Goal: Task Accomplishment & Management: Manage account settings

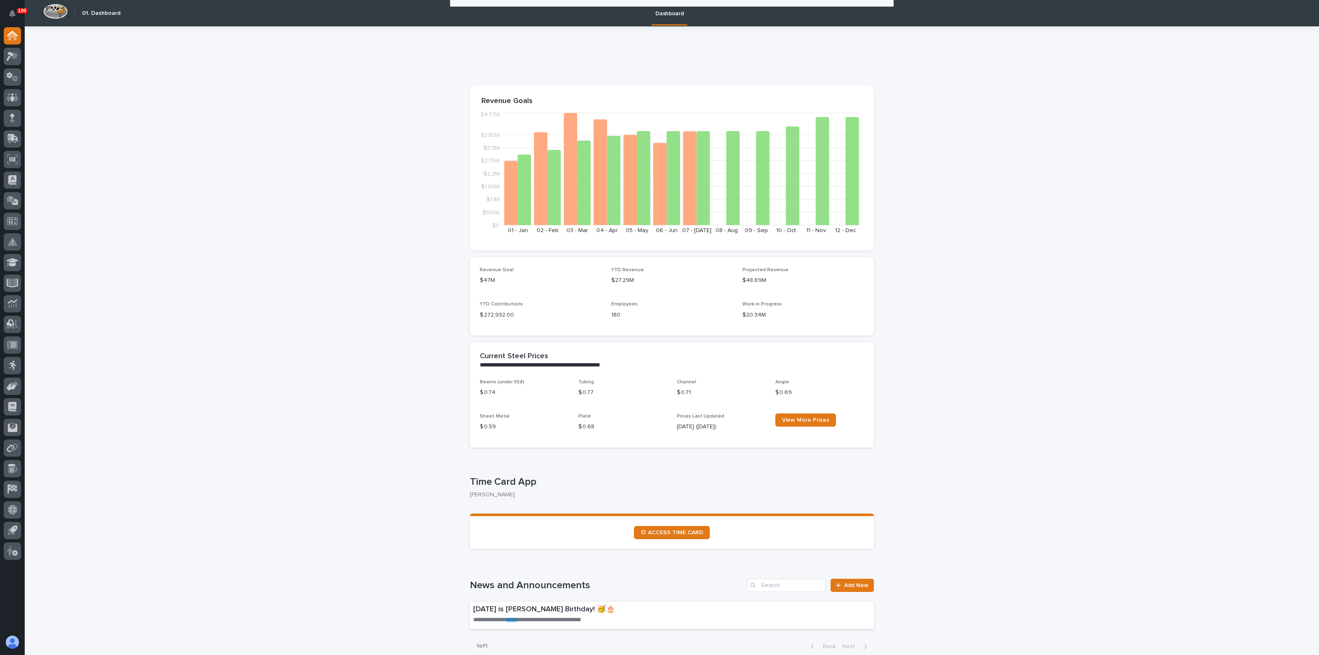
scroll to position [1185, 0]
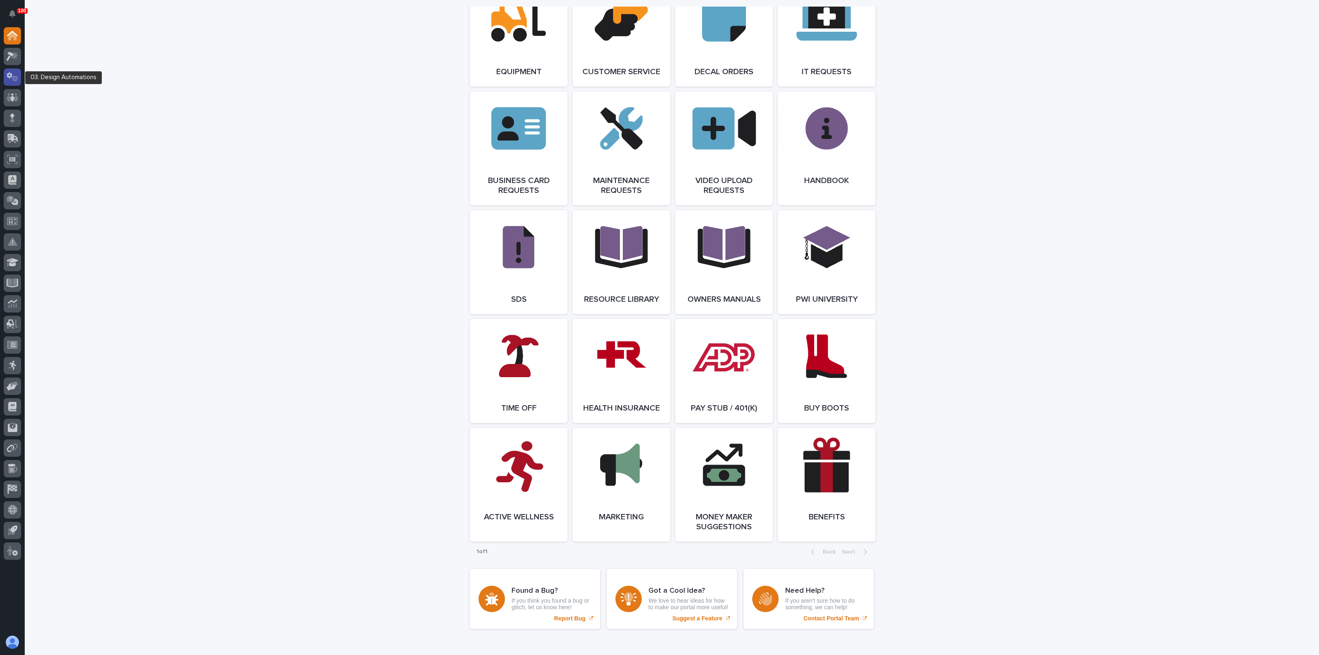
click at [9, 73] on icon at bounding box center [10, 75] width 6 height 6
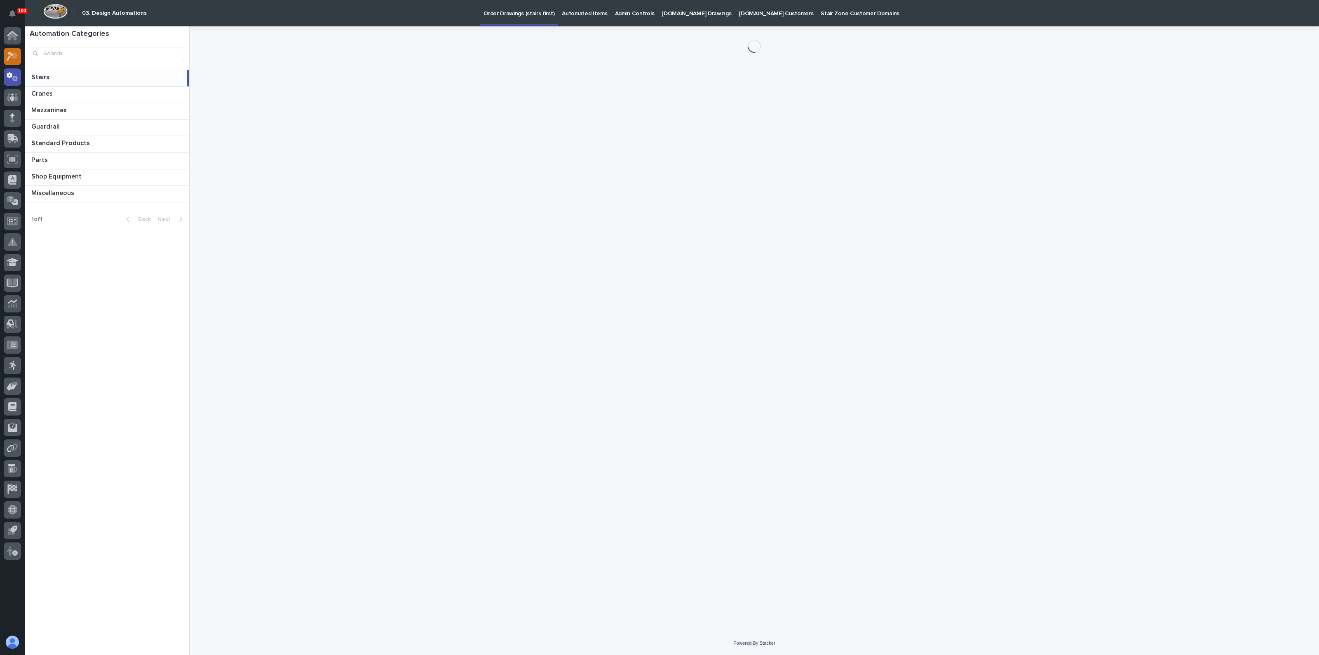
click at [17, 59] on icon at bounding box center [13, 56] width 12 height 9
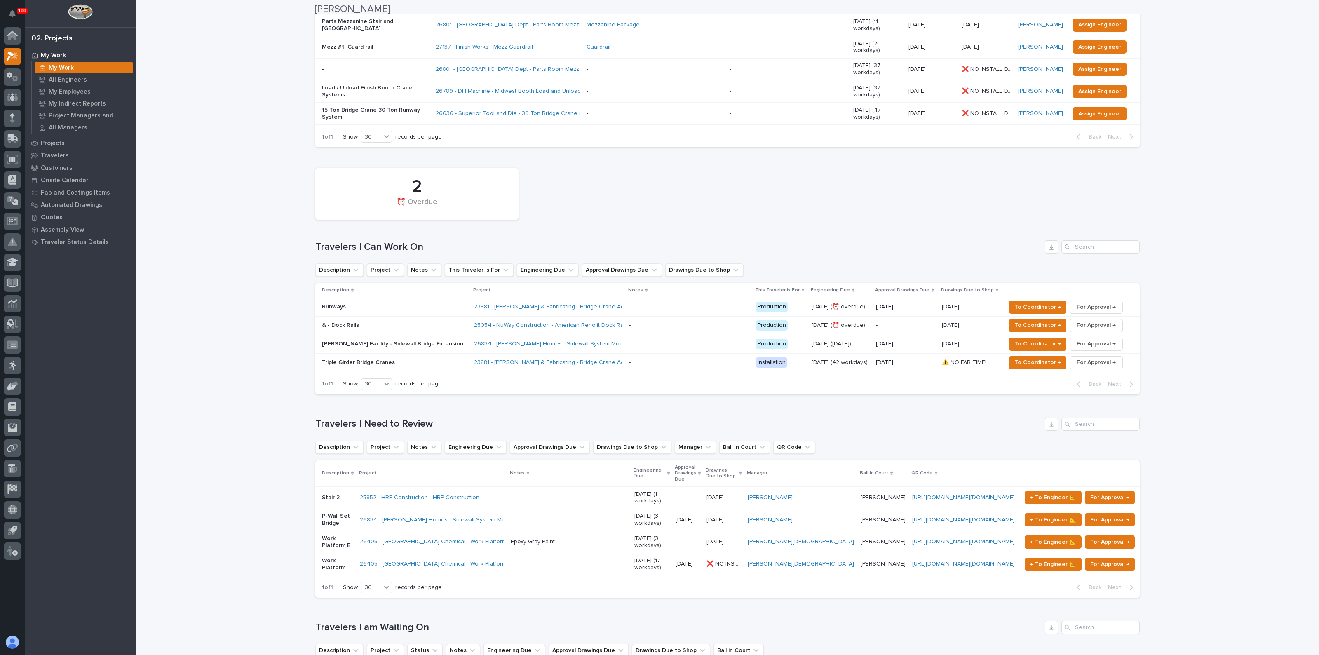
scroll to position [206, 0]
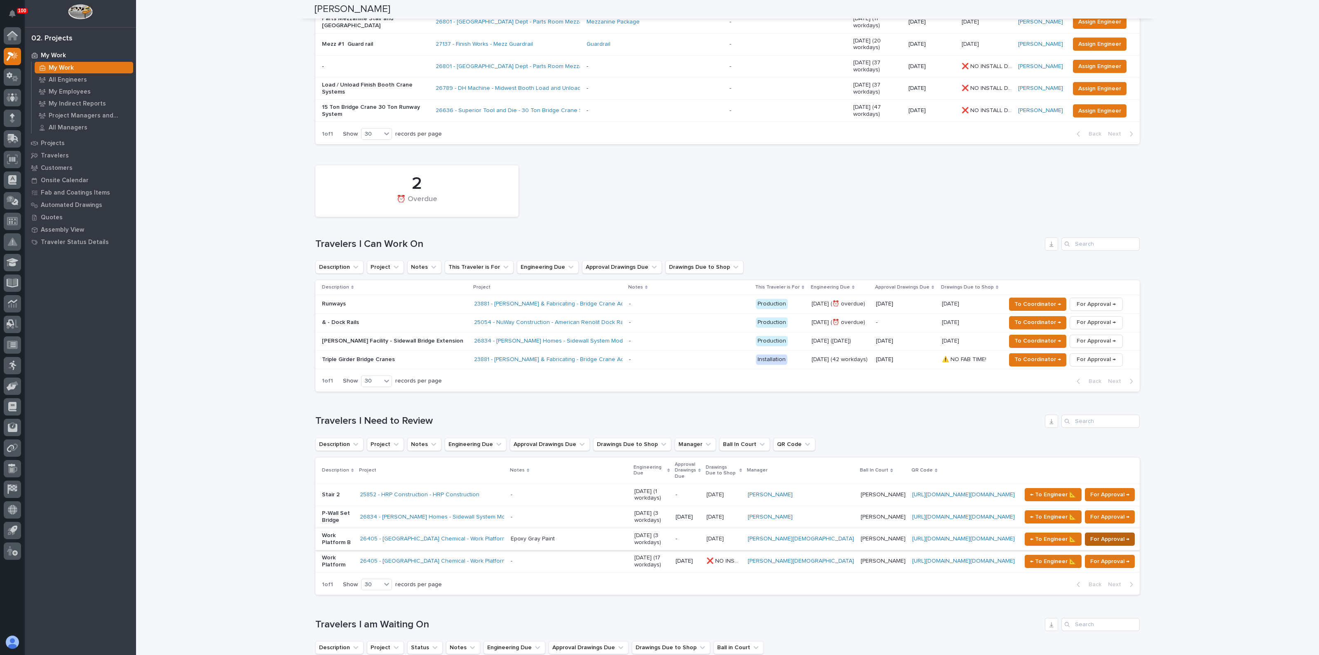
click at [1091, 534] on span "For Approval →" at bounding box center [1109, 539] width 39 height 10
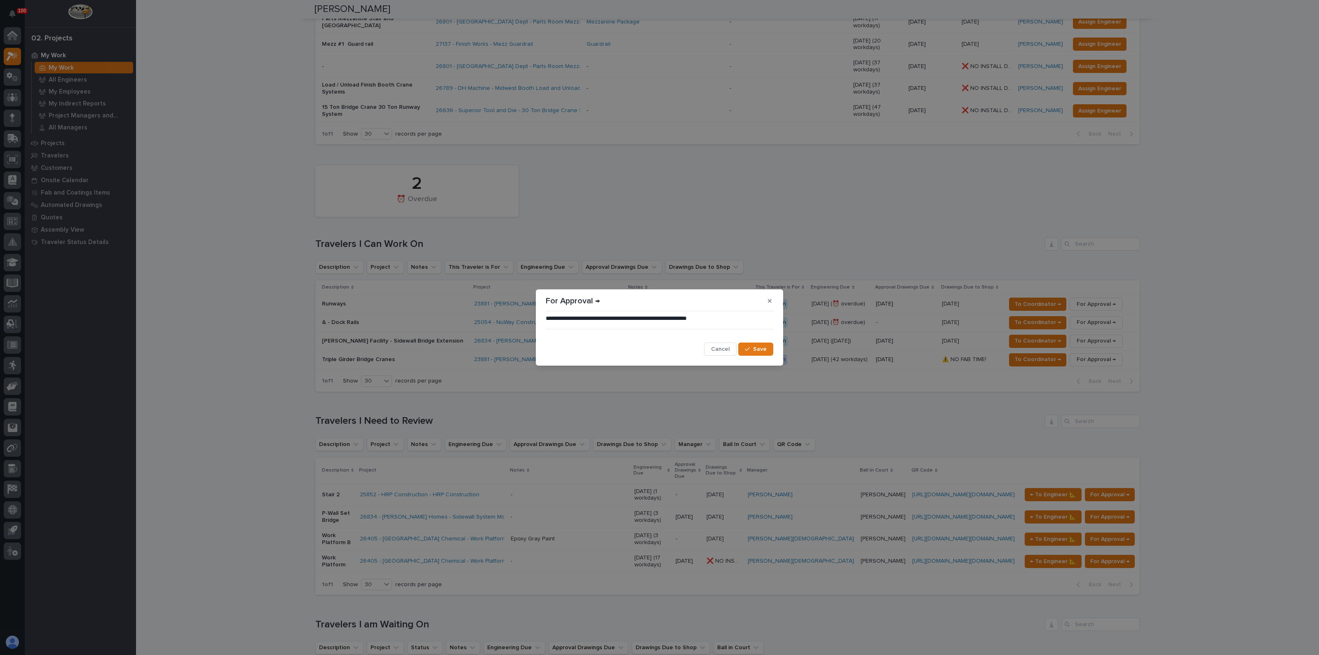
click at [789, 355] on div "**********" at bounding box center [659, 327] width 1319 height 655
click at [771, 352] on button "Save" at bounding box center [755, 349] width 35 height 13
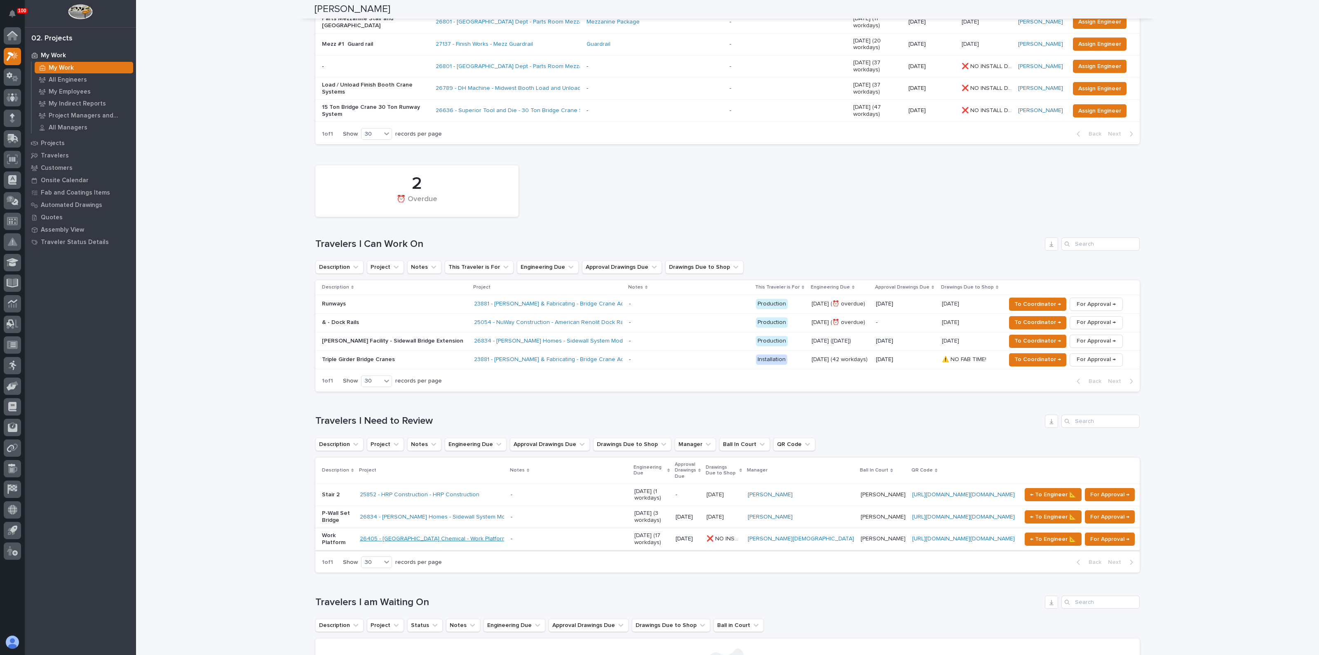
drag, startPoint x: 386, startPoint y: 516, endPoint x: 386, endPoint y: 512, distance: 4.5
click at [386, 535] on link "26405 - [GEOGRAPHIC_DATA] Chemical - Work Platform" at bounding box center [433, 538] width 147 height 7
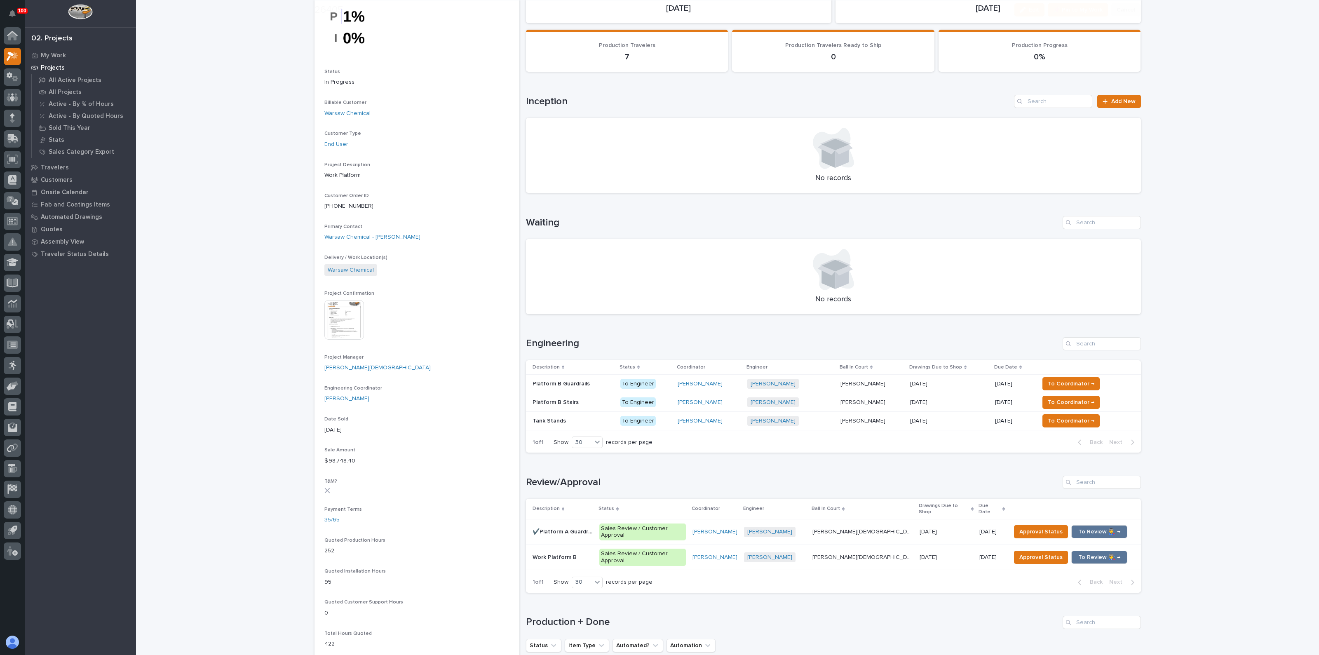
scroll to position [103, 0]
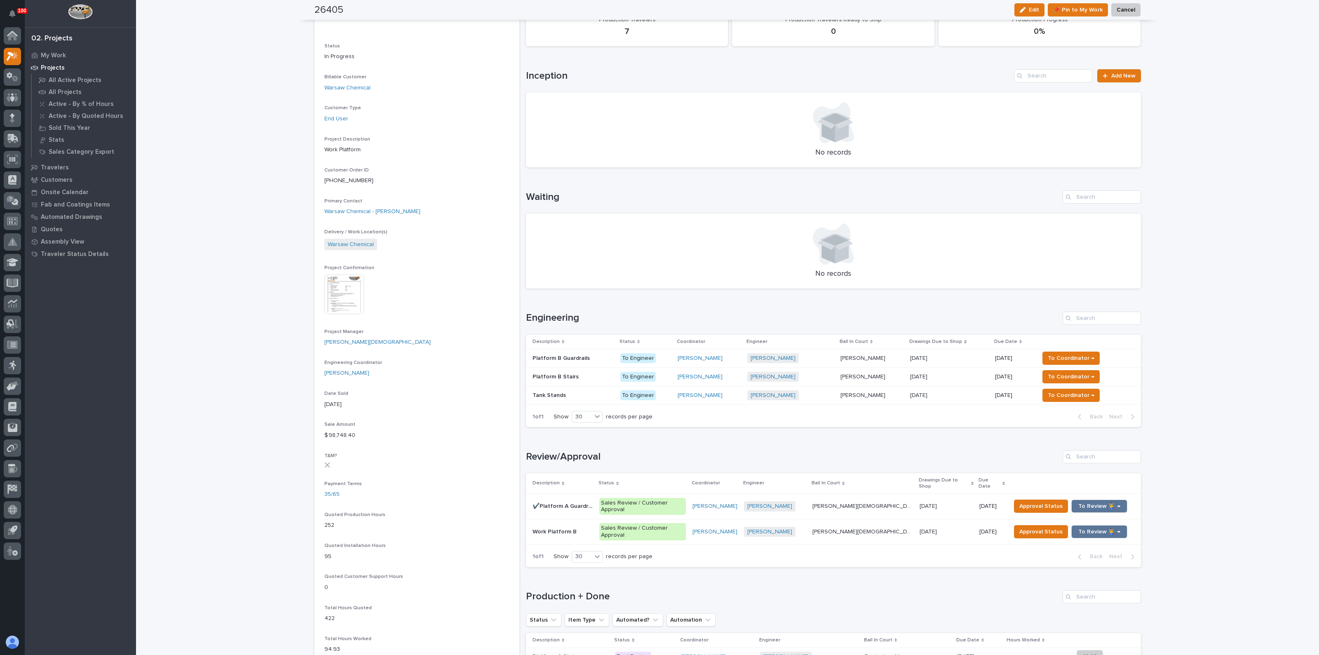
click at [577, 353] on p "Platform B Guardrails" at bounding box center [562, 357] width 59 height 9
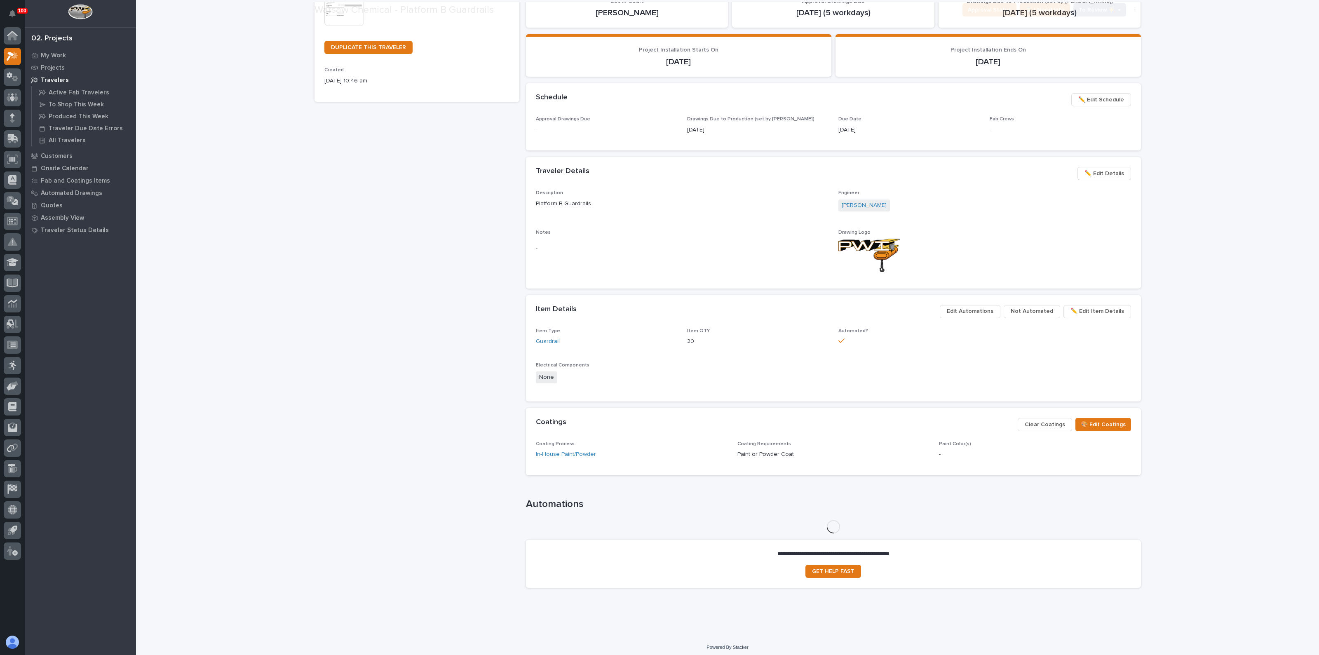
scroll to position [243, 0]
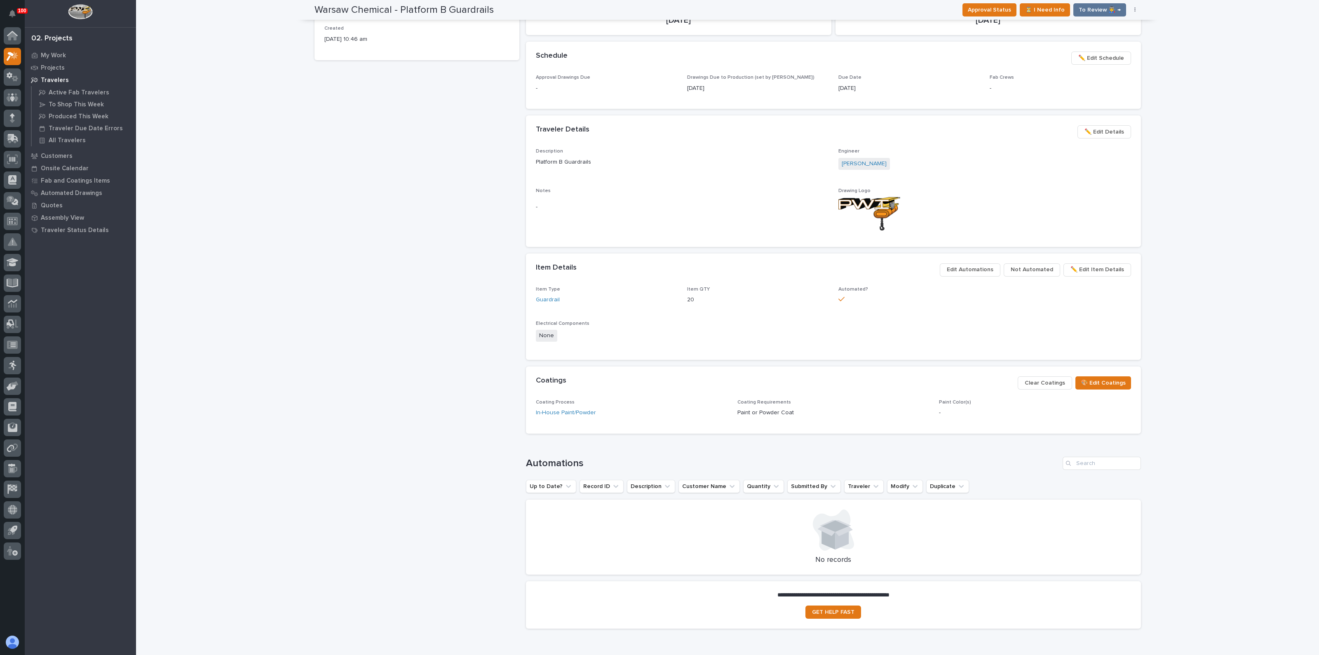
click at [1027, 270] on span "Not Automated" at bounding box center [1032, 270] width 42 height 10
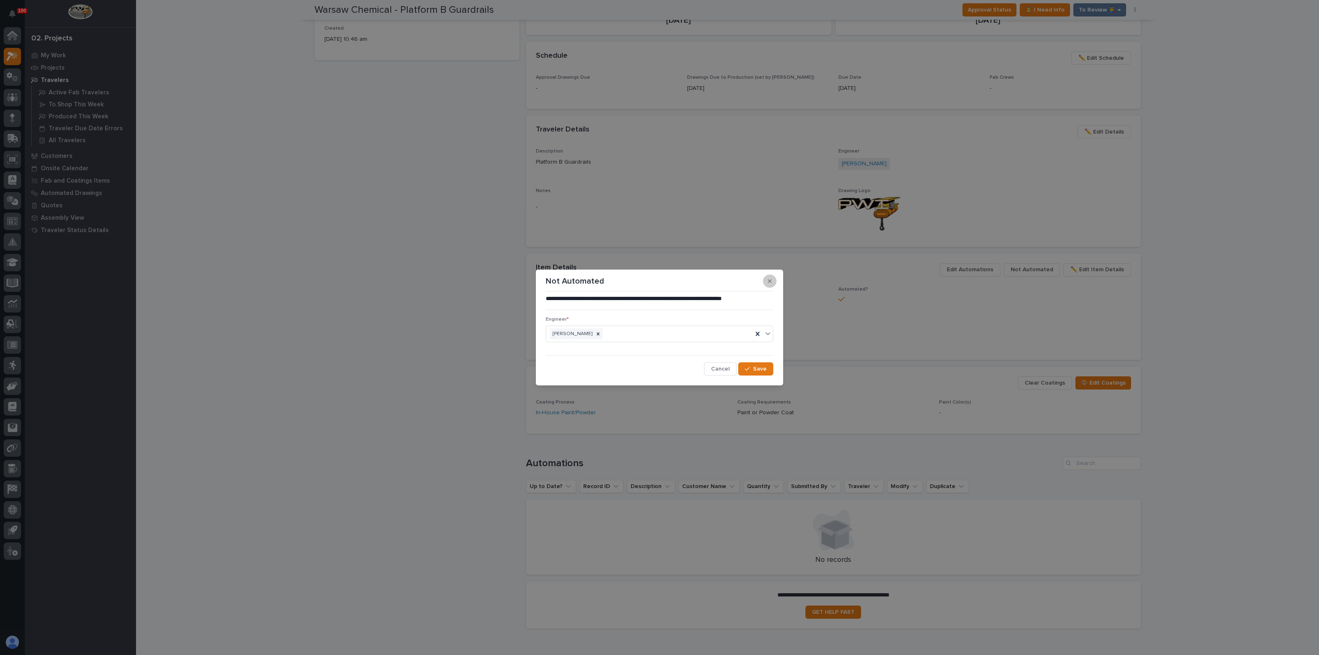
click at [768, 277] on button "button" at bounding box center [770, 281] width 14 height 13
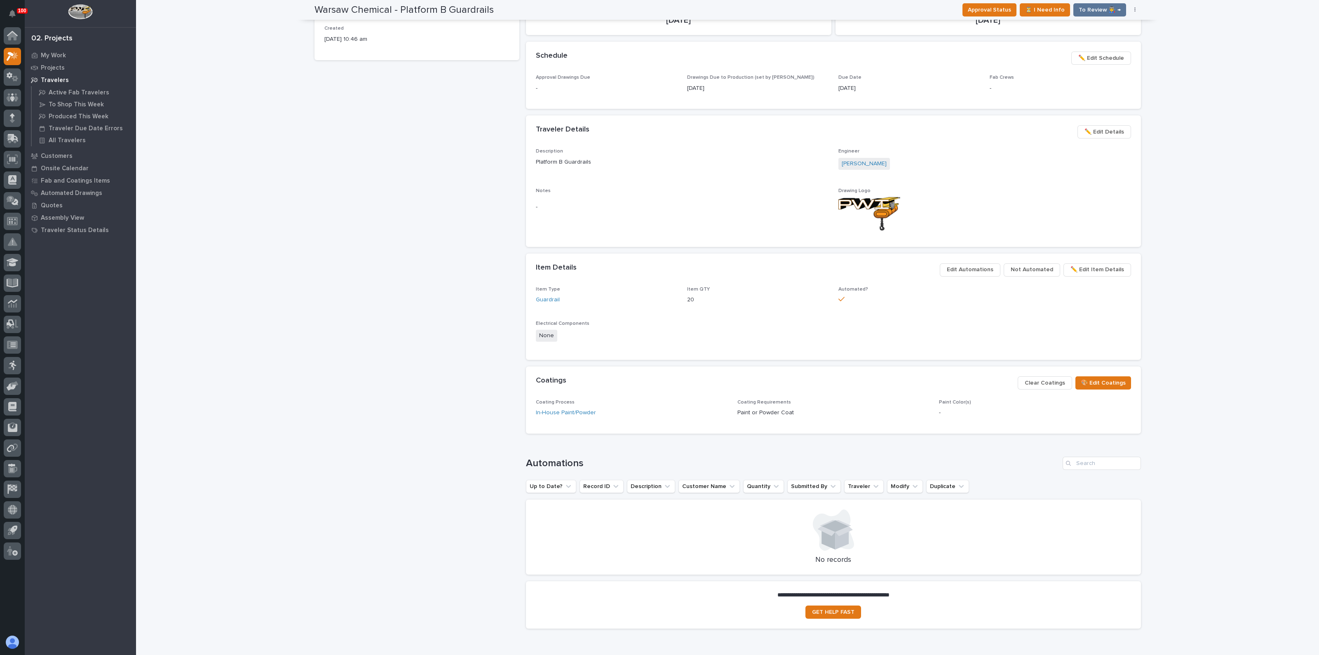
click at [969, 270] on span "Edit Automations" at bounding box center [970, 270] width 47 height 10
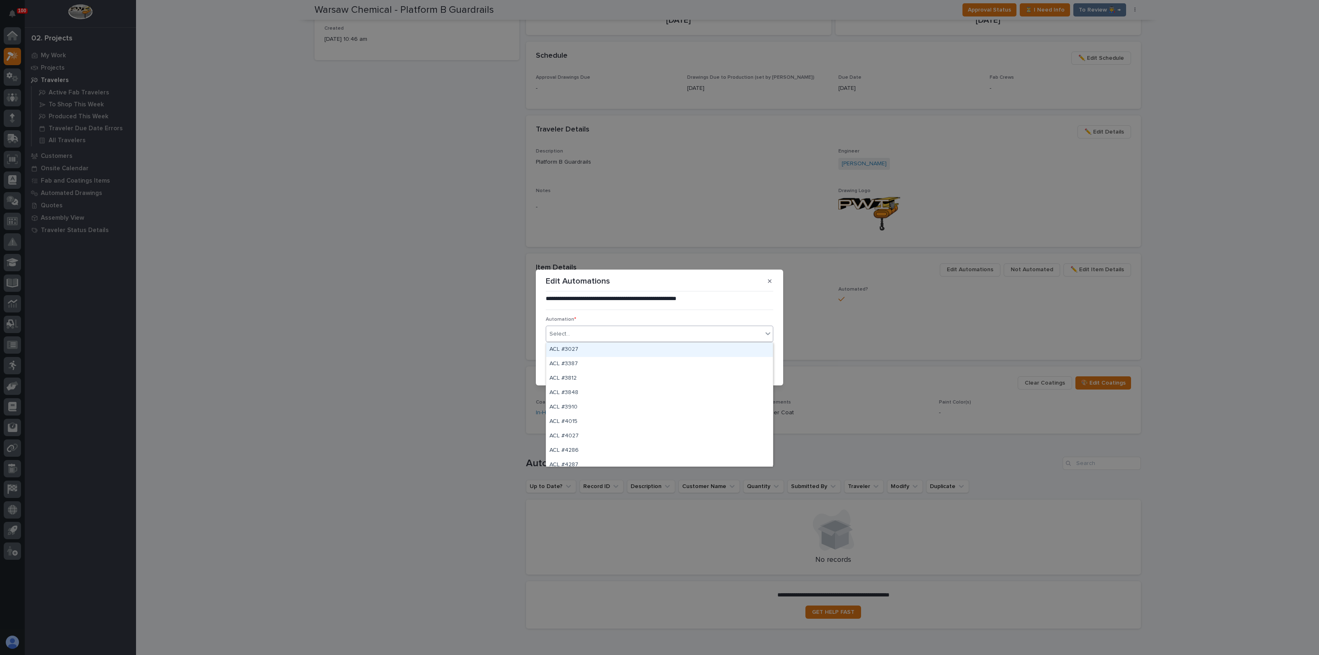
click at [569, 326] on div "Select..." at bounding box center [660, 334] width 228 height 16
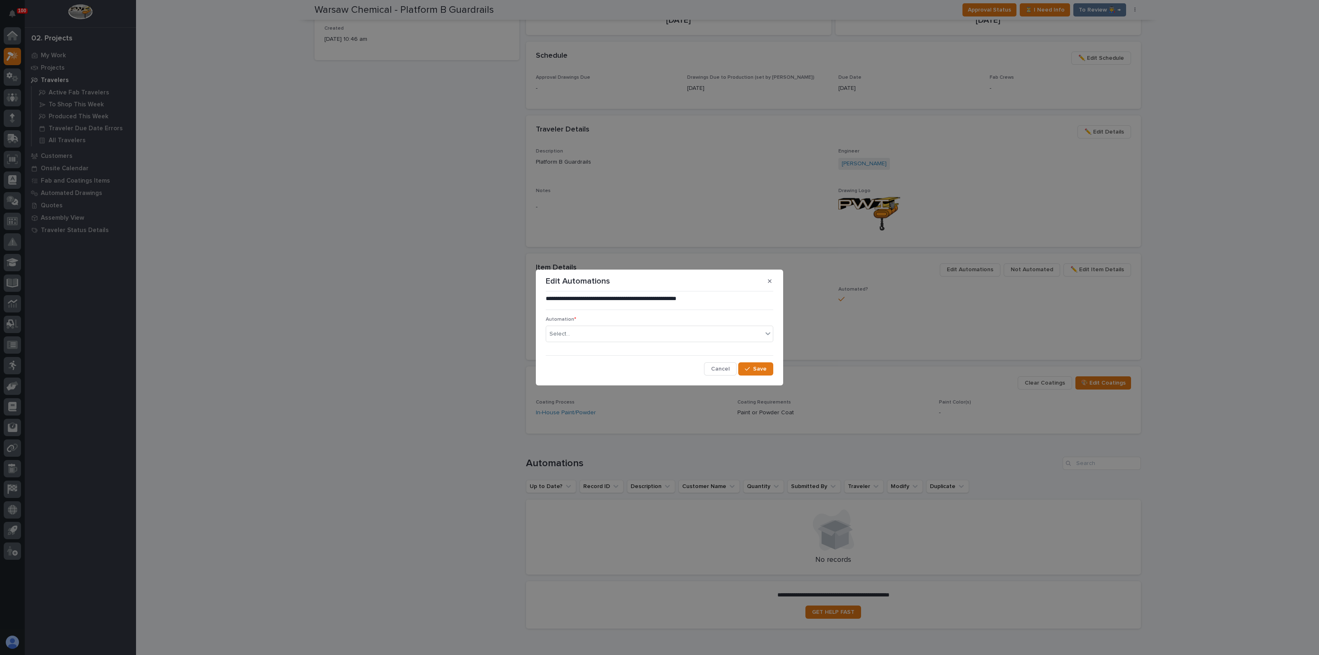
click at [579, 323] on div "Automation * Select..." at bounding box center [660, 333] width 228 height 32
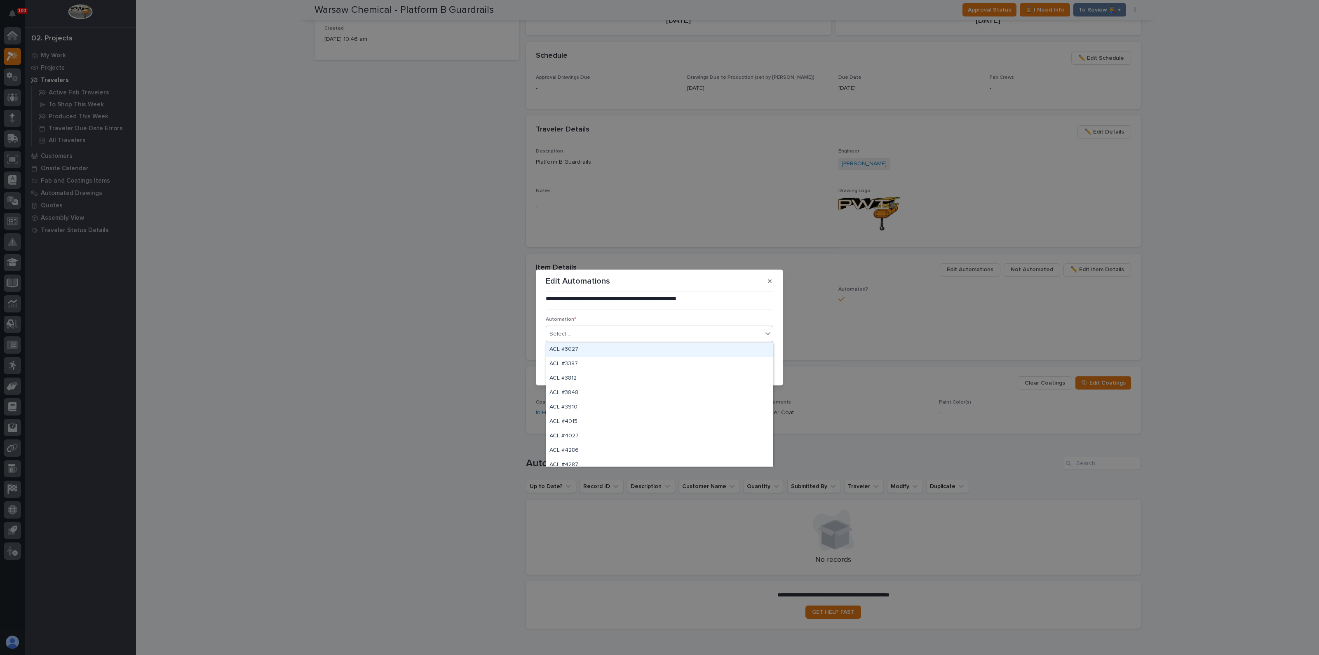
click at [575, 329] on div "Select..." at bounding box center [654, 334] width 216 height 14
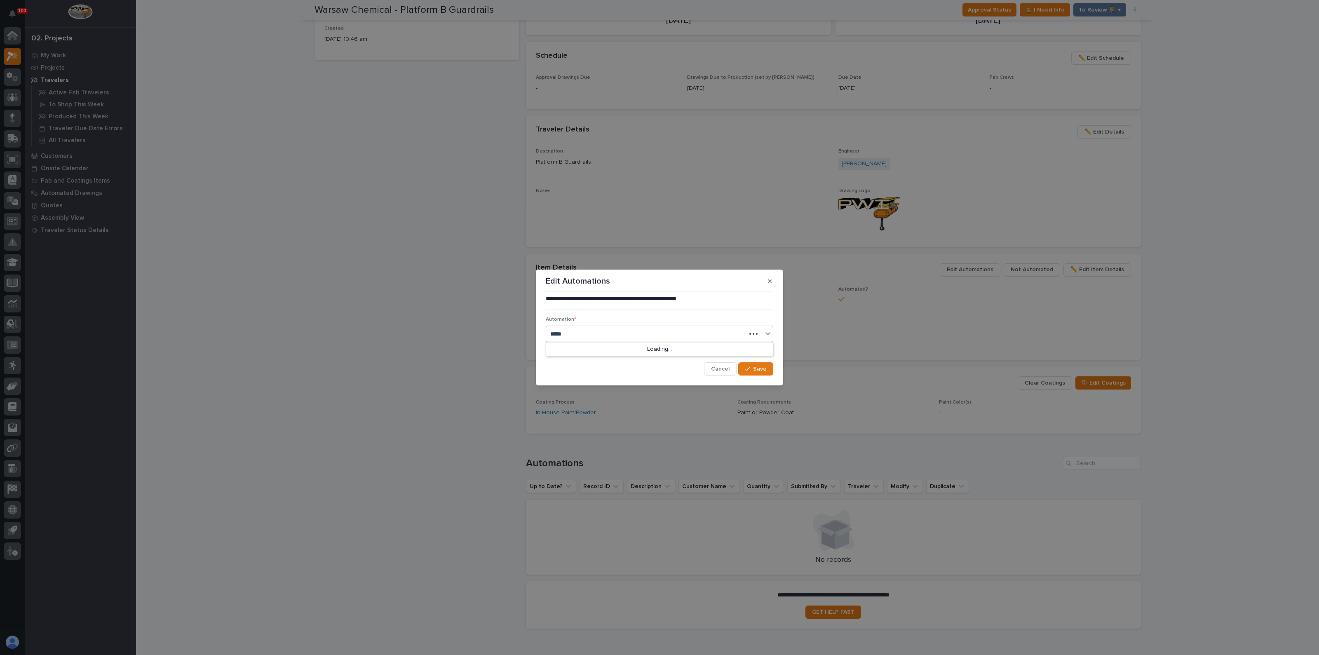
type input "*****"
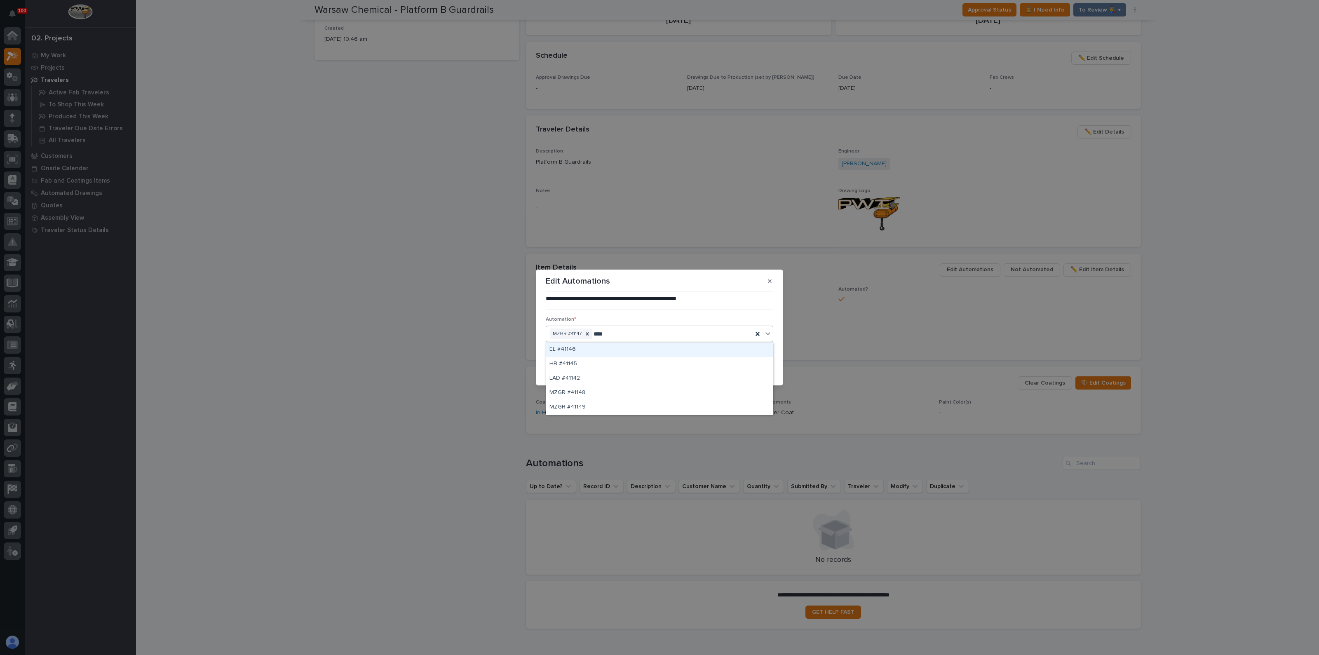
type input "*****"
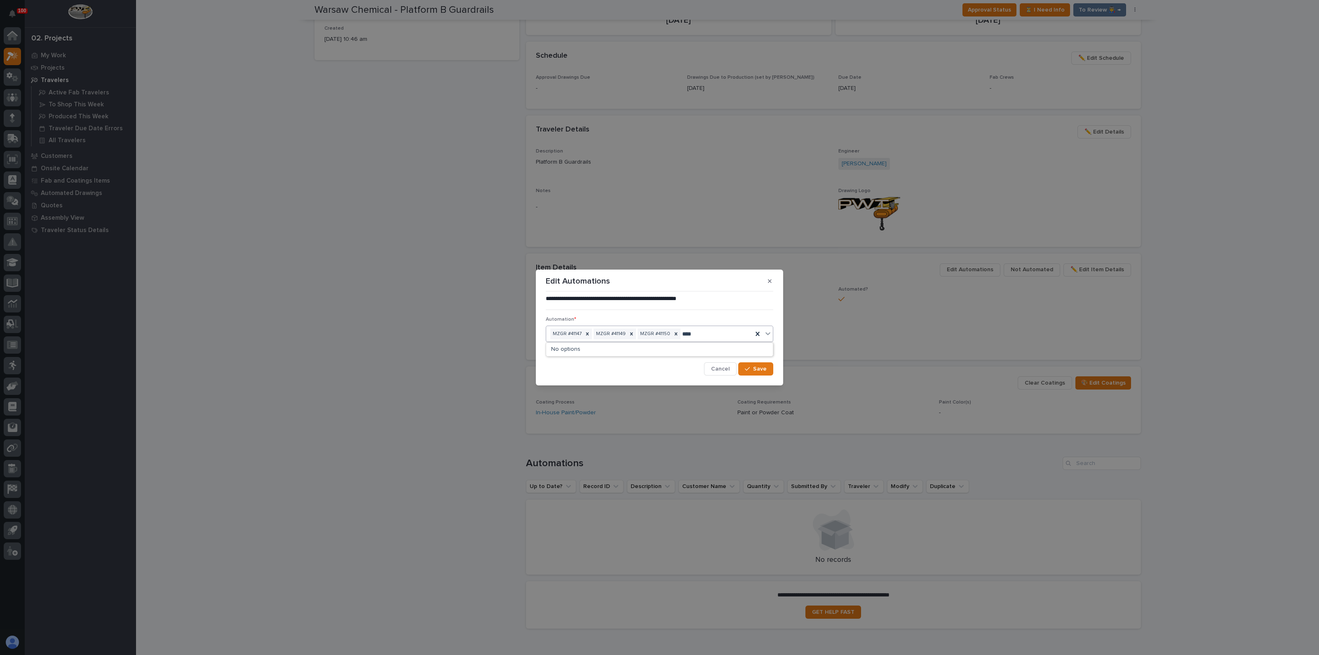
type input "*****"
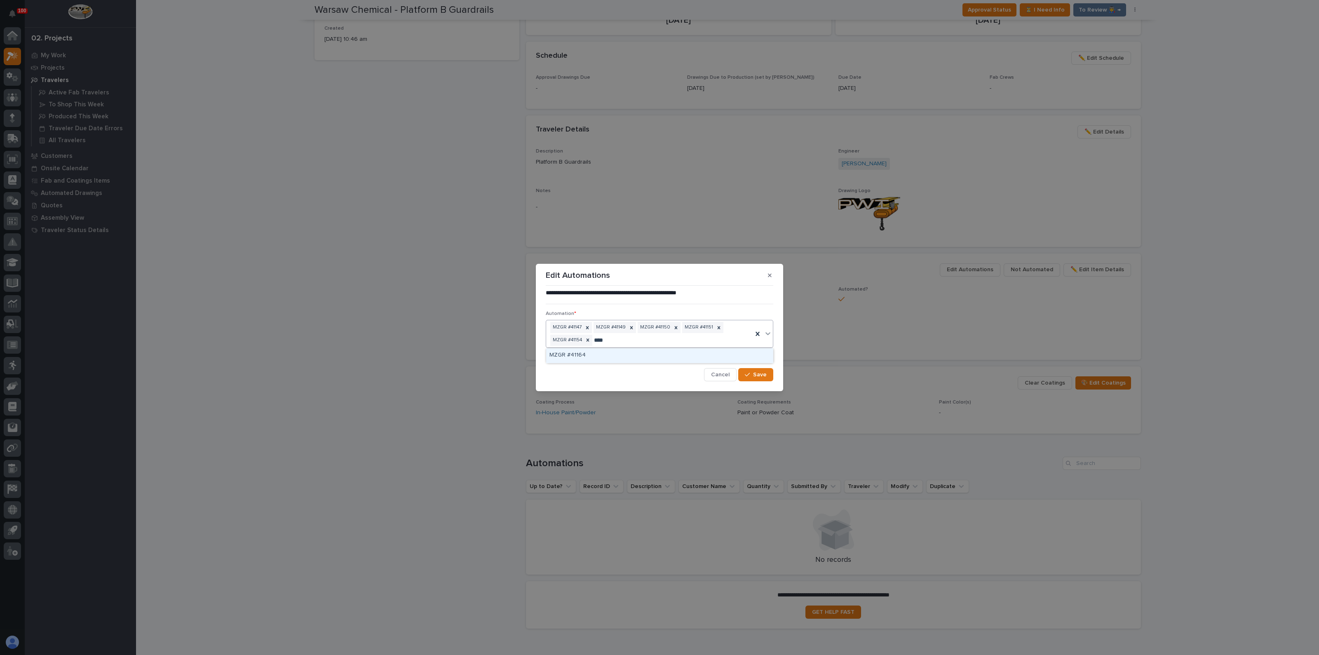
type input "*****"
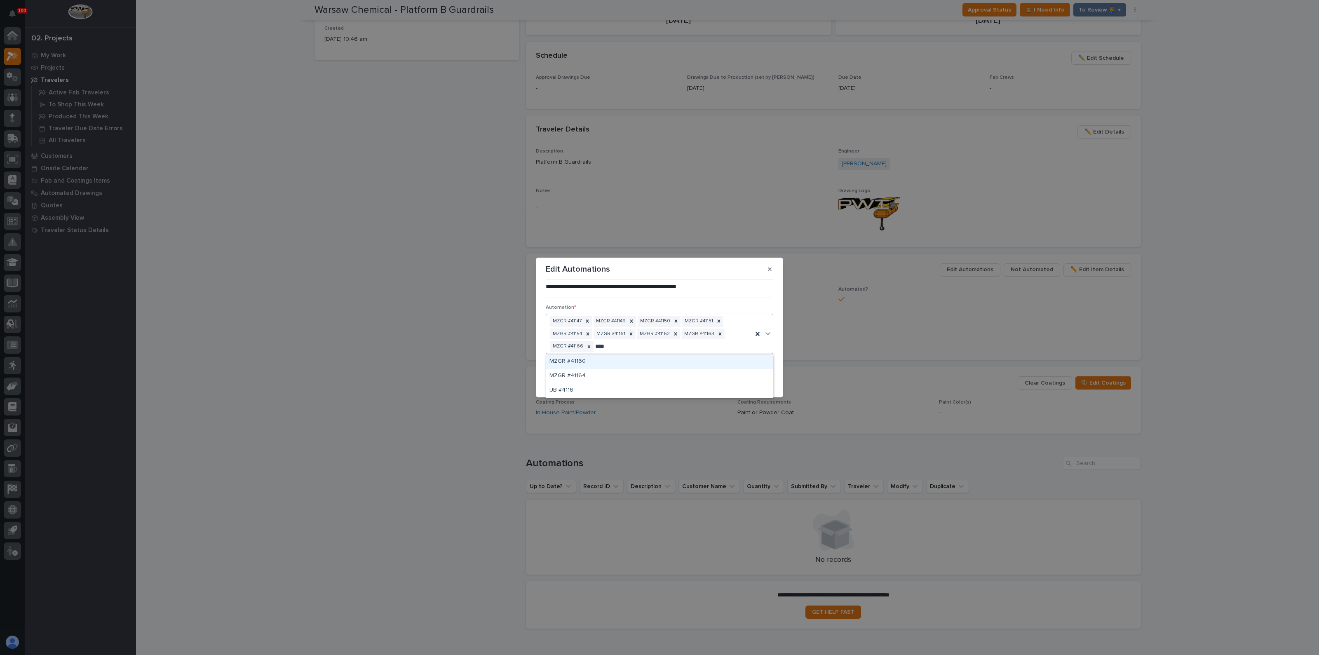
type input "*****"
click at [772, 381] on button "Save" at bounding box center [755, 380] width 35 height 13
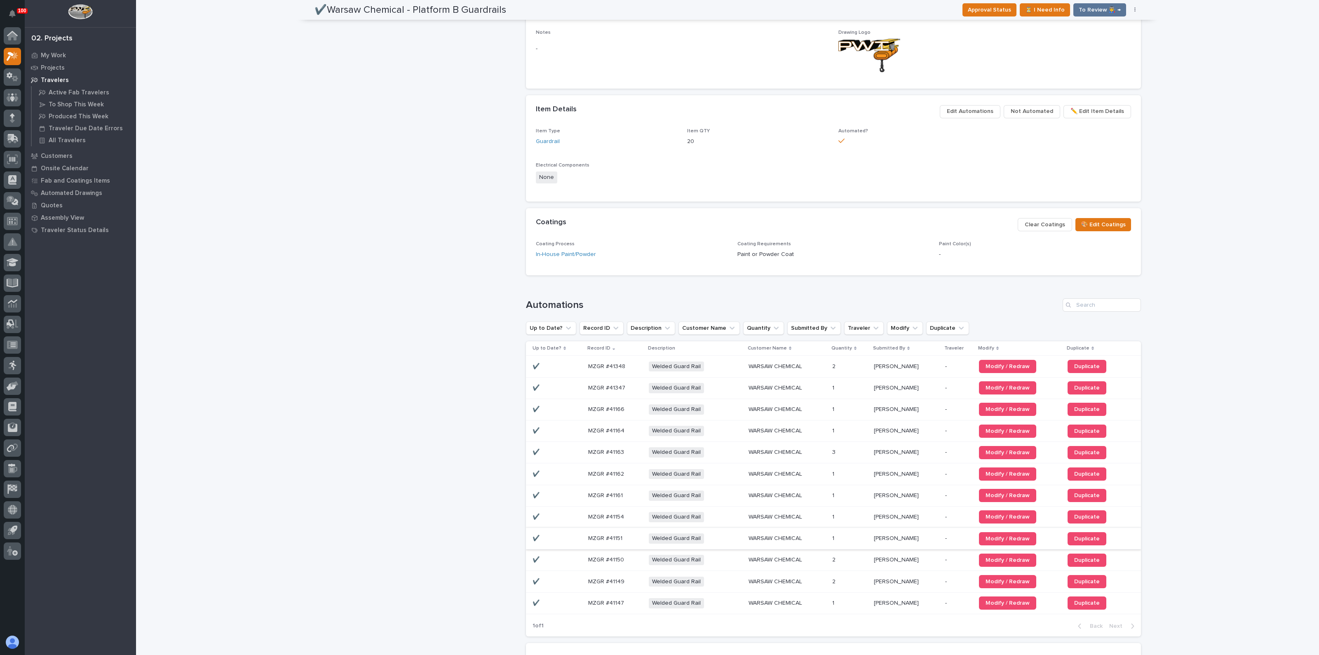
scroll to position [506, 0]
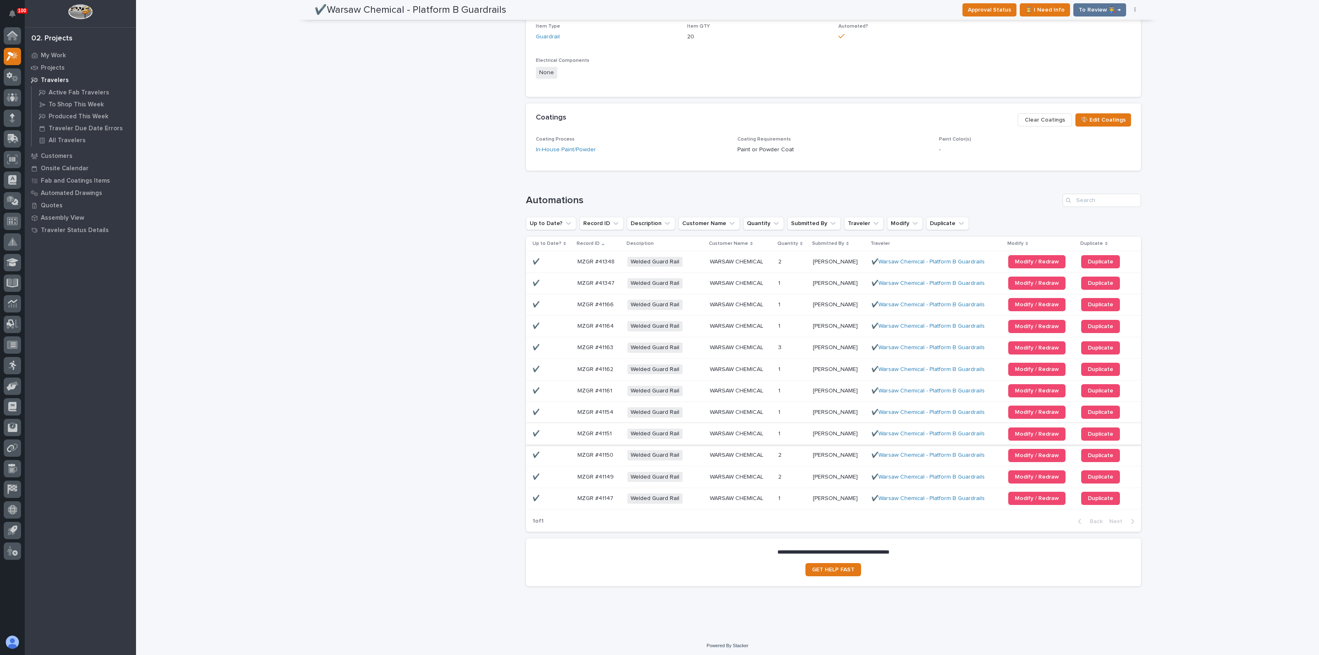
click at [391, 273] on div "✔️Warsaw Chemical - Platform B Guardrails Production Project 26405 - [GEOGRAPHI…" at bounding box center [416, 63] width 205 height 1058
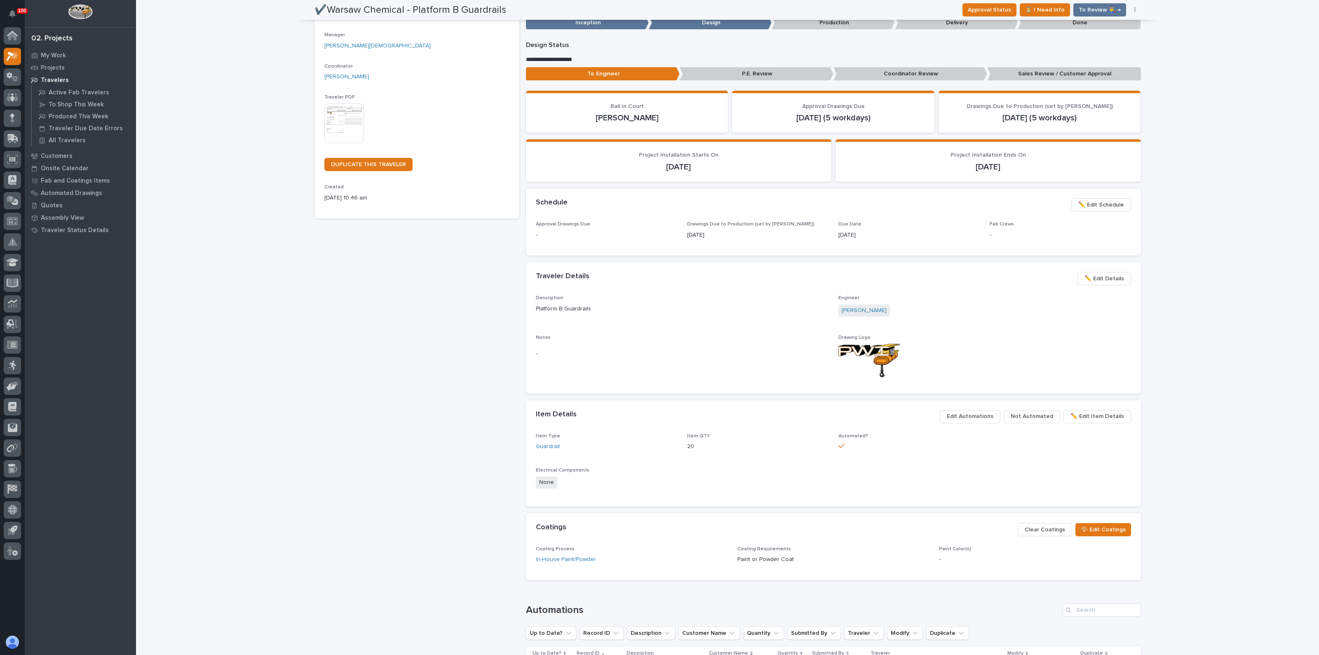
scroll to position [0, 0]
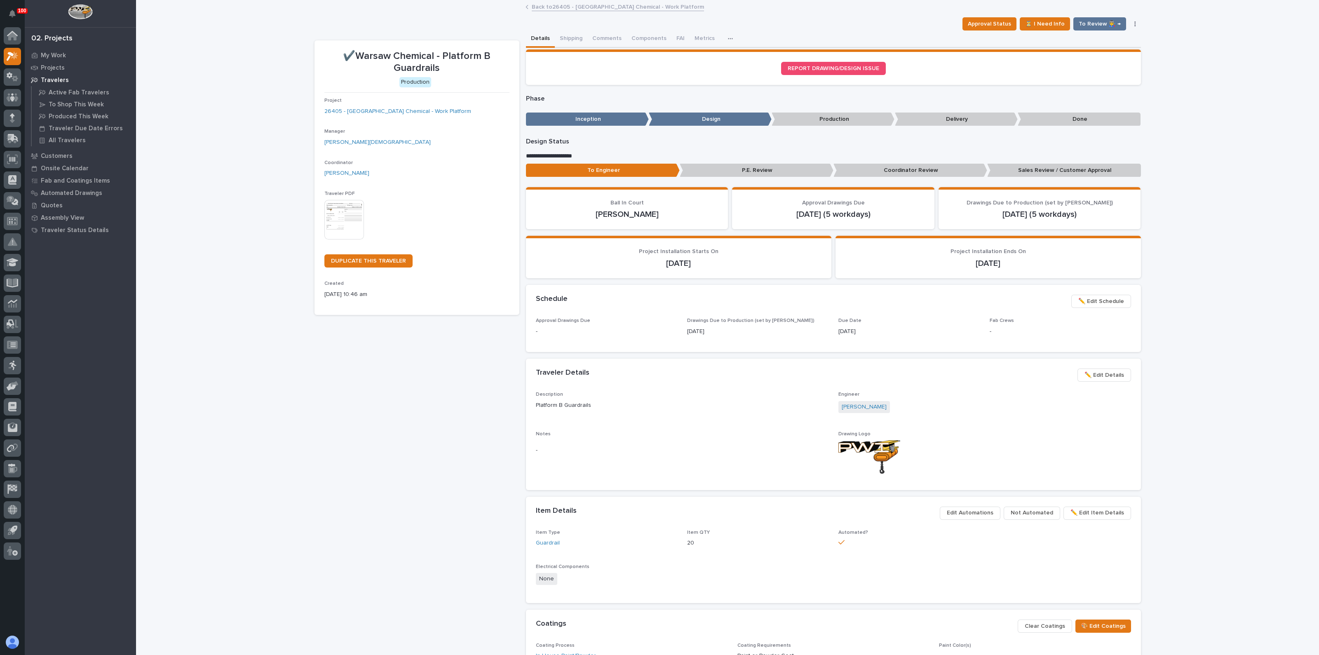
click at [1110, 168] on p "Sales Review / Customer Approval" at bounding box center [1064, 171] width 154 height 14
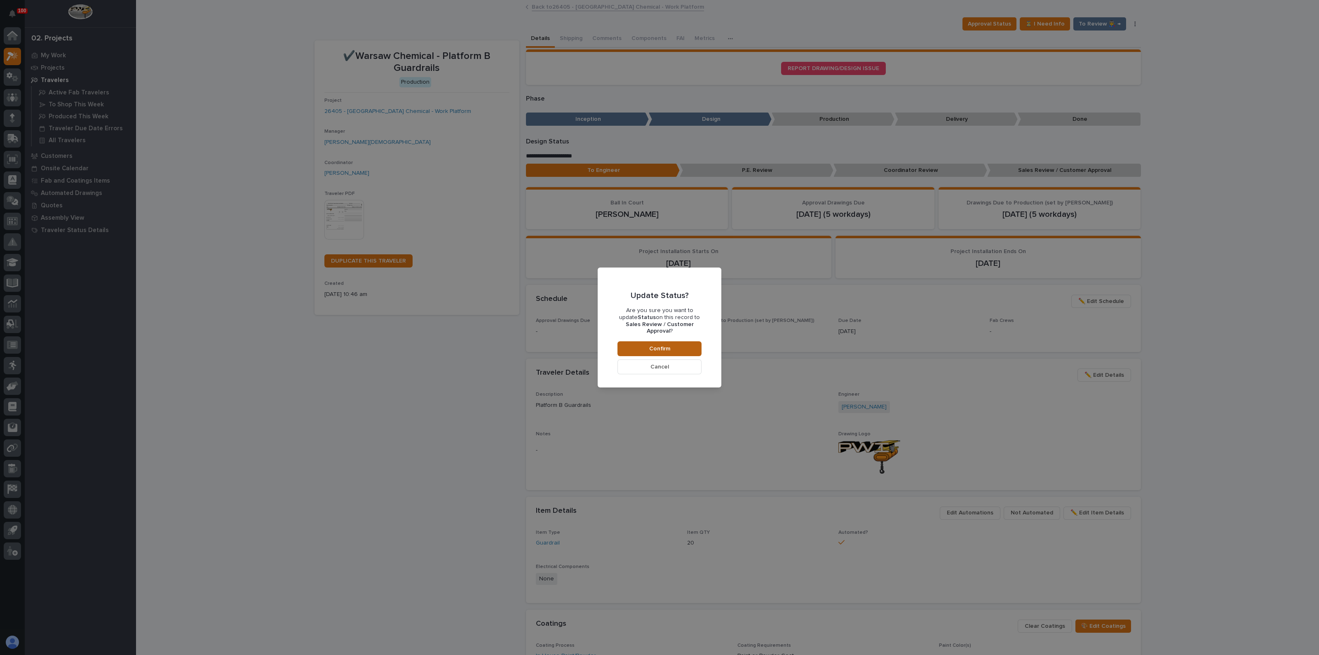
click at [690, 342] on button "Confirm" at bounding box center [659, 348] width 84 height 15
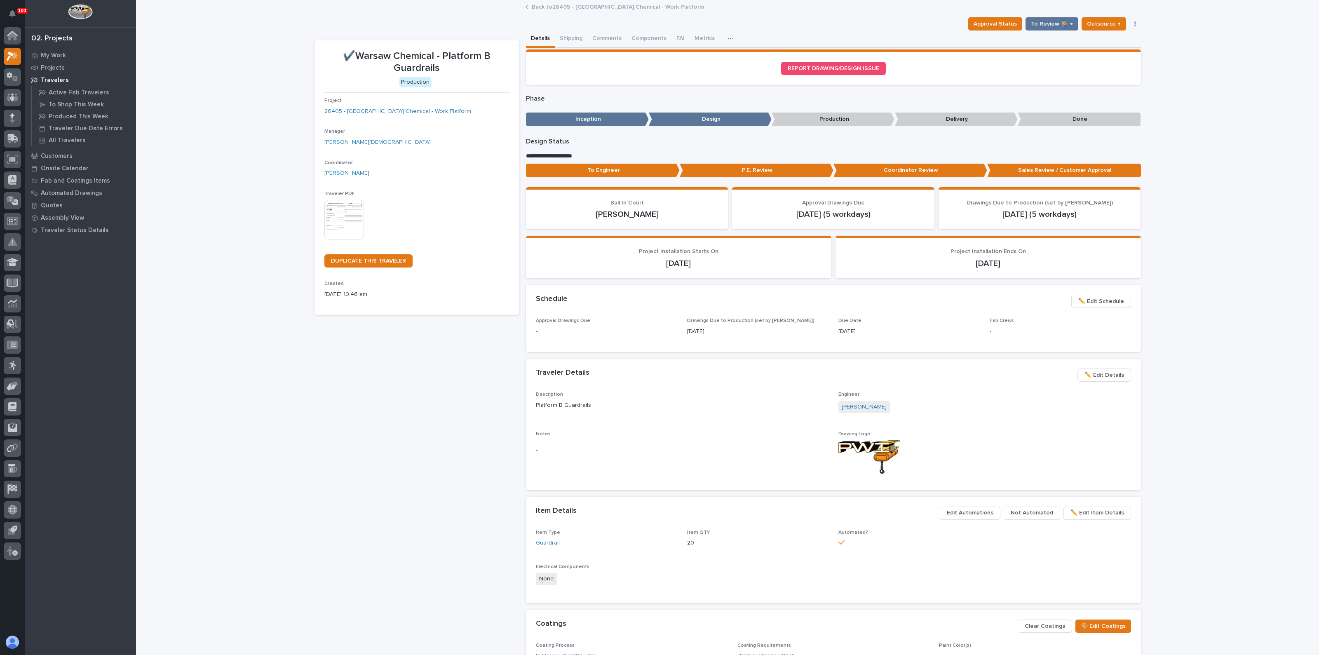
scroll to position [49, 0]
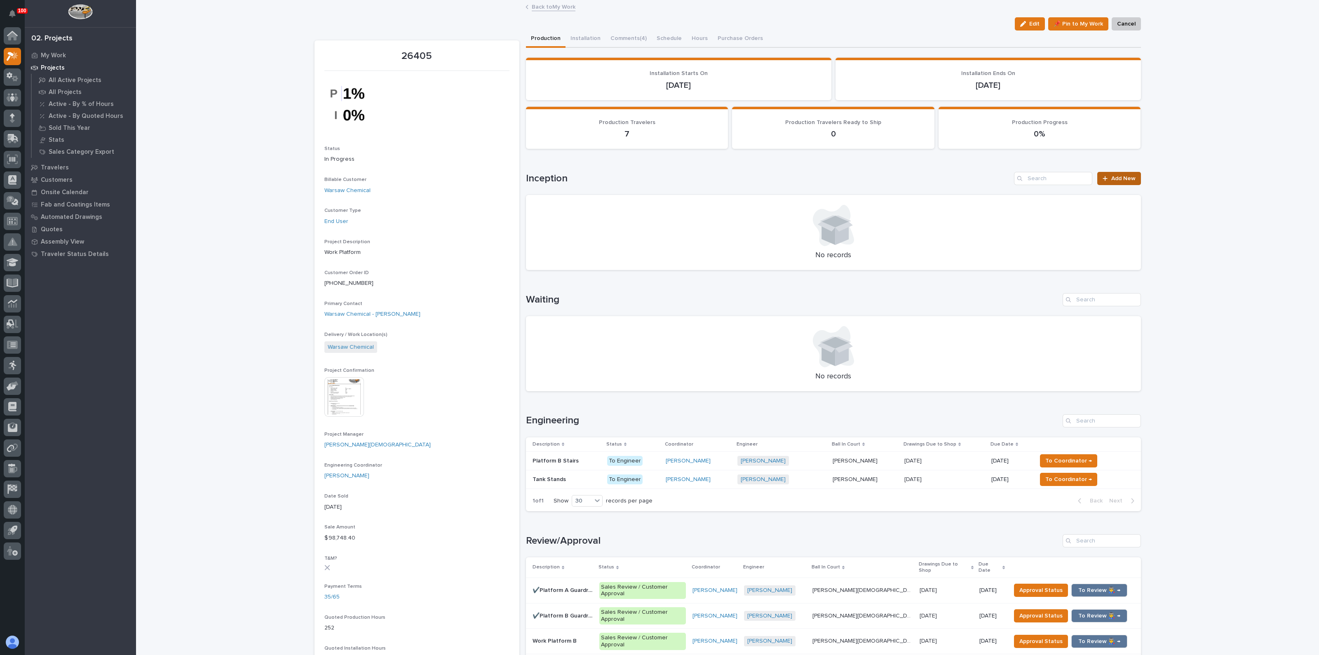
click at [1111, 176] on span "Add New" at bounding box center [1123, 179] width 24 height 6
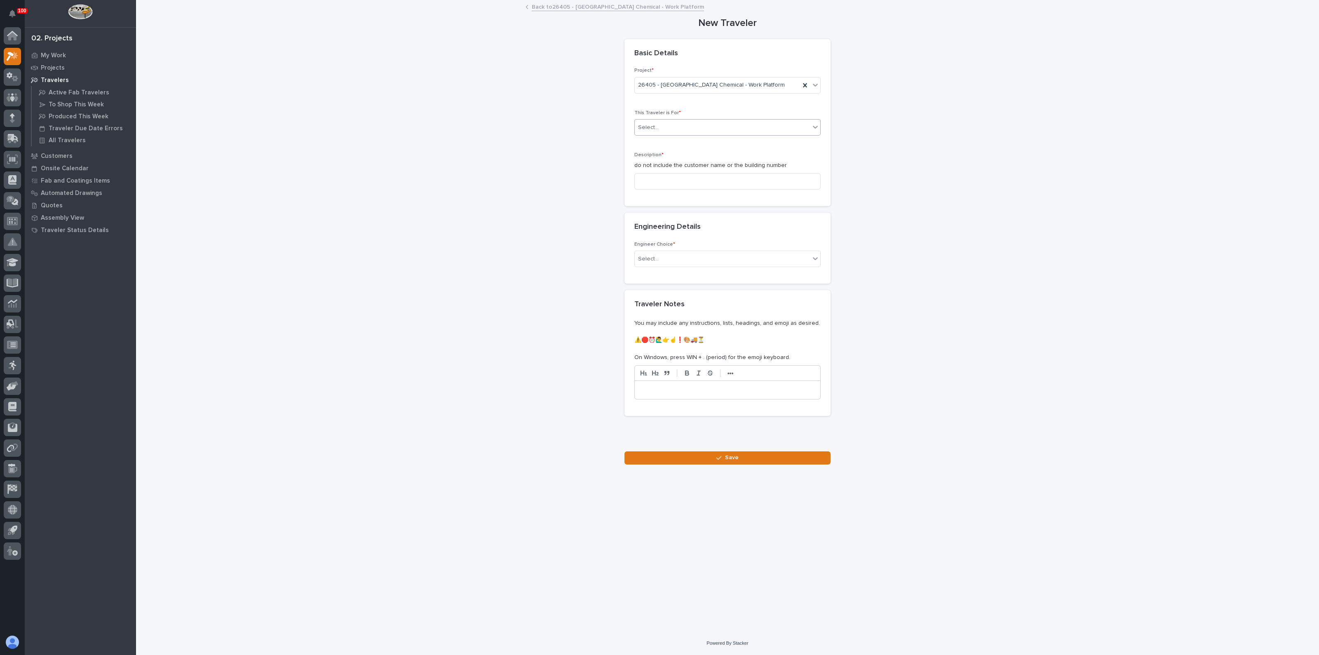
click at [679, 129] on div "Select..." at bounding box center [722, 128] width 175 height 14
click at [663, 141] on span "Production" at bounding box center [654, 142] width 32 height 9
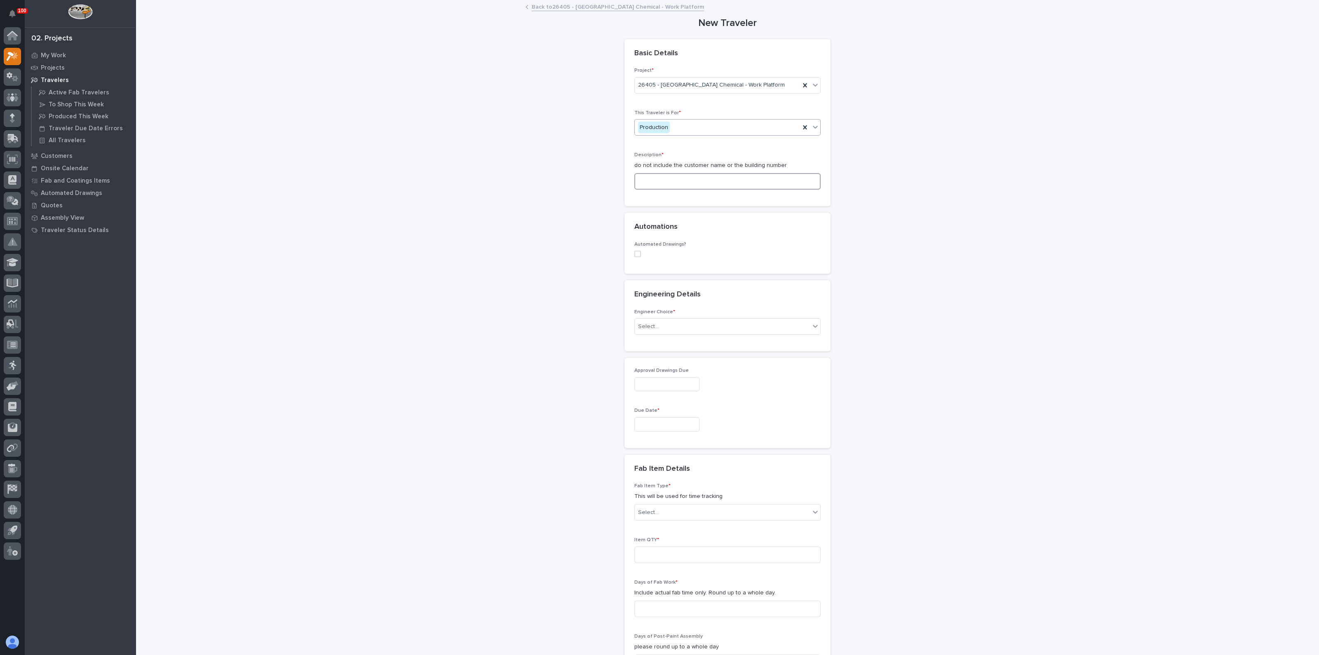
click at [654, 185] on input at bounding box center [727, 181] width 186 height 16
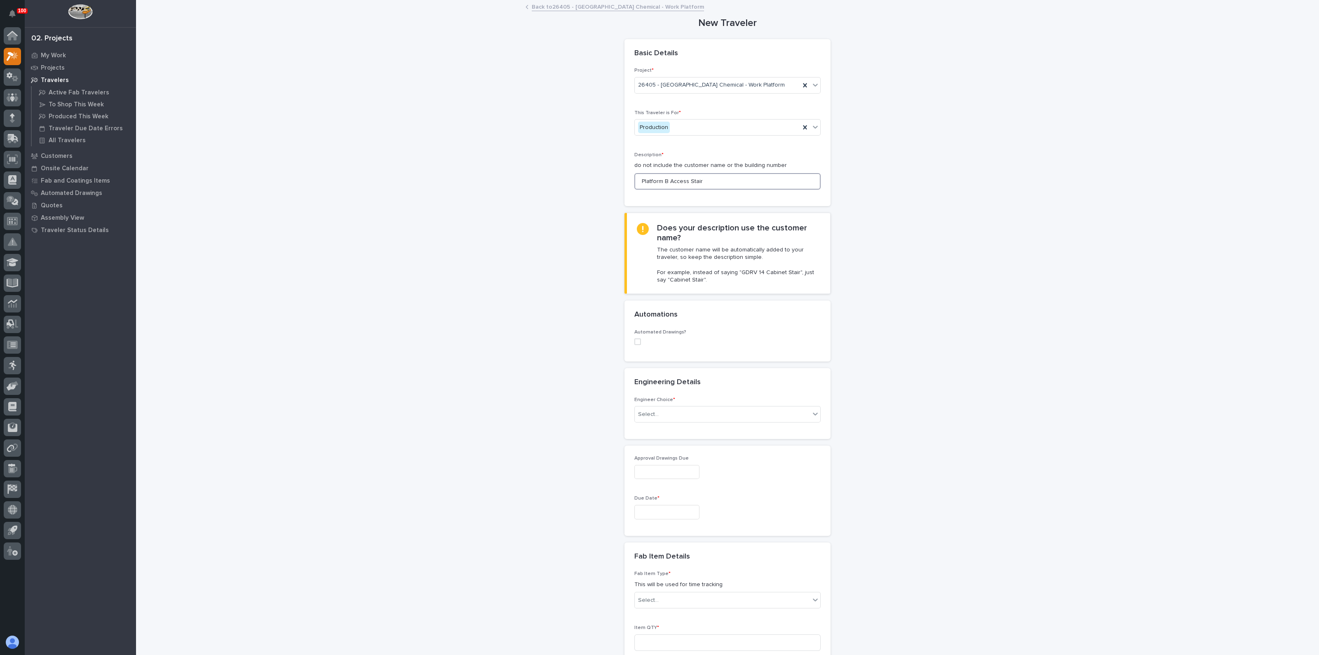
click at [634, 340] on span at bounding box center [637, 341] width 7 height 7
type input "Platform B Access Stair"
click at [666, 398] on div "Select..." at bounding box center [722, 396] width 175 height 14
click at [657, 387] on div "Select..." at bounding box center [727, 395] width 186 height 16
click at [668, 395] on div "Select..." at bounding box center [722, 396] width 175 height 14
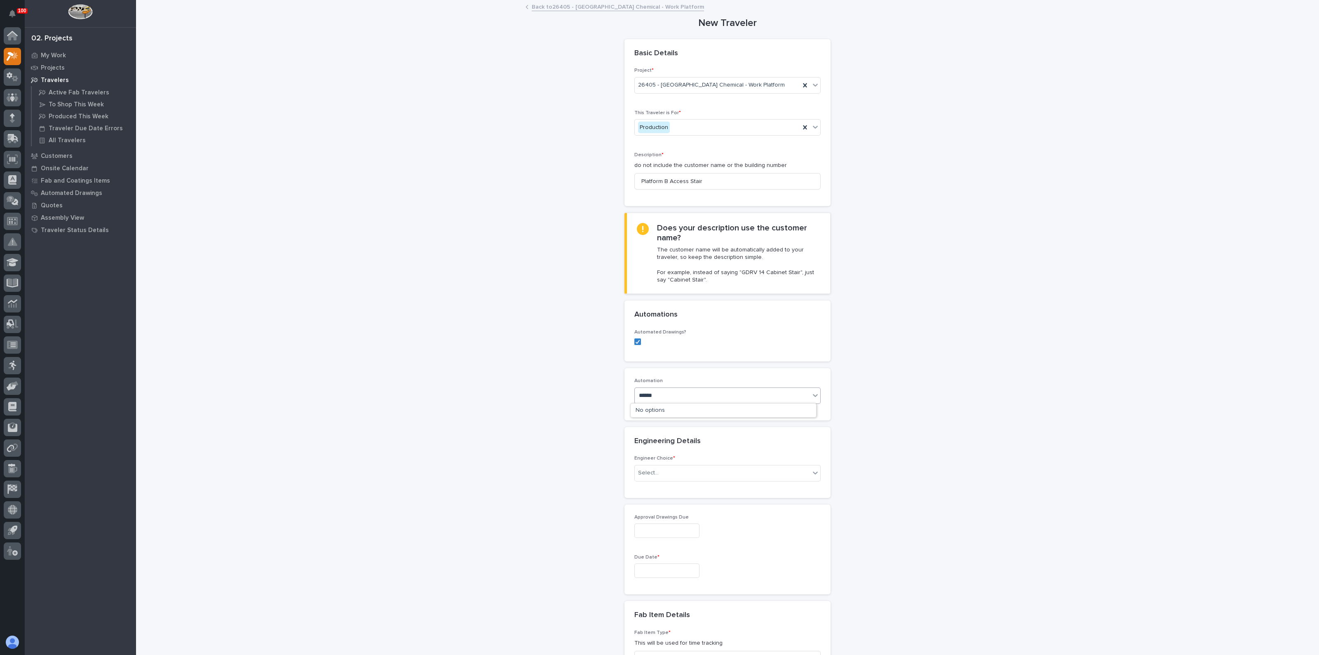
type input "******"
click at [635, 395] on div "Select..." at bounding box center [722, 396] width 175 height 14
click at [638, 392] on div "Select..." at bounding box center [648, 395] width 21 height 9
type input "*"
type input "*****"
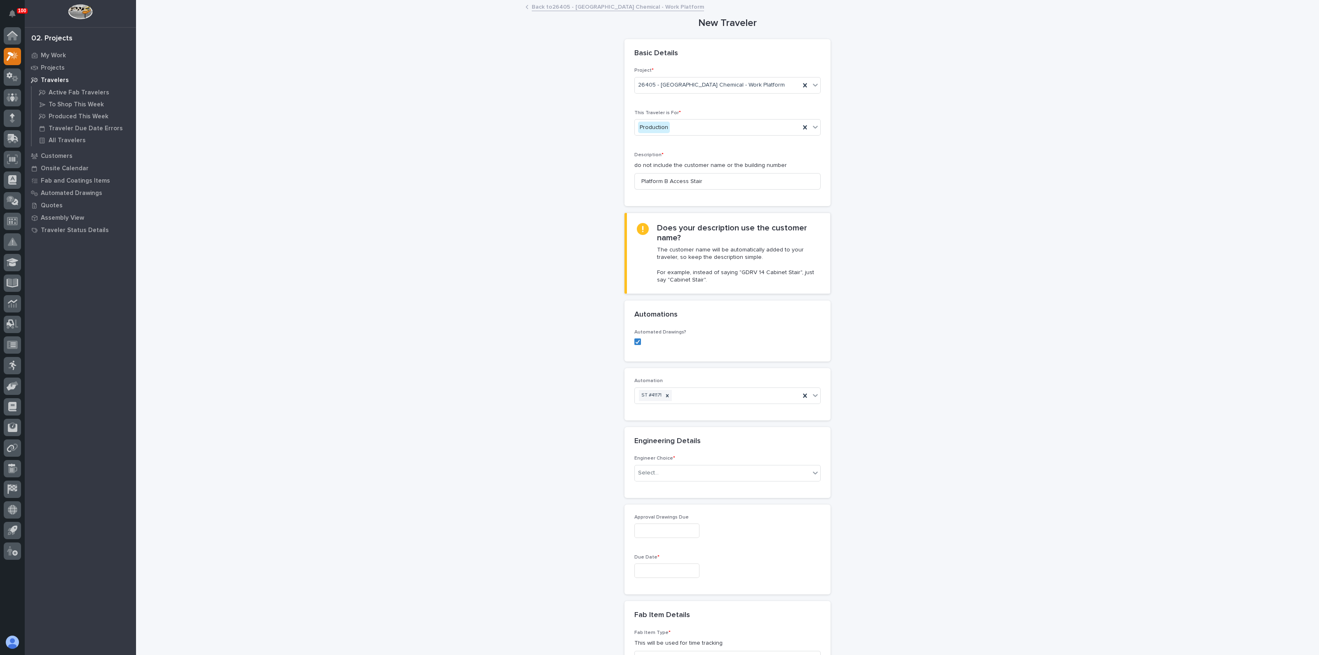
click at [523, 430] on div "**********" at bounding box center [727, 556] width 826 height 1110
click at [677, 470] on div "Select..." at bounding box center [722, 473] width 175 height 14
click at [677, 520] on div "I know who will draw this" at bounding box center [723, 516] width 185 height 14
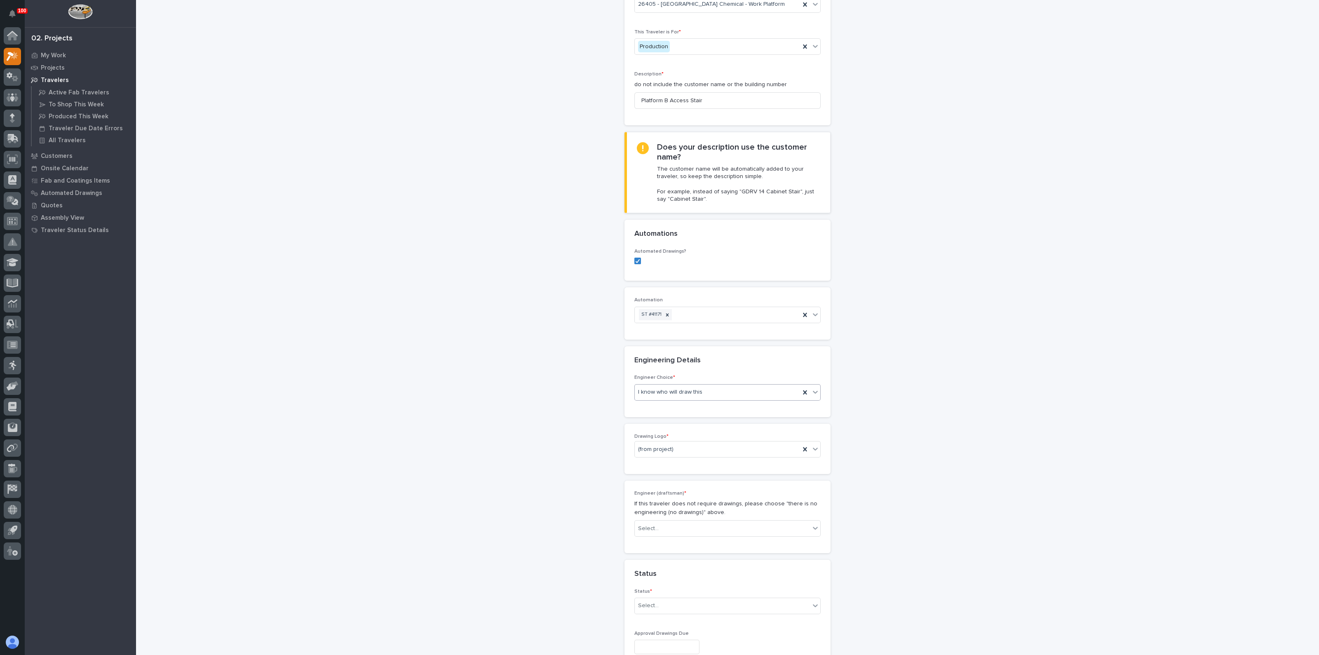
scroll to position [103, 0]
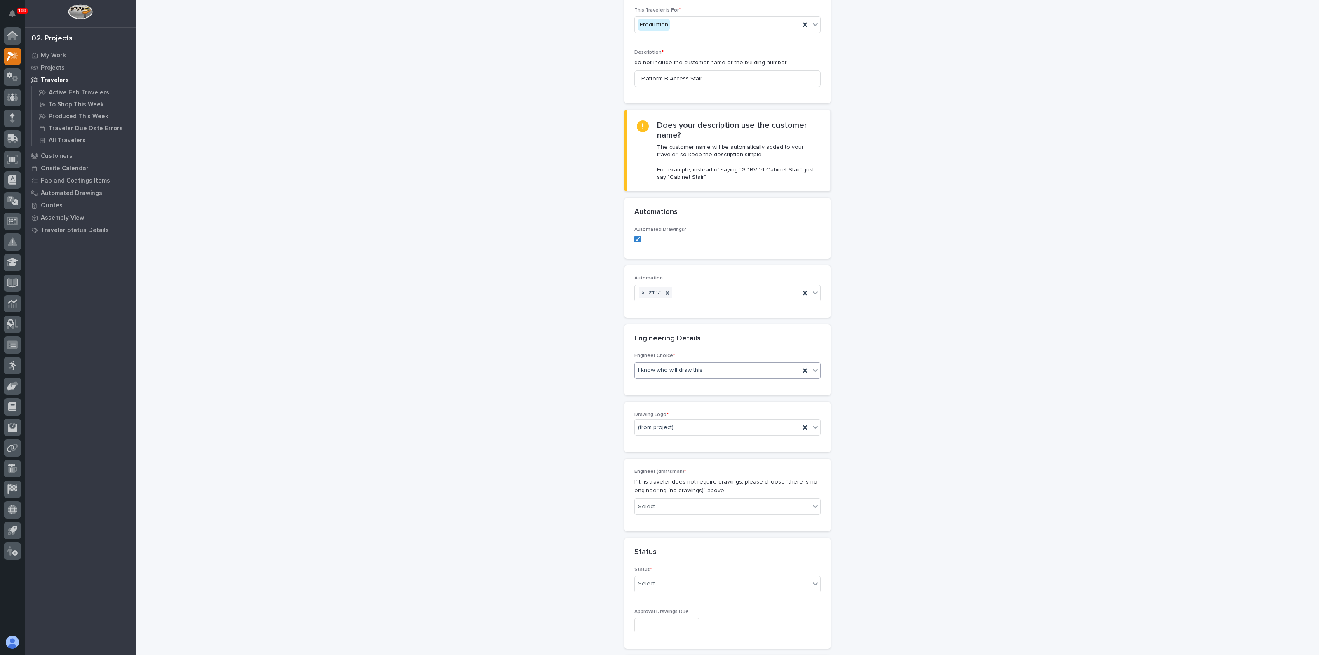
click at [667, 366] on span "I know who will draw this" at bounding box center [670, 370] width 64 height 9
click at [697, 413] on div "I know who will draw this" at bounding box center [723, 413] width 185 height 14
click at [653, 510] on div "Select..." at bounding box center [722, 507] width 175 height 14
type input "****"
click at [656, 521] on div "[PERSON_NAME]" at bounding box center [723, 521] width 185 height 14
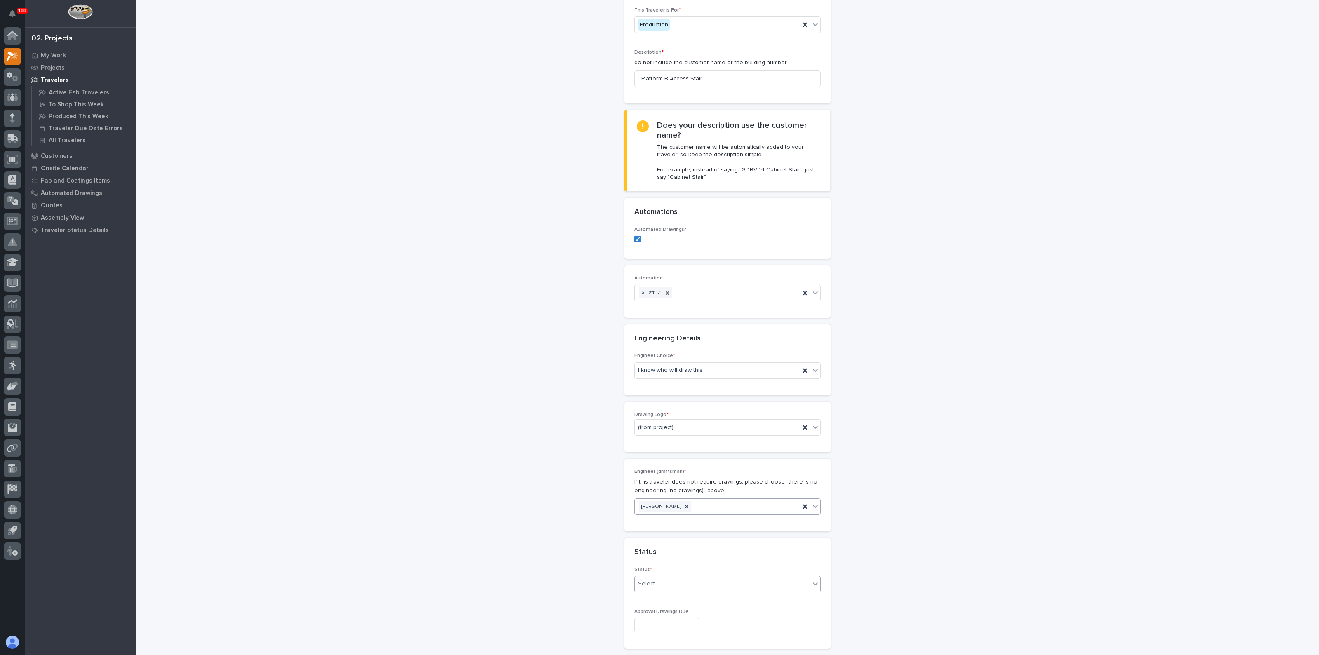
click at [659, 585] on div "Select..." at bounding box center [722, 584] width 175 height 14
click at [656, 612] on div "To Engineer" at bounding box center [723, 612] width 185 height 14
click at [656, 612] on p "Approval Drawings Due" at bounding box center [727, 612] width 186 height 6
click at [584, 592] on div "**********" at bounding box center [727, 580] width 826 height 1364
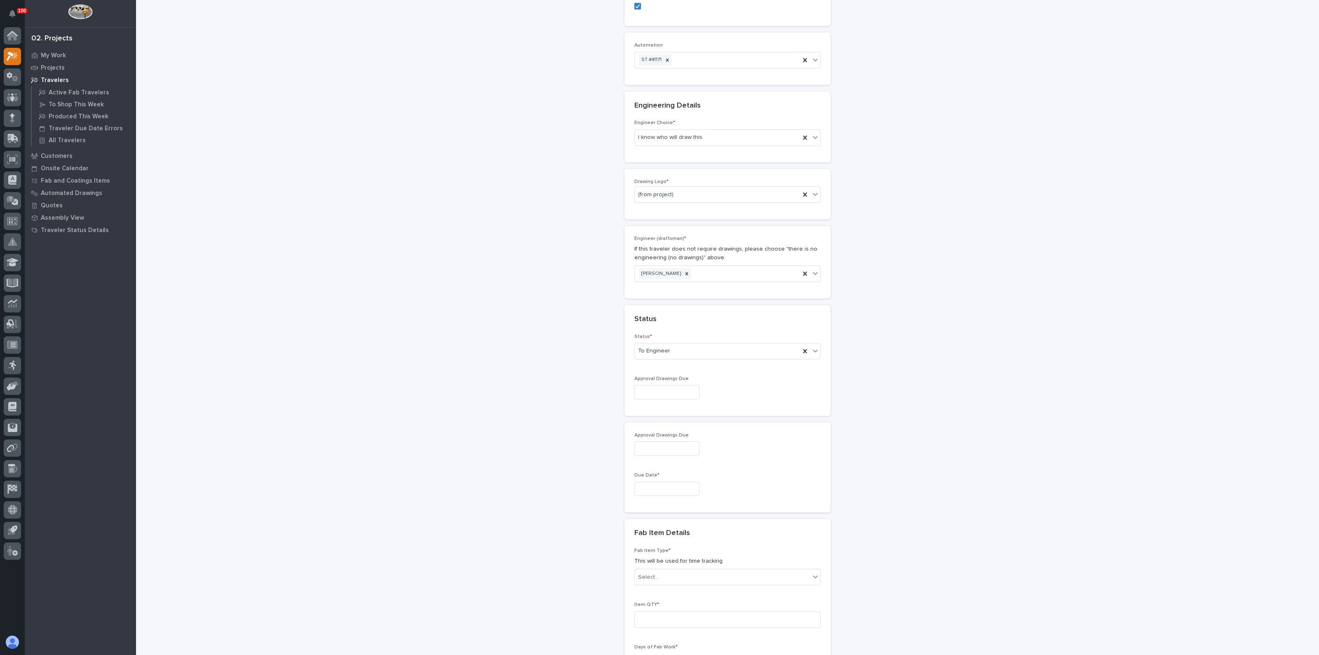
scroll to position [412, 0]
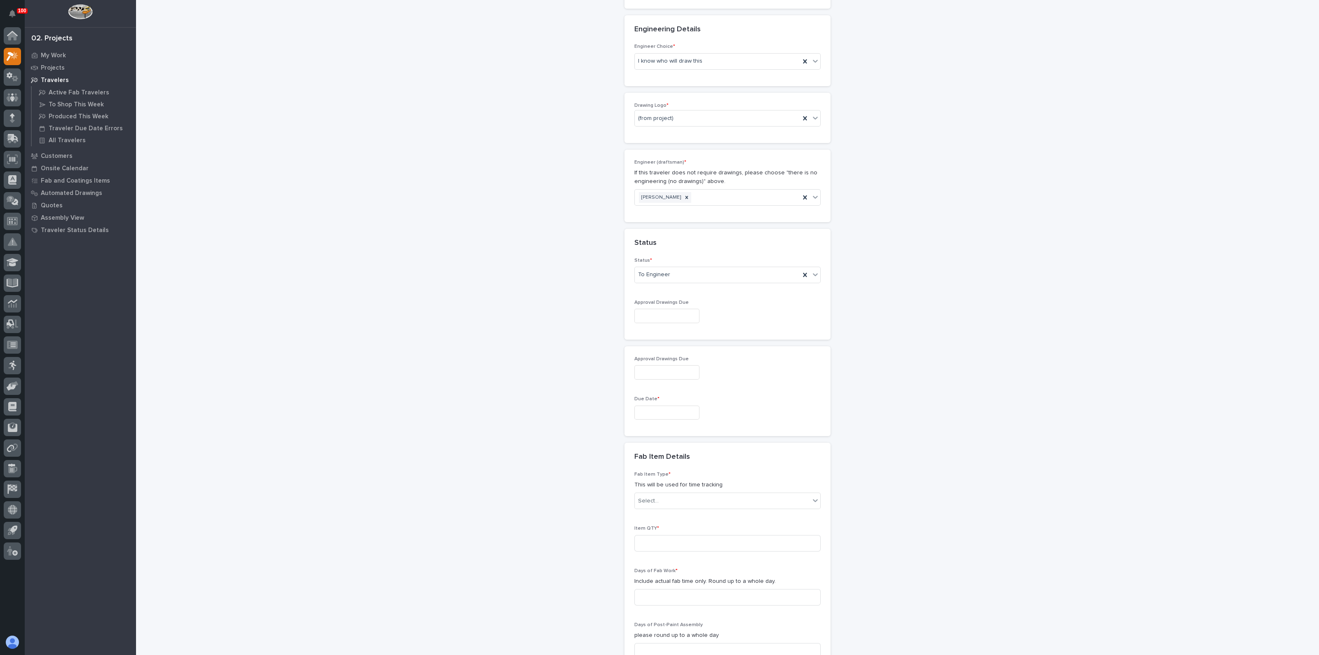
click at [658, 409] on input "text" at bounding box center [666, 413] width 65 height 14
click at [635, 379] on div "6" at bounding box center [631, 383] width 11 height 11
type input "**********"
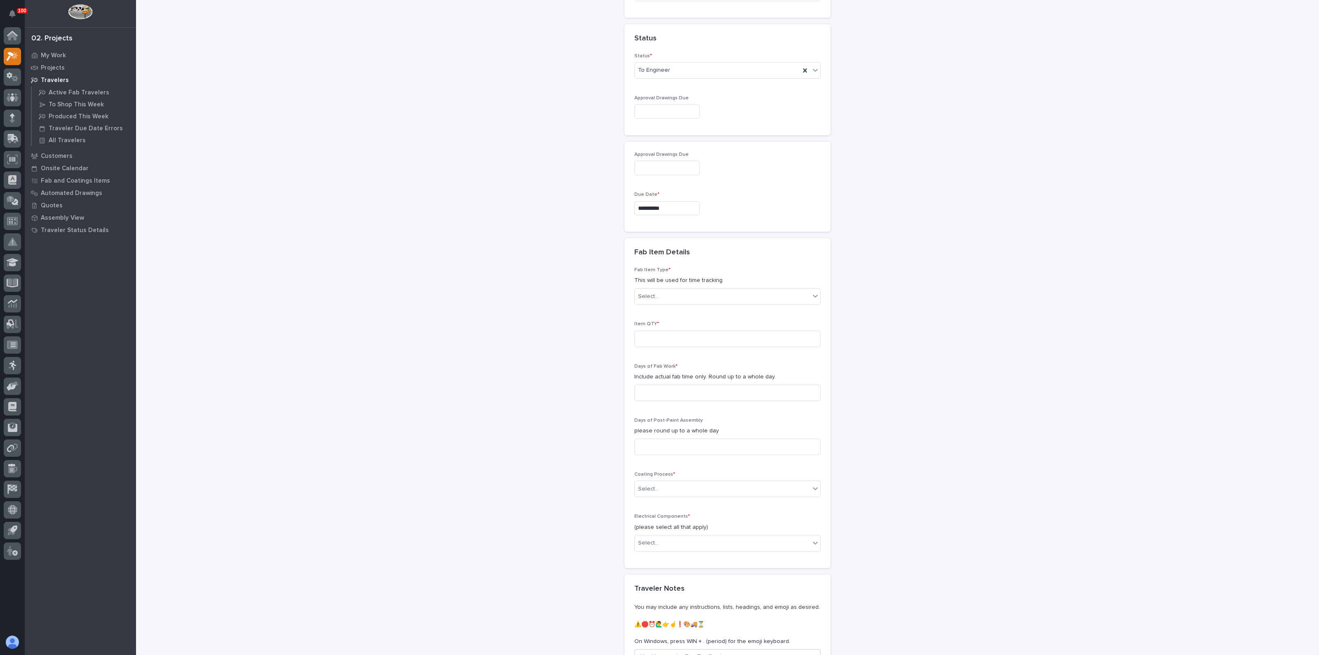
scroll to position [618, 0]
click at [651, 324] on div "Item QTY *" at bounding box center [727, 335] width 186 height 32
click at [663, 335] on input at bounding box center [727, 337] width 186 height 16
type input "1"
click at [666, 390] on input at bounding box center [727, 391] width 186 height 16
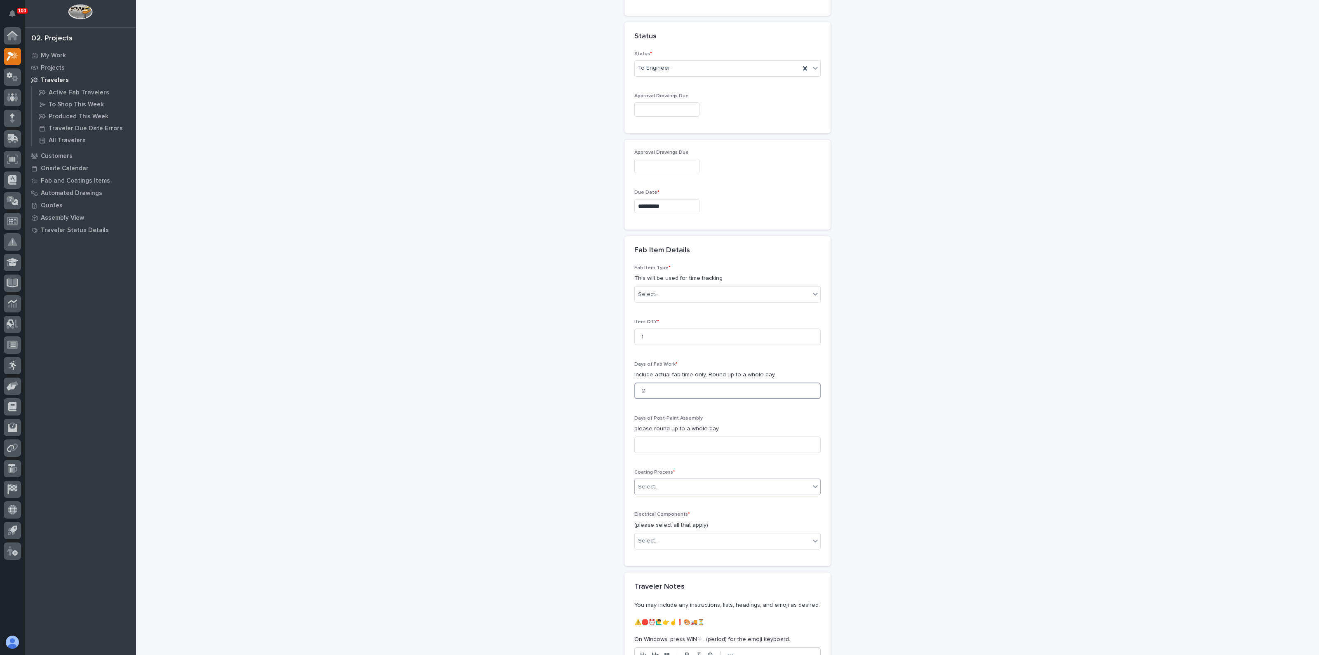
type input "2"
click at [680, 482] on div "Select..." at bounding box center [722, 487] width 175 height 14
click at [658, 515] on div "In-House Paint/Powder" at bounding box center [723, 515] width 185 height 14
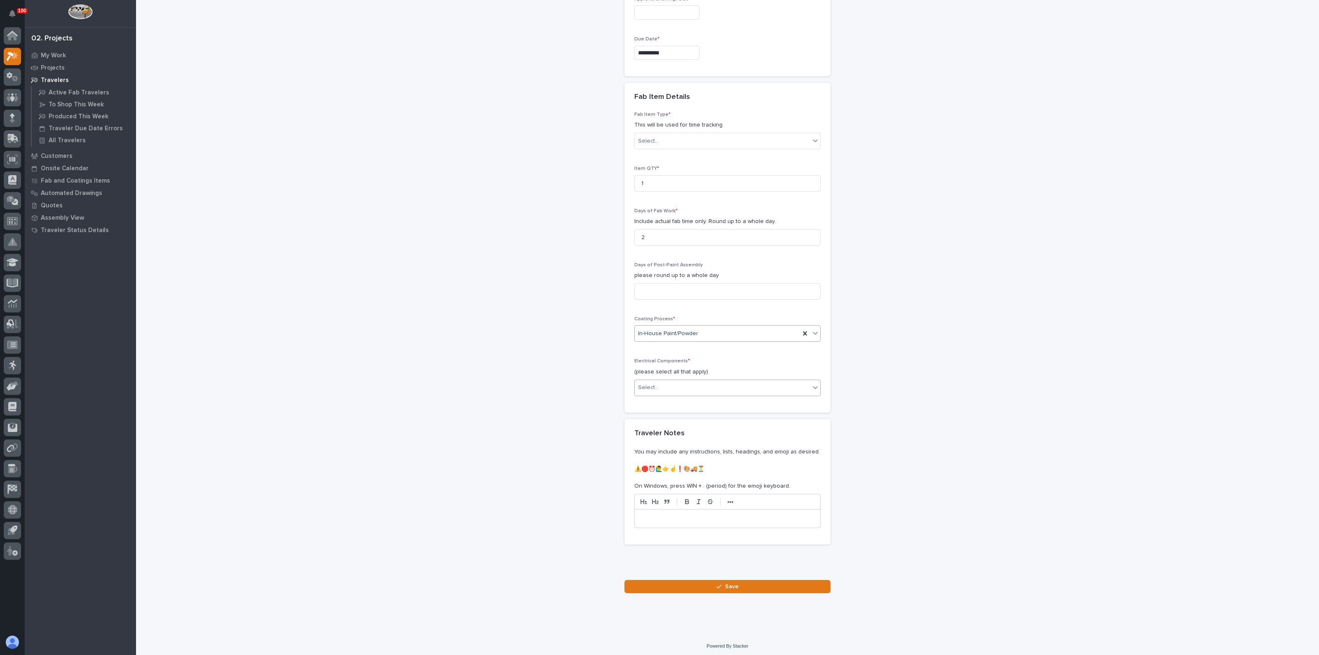
click at [657, 389] on div "Select..." at bounding box center [722, 388] width 175 height 14
click at [655, 405] on div "None" at bounding box center [723, 401] width 185 height 14
click at [692, 584] on button "Save" at bounding box center [727, 586] width 206 height 13
click at [662, 123] on div "Select..." at bounding box center [722, 126] width 175 height 14
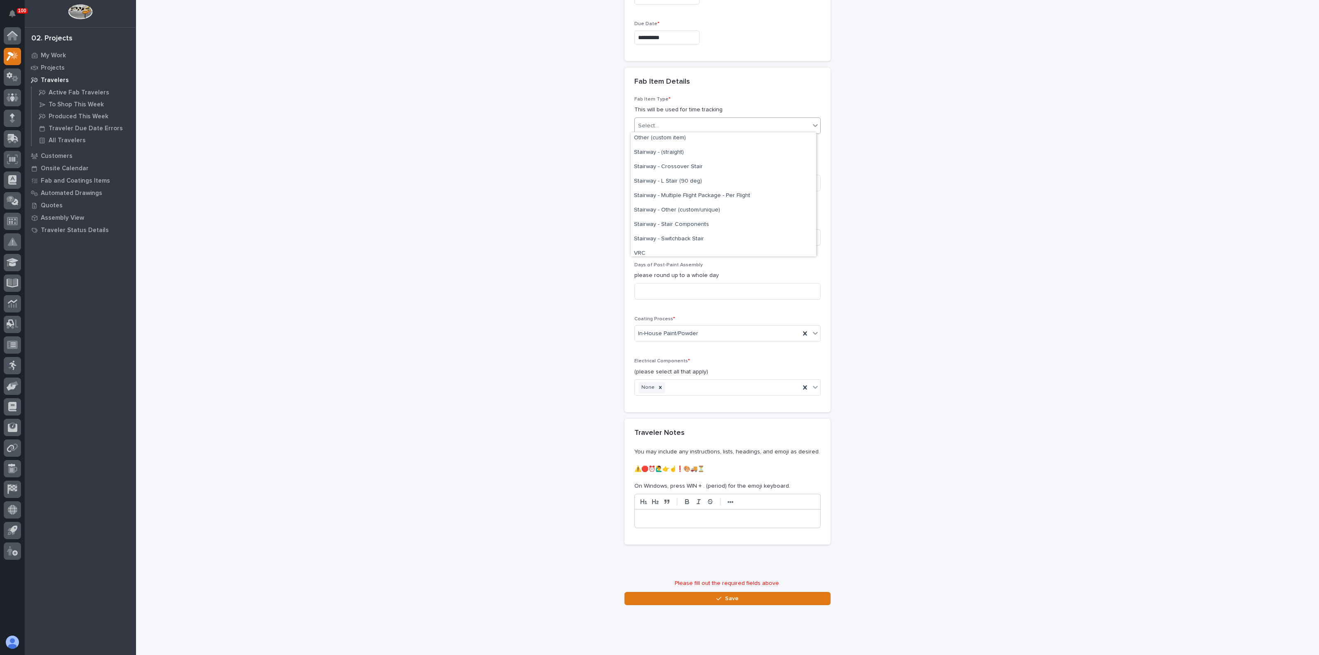
scroll to position [464, 0]
click at [655, 155] on div "Stairway - (straight)" at bounding box center [723, 152] width 185 height 14
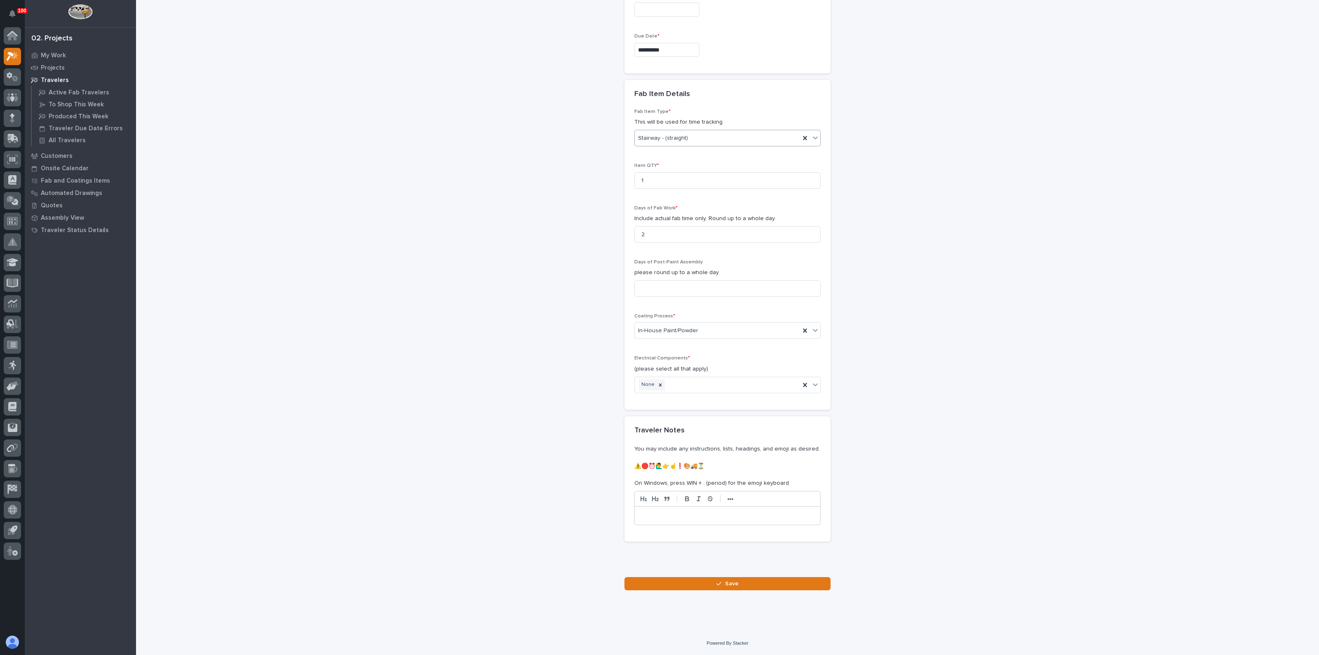
scroll to position [772, 0]
click at [671, 587] on button "Save" at bounding box center [727, 586] width 206 height 13
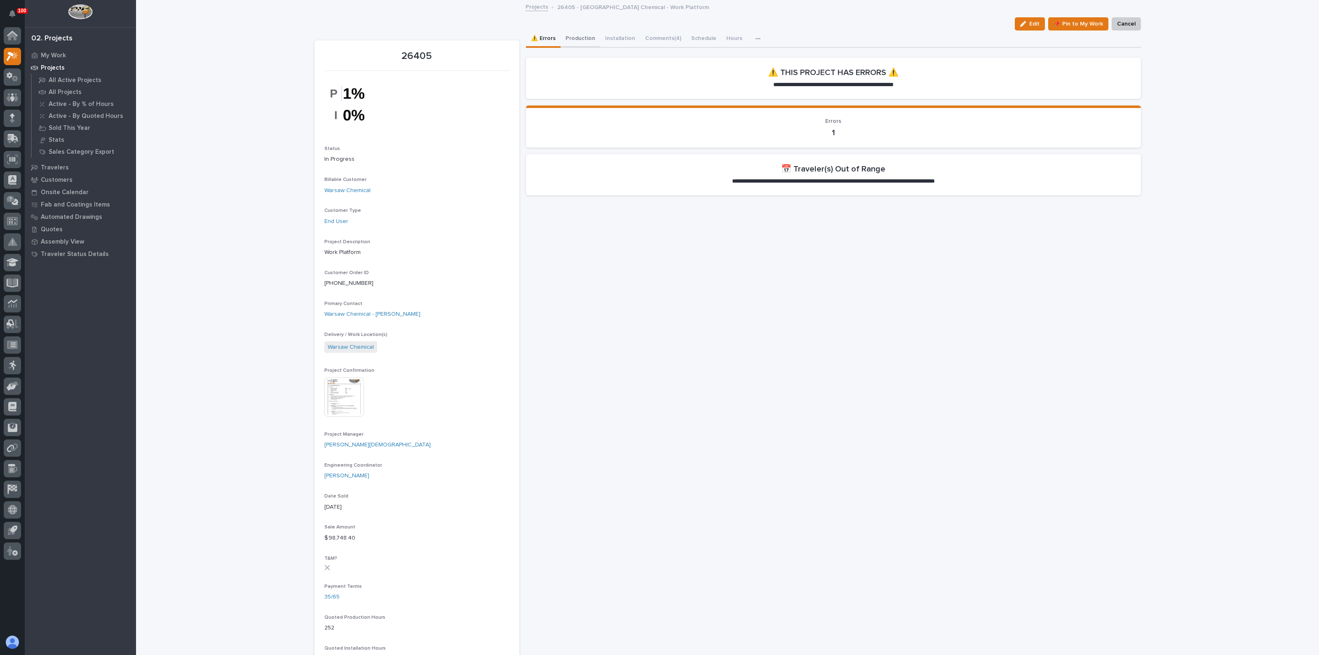
click at [573, 32] on button "Production" at bounding box center [581, 39] width 40 height 17
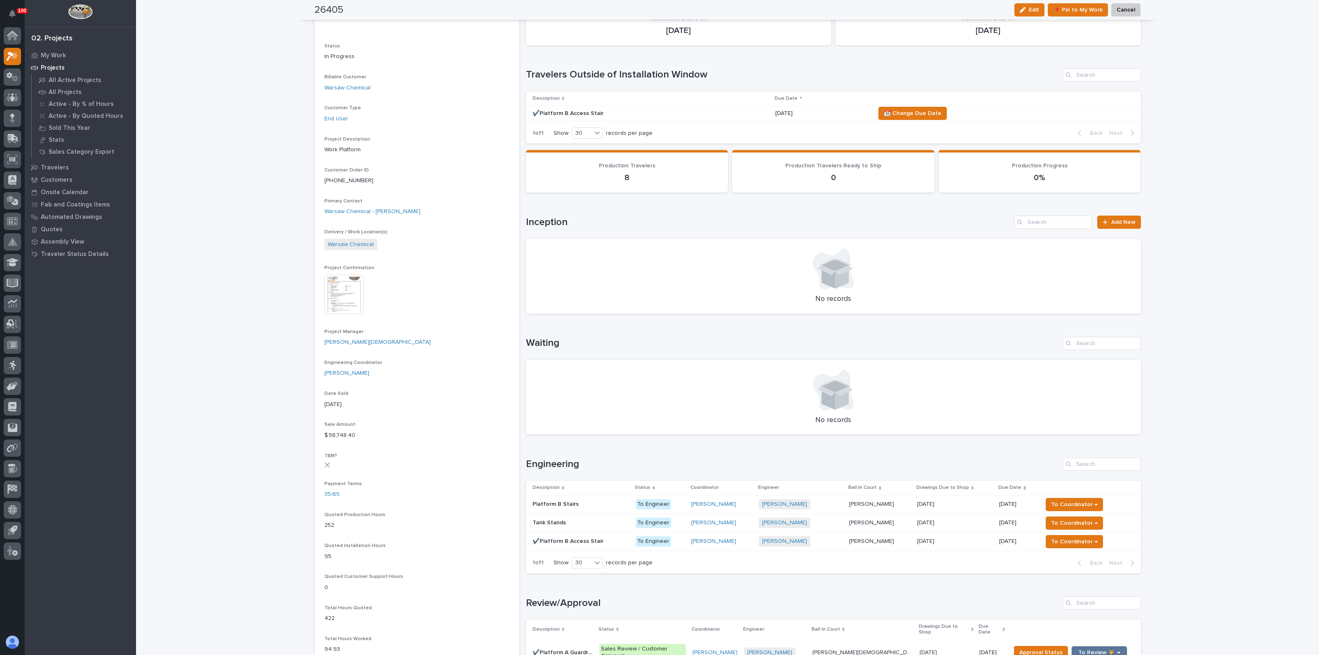
scroll to position [206, 0]
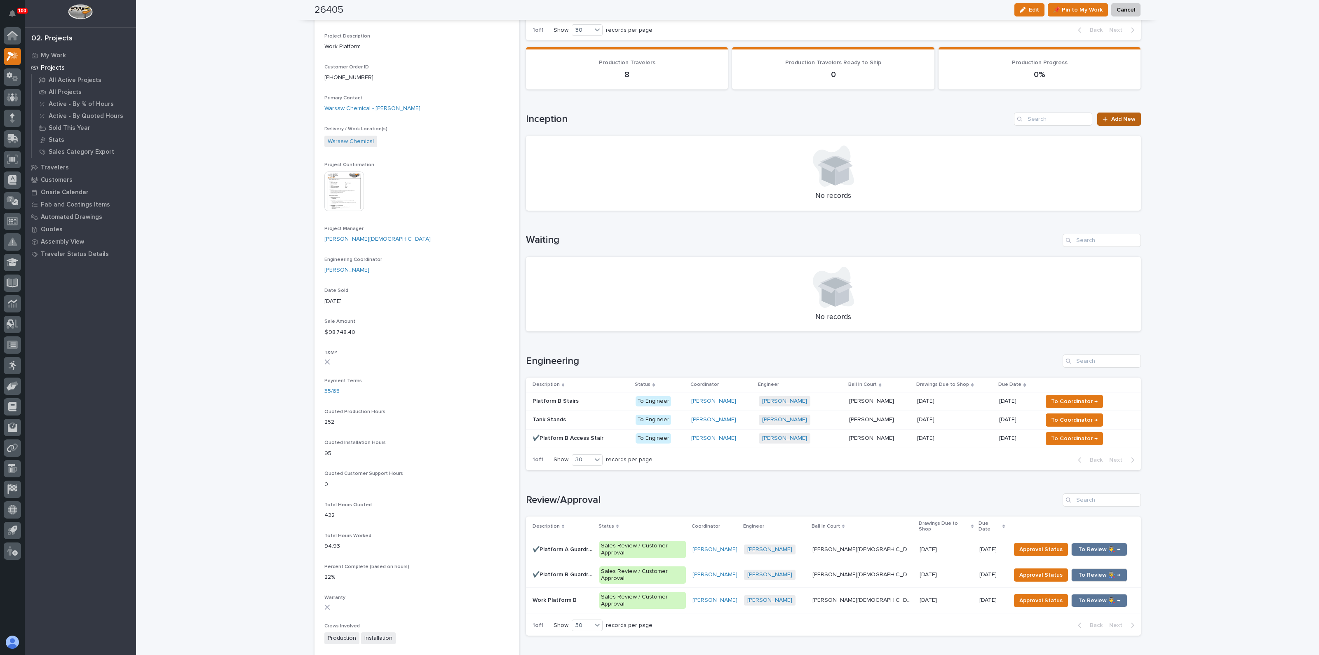
click at [1131, 116] on span "Add New" at bounding box center [1123, 119] width 24 height 6
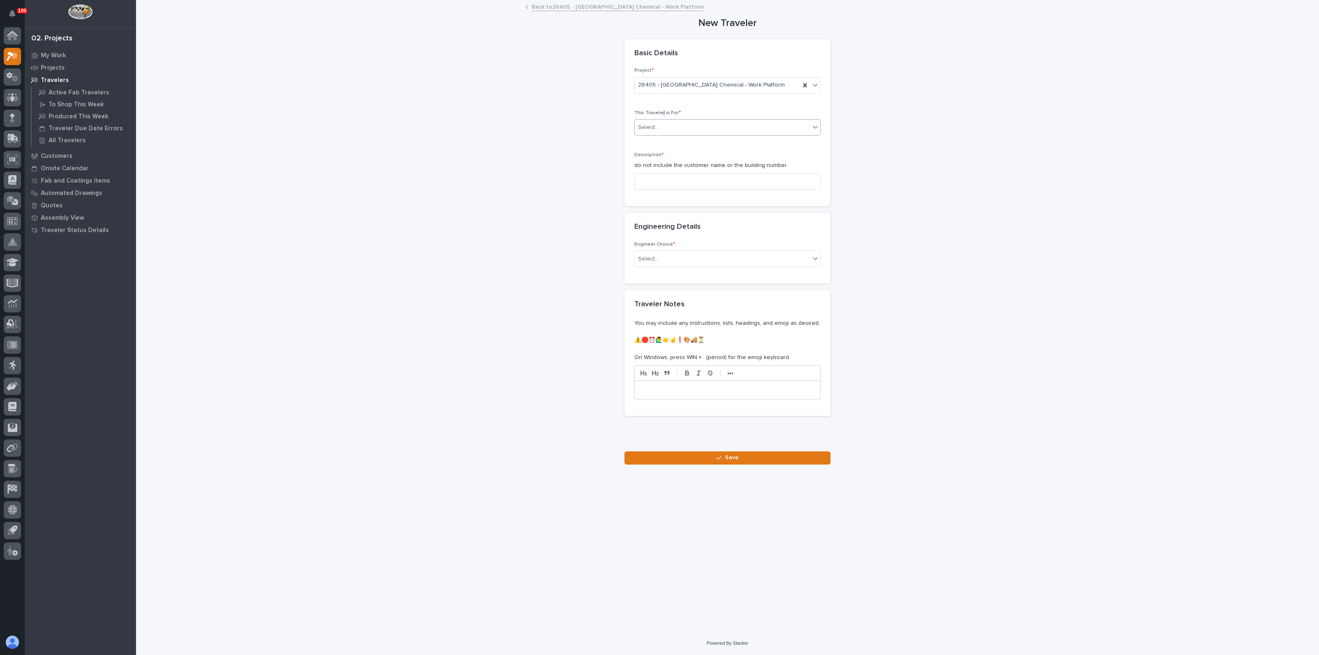
drag, startPoint x: 660, startPoint y: 110, endPoint x: 664, endPoint y: 122, distance: 12.3
click at [663, 114] on span "This Traveler is For *" at bounding box center [657, 112] width 47 height 5
click at [664, 123] on div "Select..." at bounding box center [722, 128] width 175 height 14
click at [652, 141] on span "Production" at bounding box center [654, 142] width 32 height 9
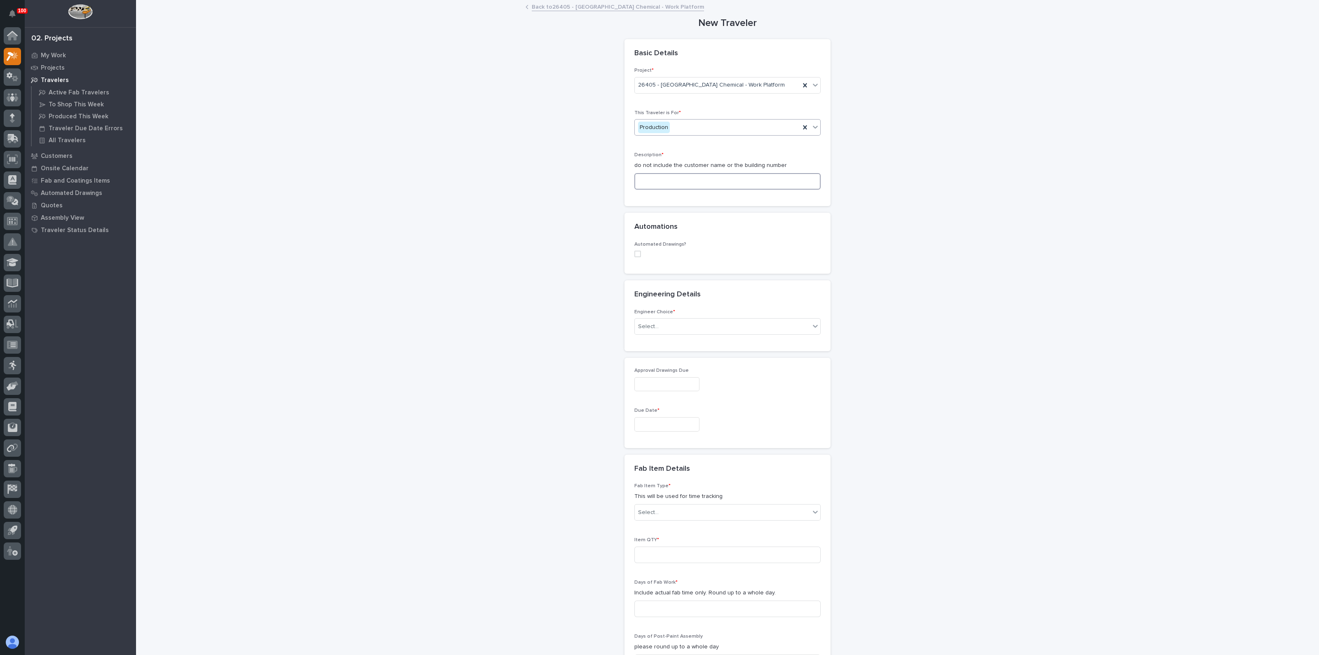
click at [655, 180] on input at bounding box center [727, 181] width 186 height 16
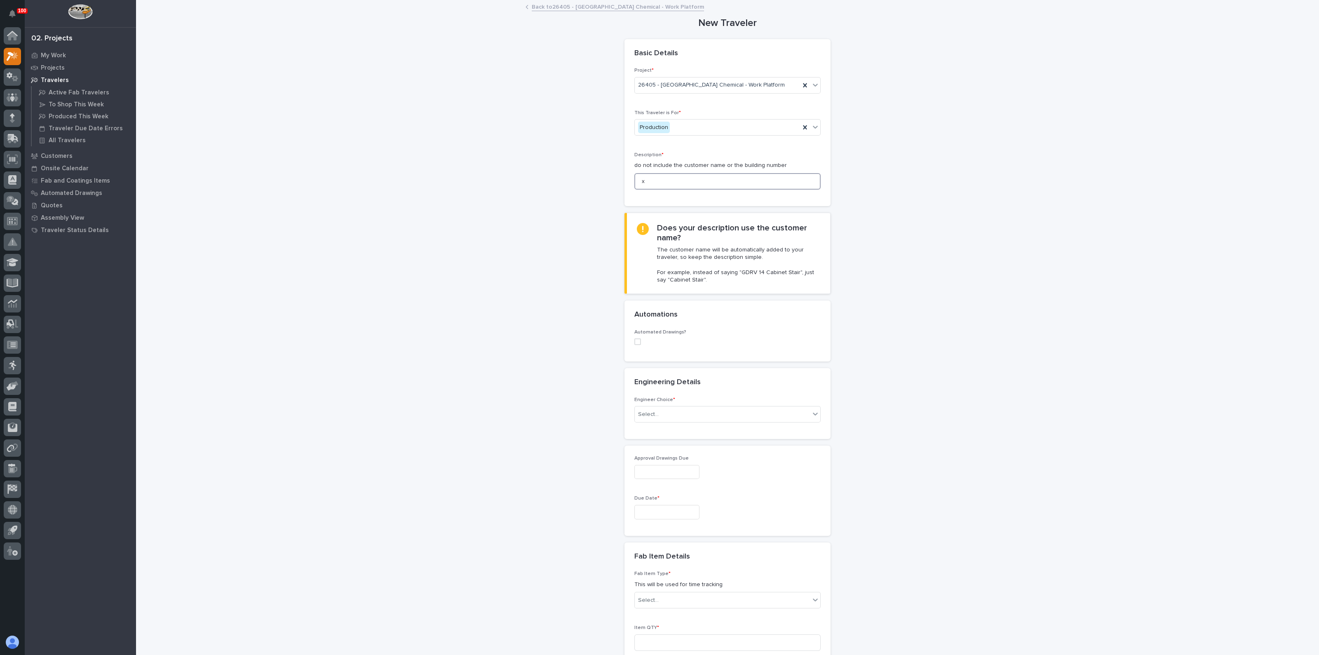
type input "x"
type input "C"
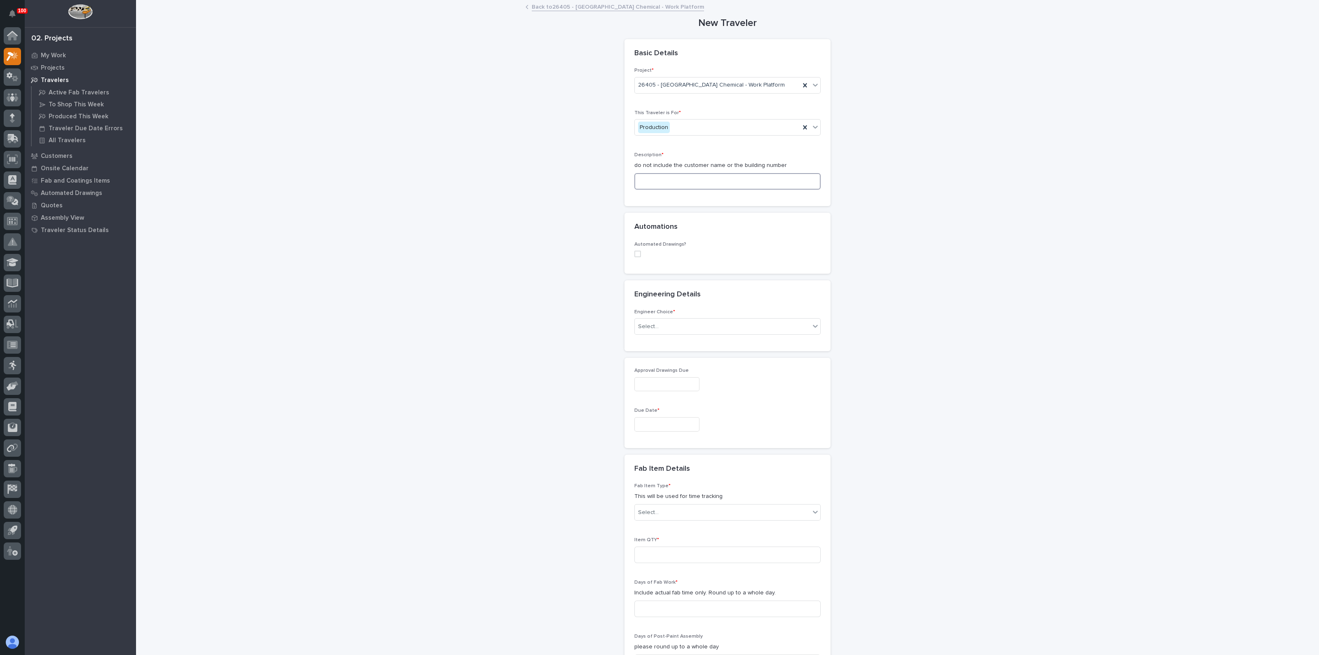
type input "C"
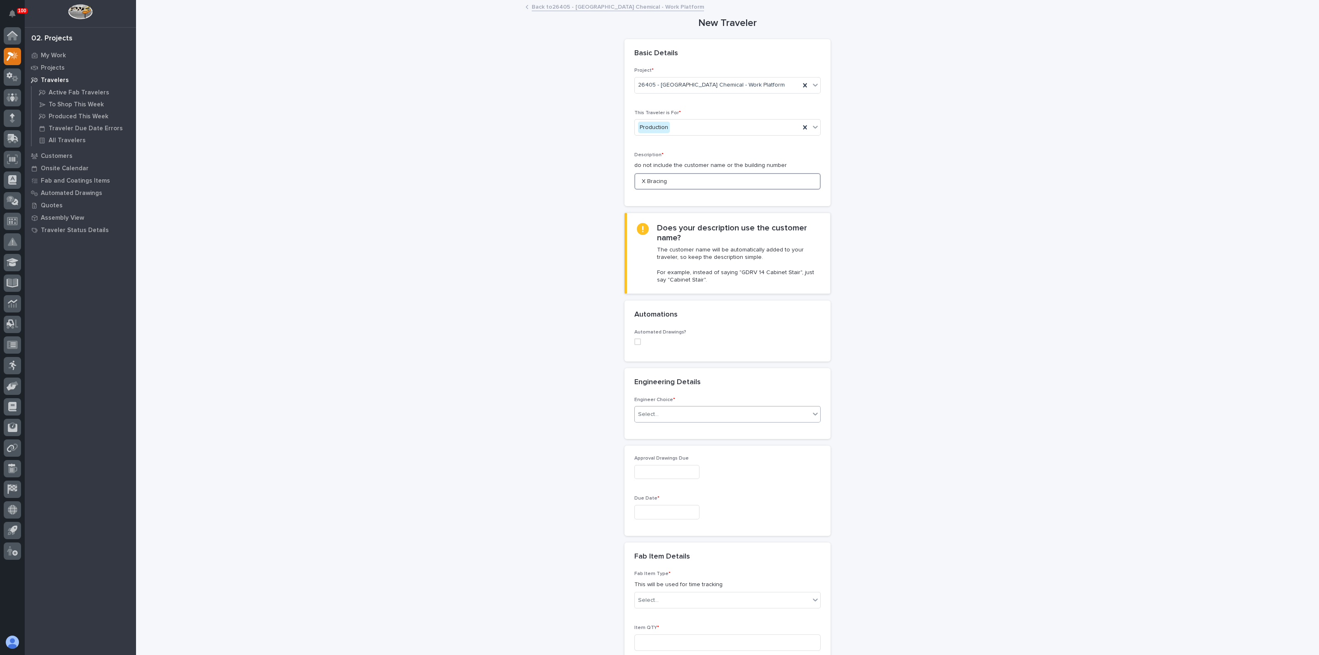
type input "X Bracing"
drag, startPoint x: 653, startPoint y: 405, endPoint x: 655, endPoint y: 415, distance: 10.0
click at [653, 406] on div "Select..." at bounding box center [727, 414] width 186 height 16
drag, startPoint x: 647, startPoint y: 450, endPoint x: 641, endPoint y: 449, distance: 6.6
click at [644, 457] on div "I know who will draw this" at bounding box center [723, 458] width 185 height 14
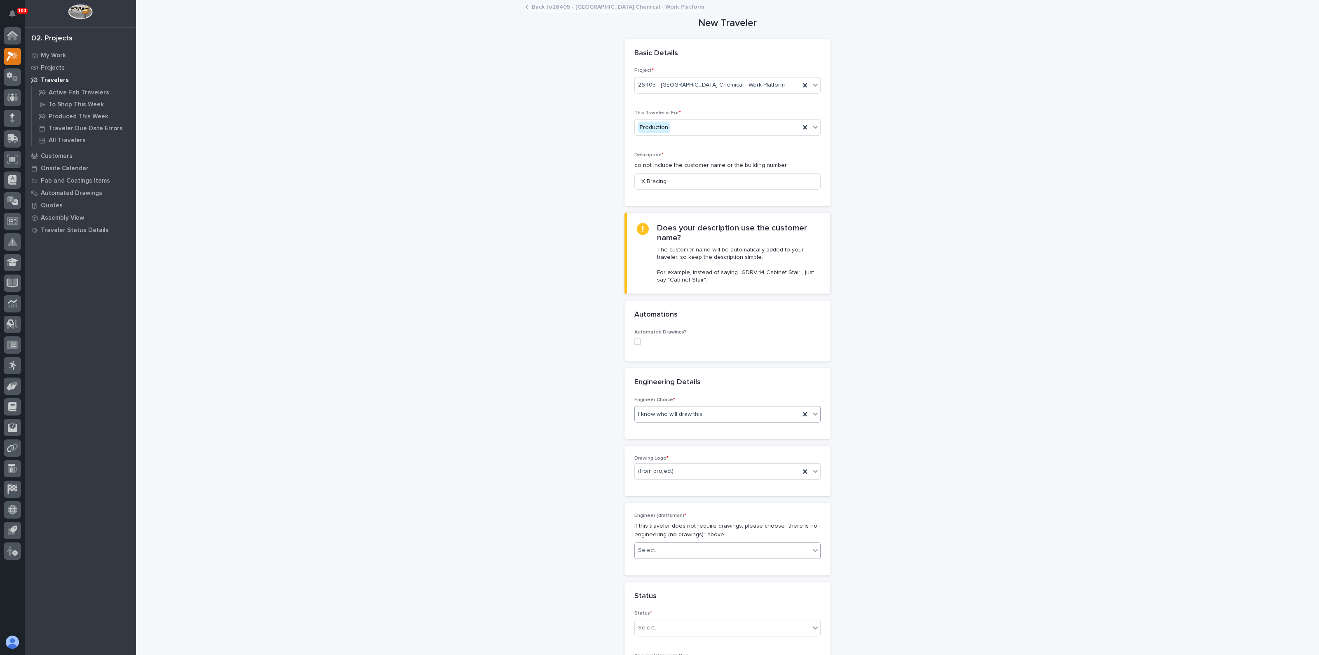
click at [640, 544] on div "Select..." at bounding box center [722, 551] width 175 height 14
type input "****"
click at [650, 563] on div "[PERSON_NAME]" at bounding box center [723, 565] width 185 height 14
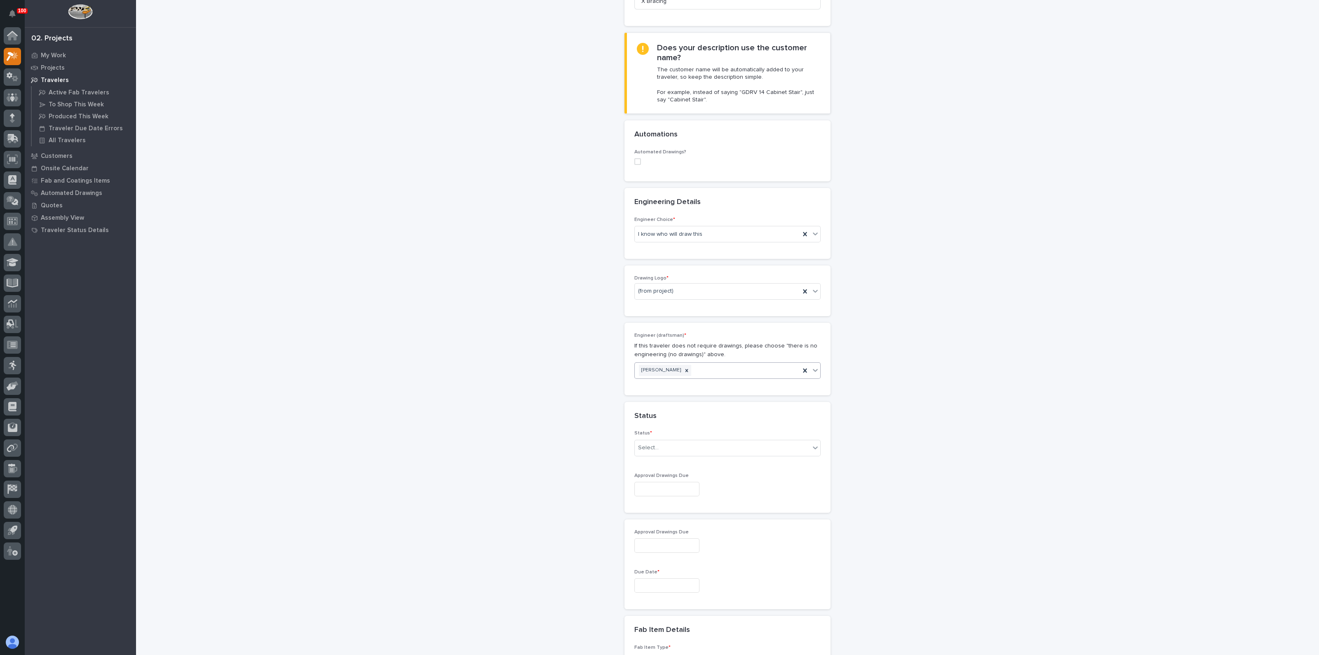
scroll to position [206, 0]
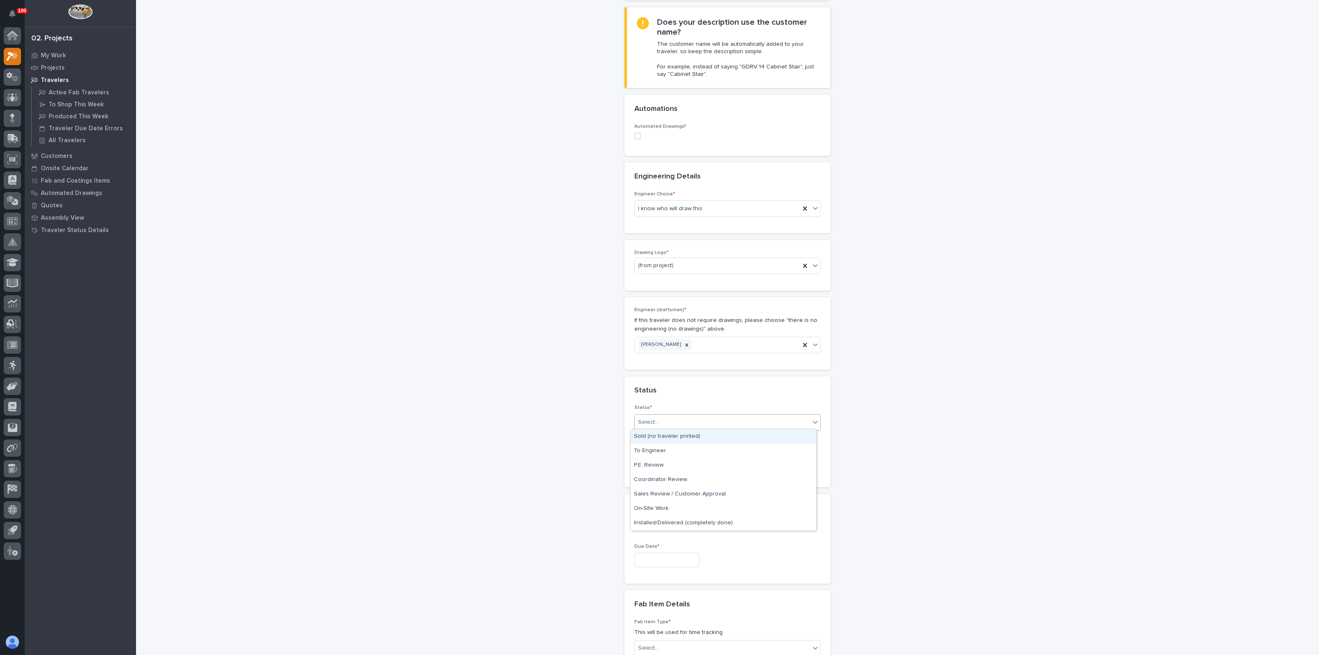
click at [659, 422] on div "Select..." at bounding box center [722, 422] width 175 height 14
drag, startPoint x: 659, startPoint y: 451, endPoint x: 642, endPoint y: 451, distance: 17.3
click at [659, 451] on div "To Engineer" at bounding box center [723, 451] width 185 height 14
click at [655, 521] on input "text" at bounding box center [666, 520] width 65 height 14
click at [646, 554] on input "text" at bounding box center [666, 560] width 65 height 14
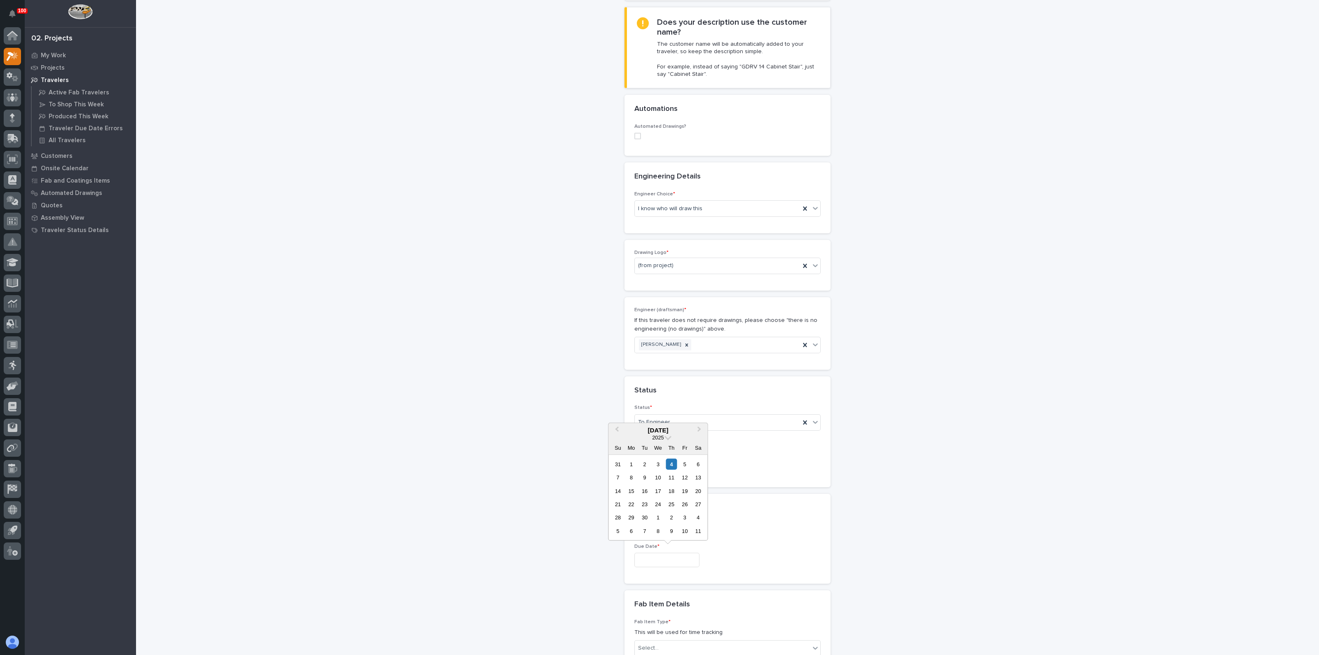
click at [632, 520] on div "29" at bounding box center [631, 517] width 11 height 11
type input "**********"
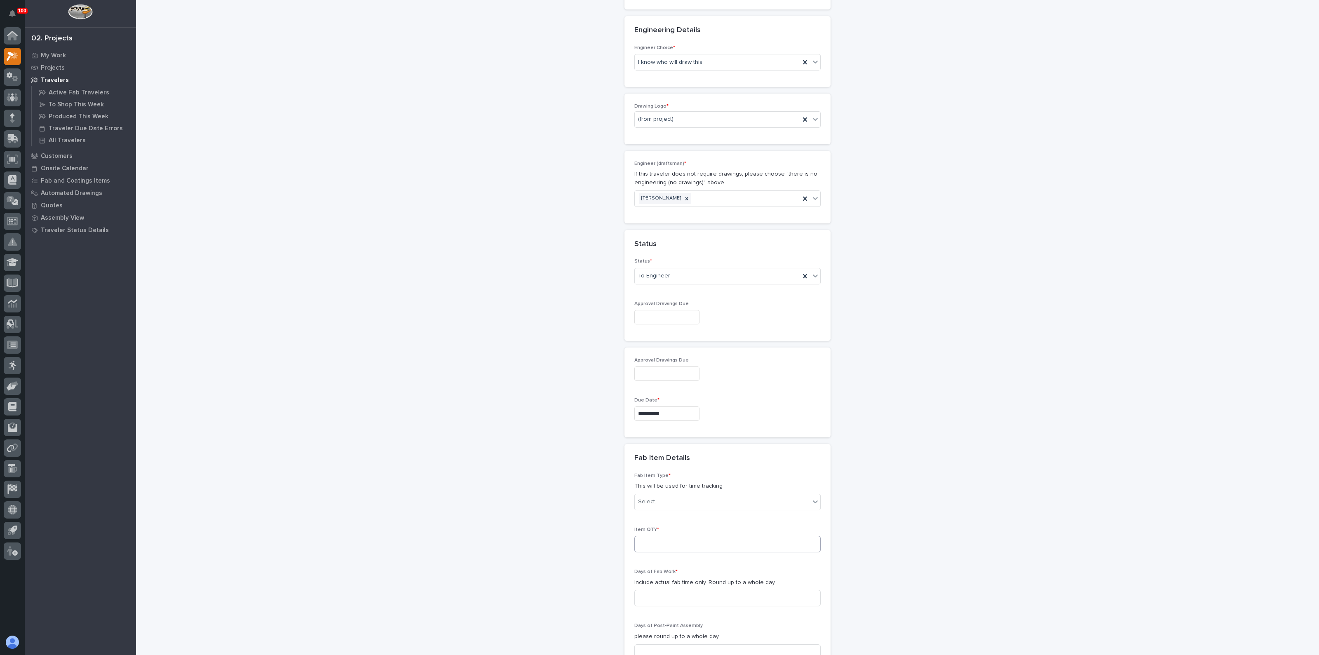
scroll to position [360, 0]
click at [654, 495] on div "Select..." at bounding box center [722, 494] width 175 height 14
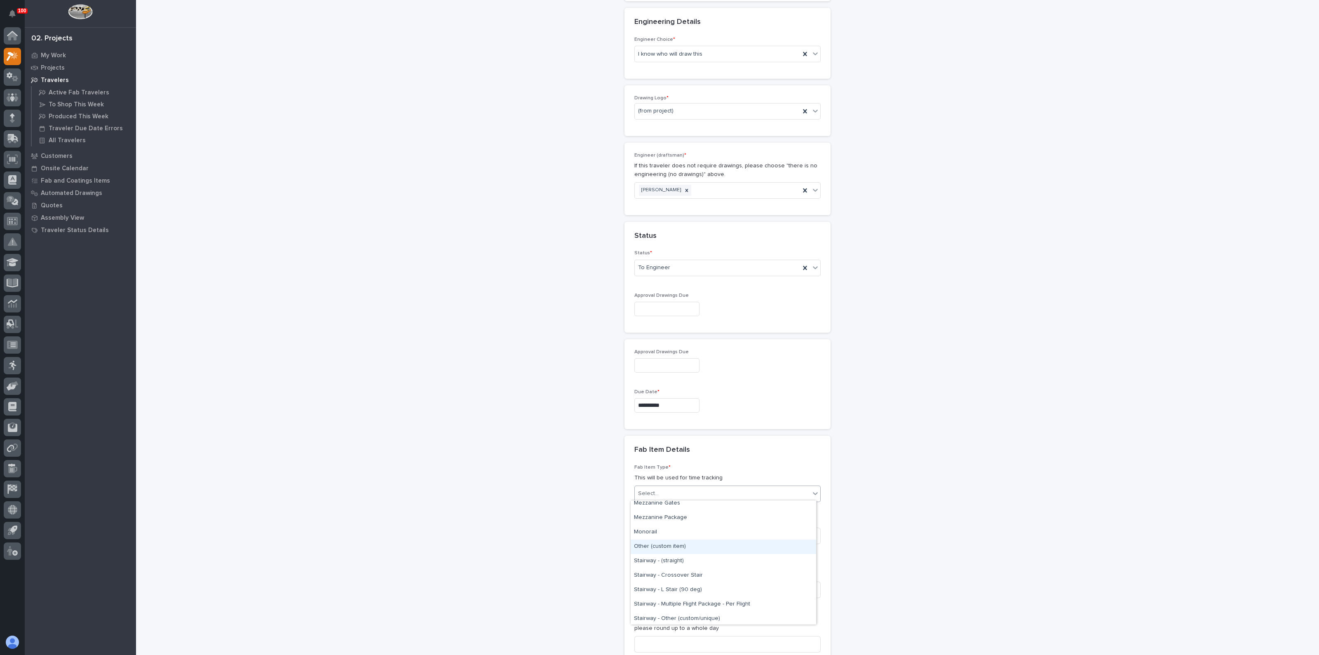
click at [669, 544] on div "Other (custom item)" at bounding box center [723, 547] width 185 height 14
click at [650, 539] on input at bounding box center [727, 536] width 186 height 16
type input "1"
click at [607, 547] on div "**********" at bounding box center [727, 293] width 826 height 1305
click at [648, 586] on input at bounding box center [727, 590] width 186 height 16
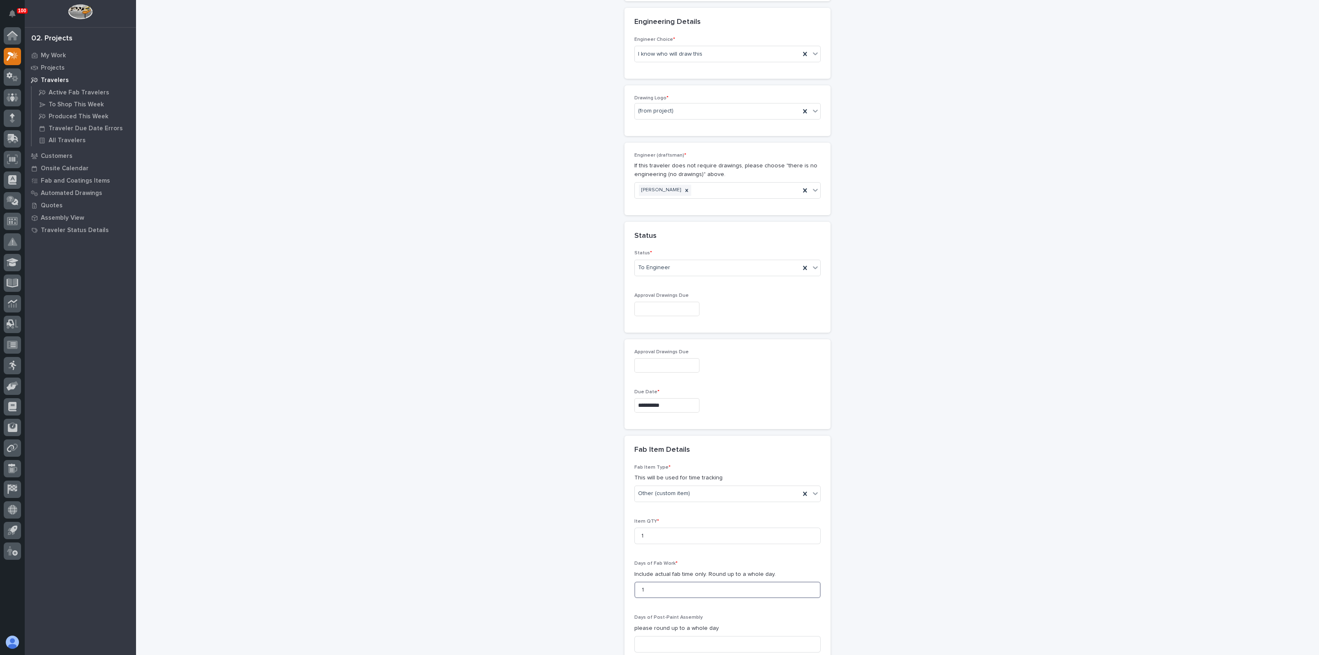
type input "1"
click at [509, 570] on div "**********" at bounding box center [727, 293] width 826 height 1305
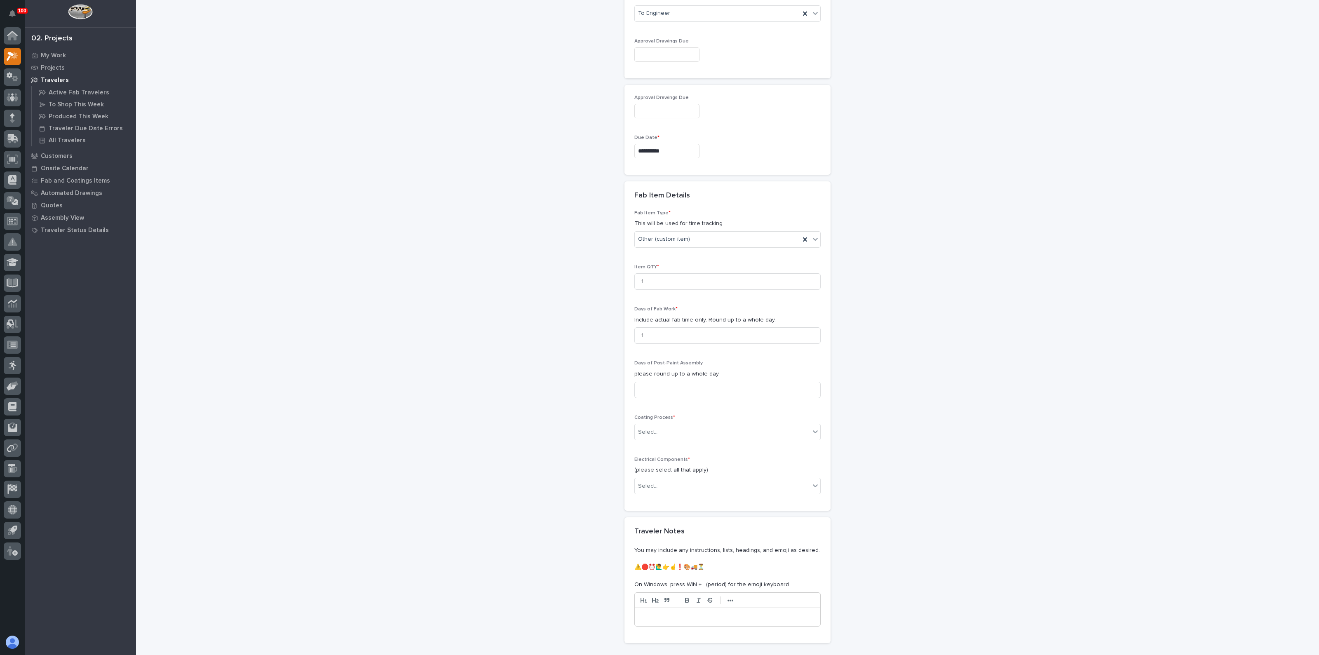
scroll to position [618, 0]
click at [649, 429] on div "Select..." at bounding box center [648, 428] width 21 height 9
click at [649, 456] on div "In-House Paint/Powder" at bounding box center [723, 456] width 185 height 14
click at [648, 482] on div "Select..." at bounding box center [648, 482] width 21 height 9
click at [645, 495] on div "None" at bounding box center [723, 496] width 185 height 14
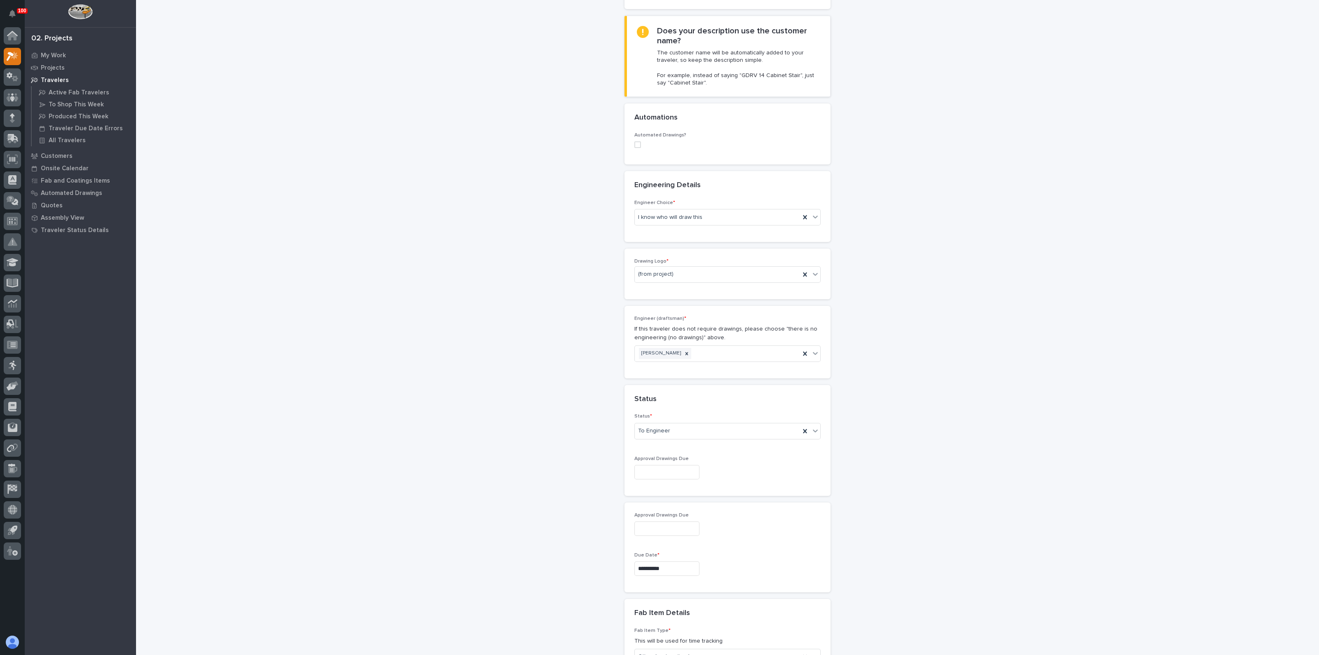
scroll to position [95, 0]
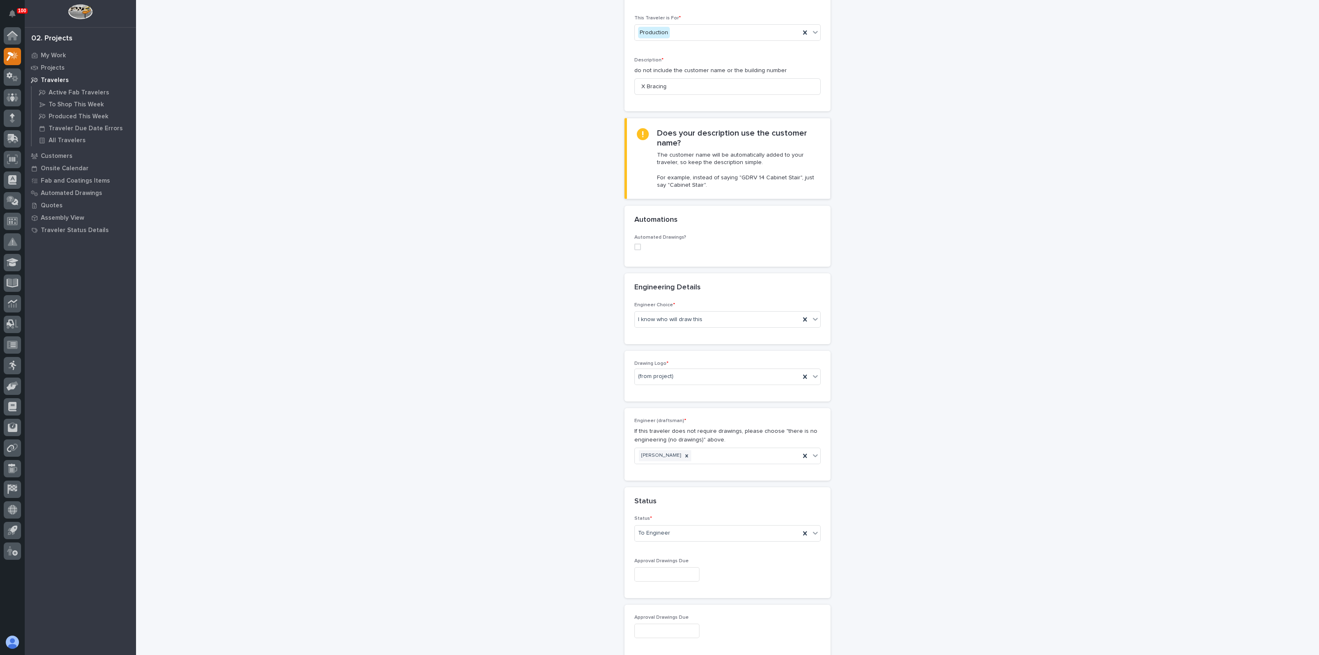
click at [634, 248] on span at bounding box center [637, 247] width 7 height 7
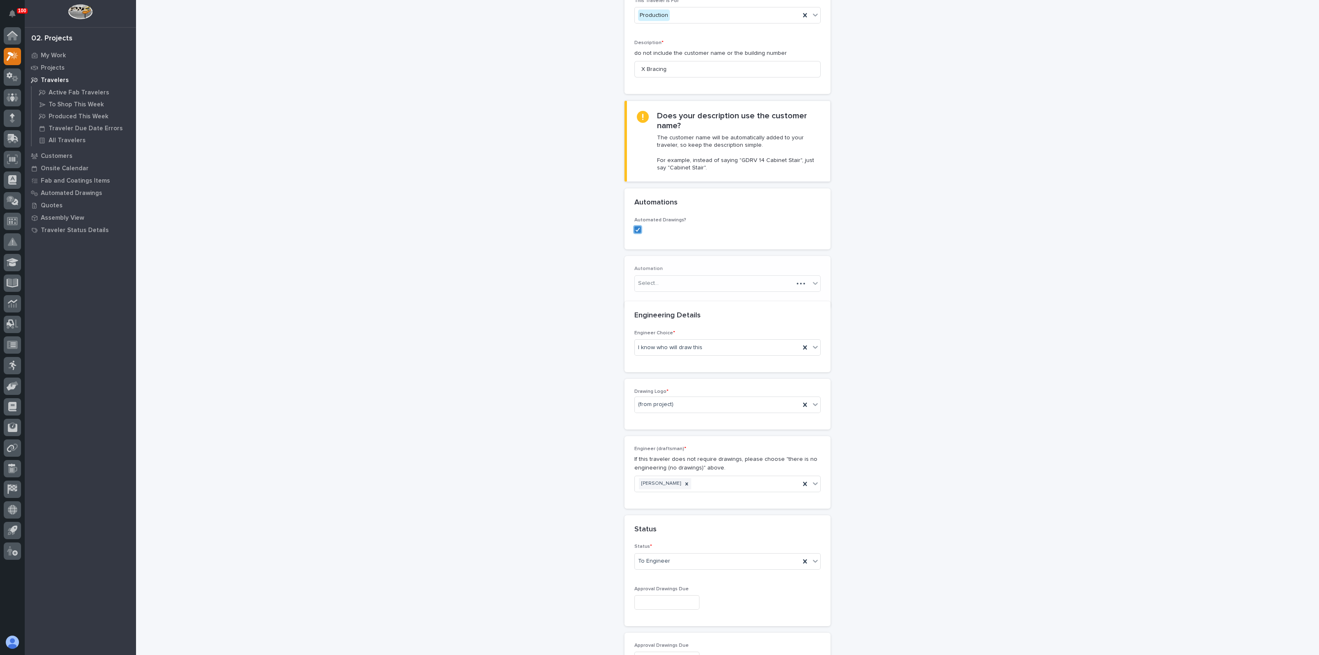
scroll to position [124, 0]
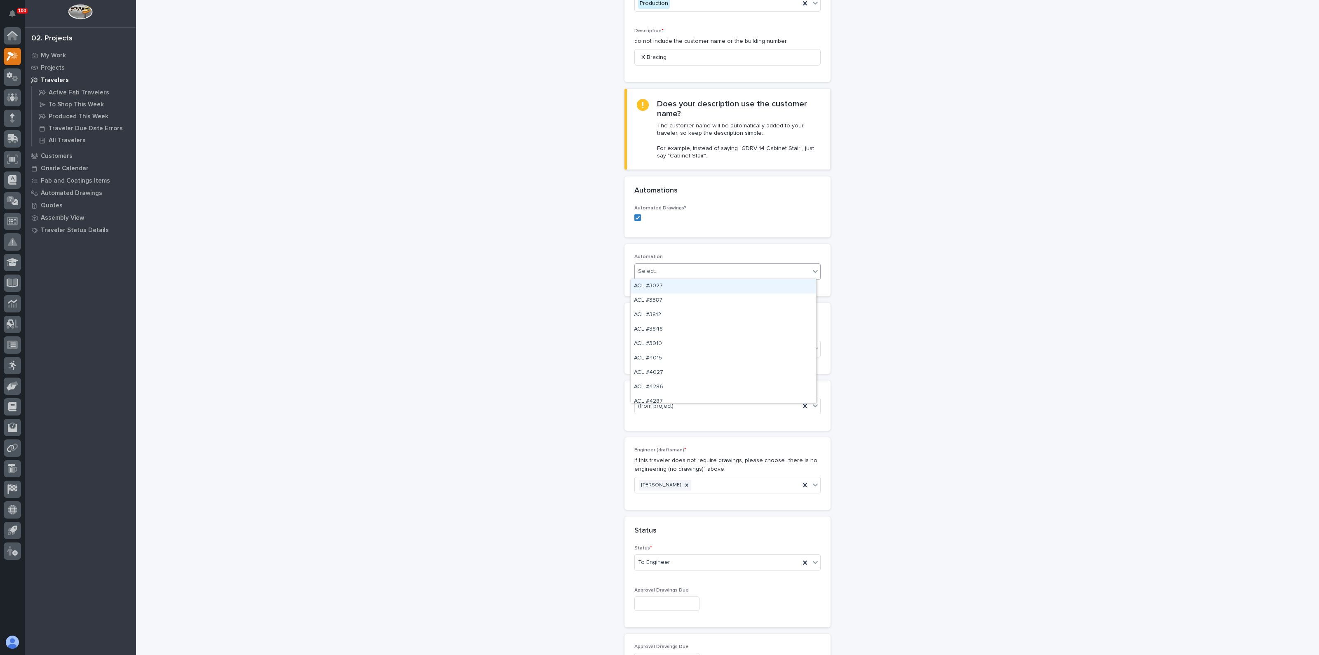
click at [656, 270] on div "Select..." at bounding box center [722, 272] width 175 height 14
type input "*****"
click at [658, 284] on div "XB #41177" at bounding box center [723, 286] width 185 height 14
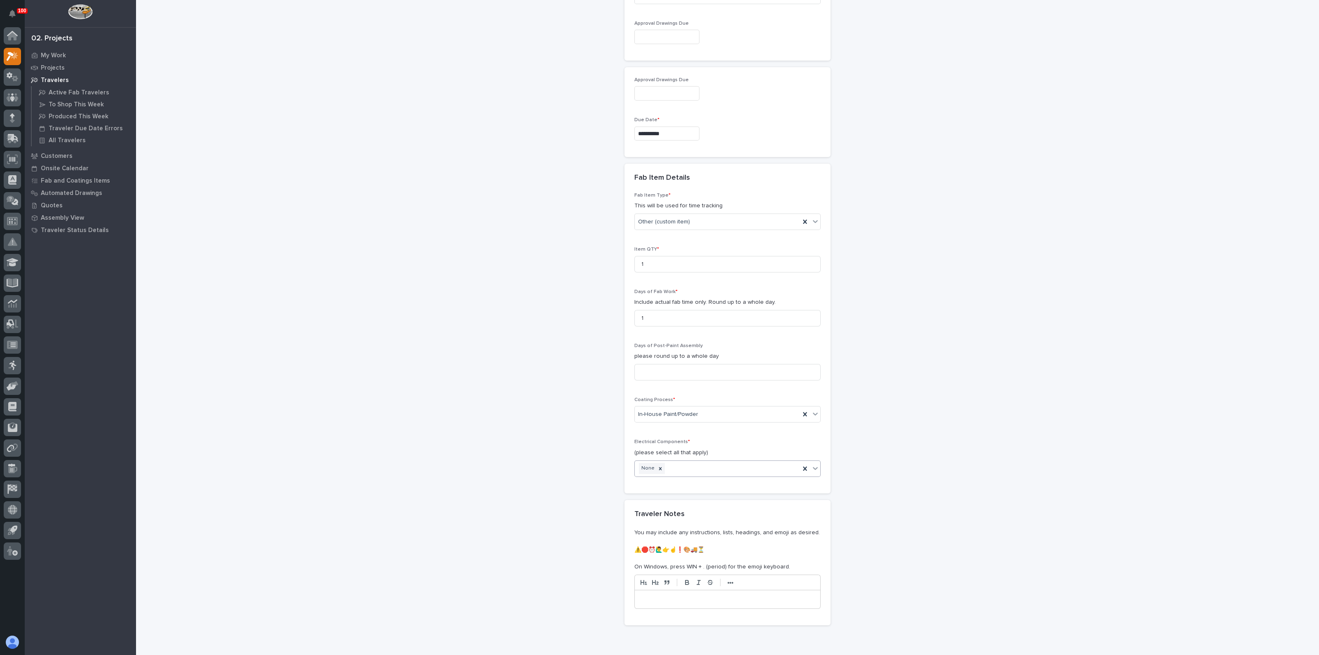
scroll to position [772, 0]
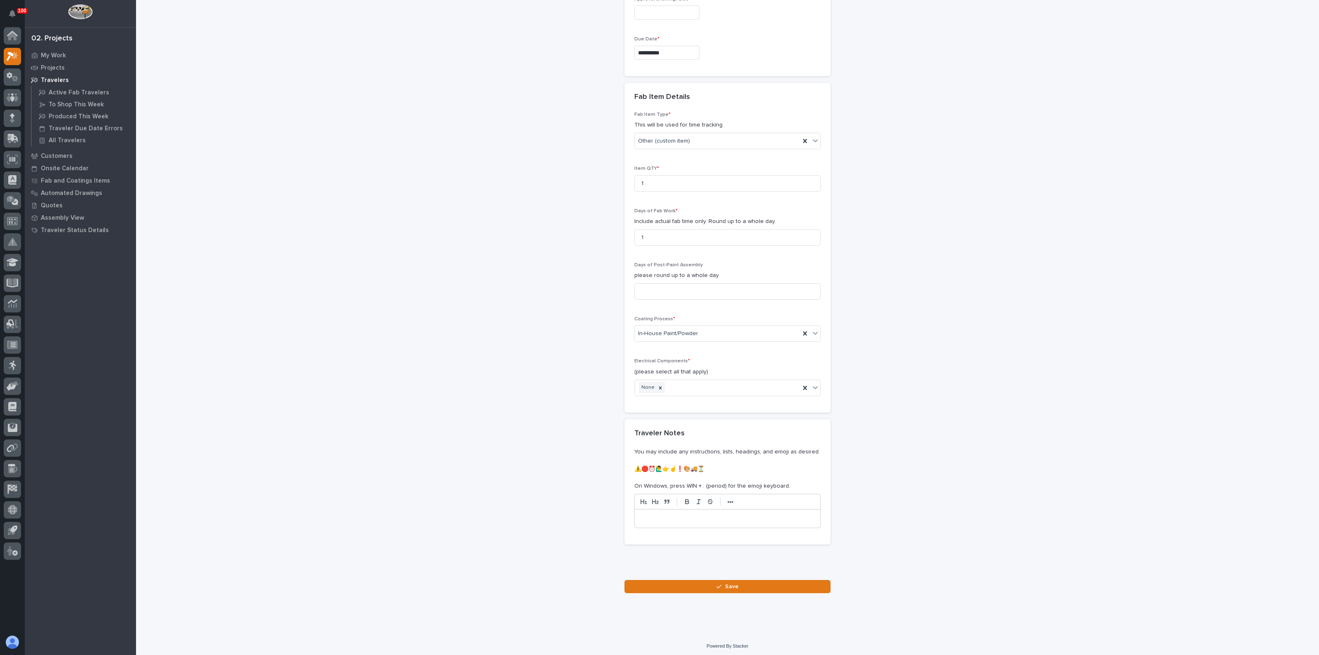
click at [738, 588] on button "Save" at bounding box center [727, 586] width 206 height 13
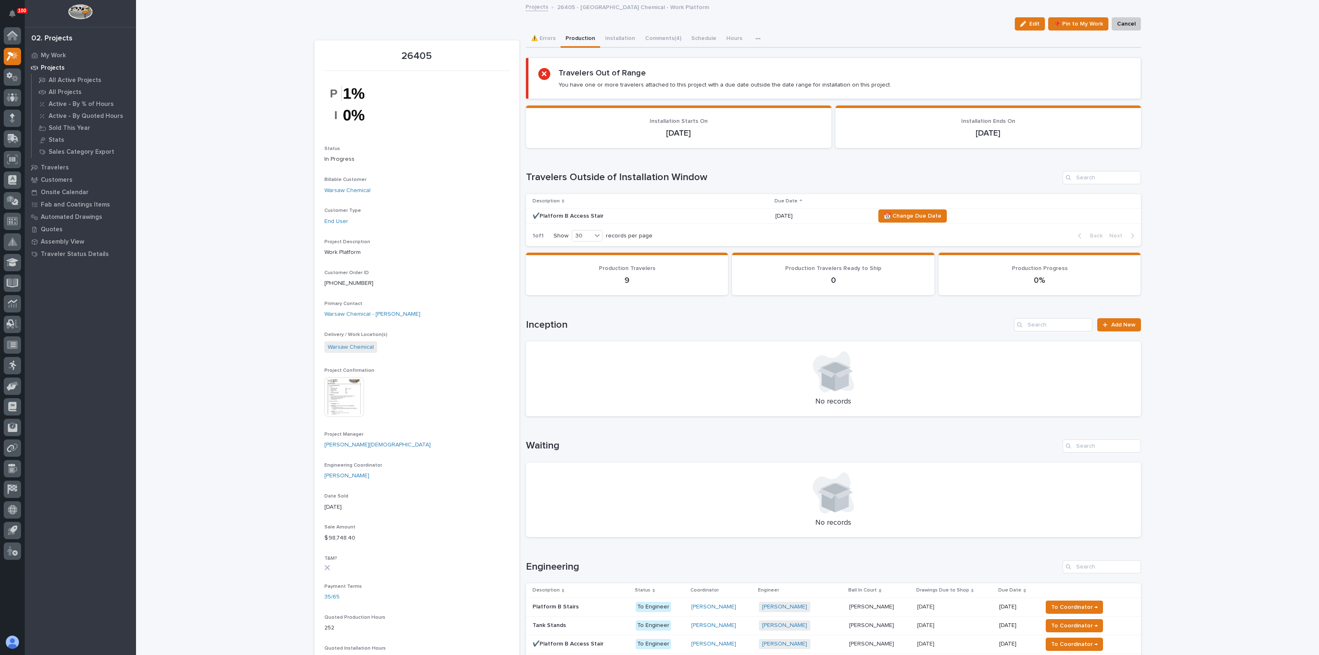
click at [584, 72] on h2 "Travelers Out of Range" at bounding box center [602, 73] width 87 height 10
click at [589, 213] on p "✔️Platform B Access Stair" at bounding box center [605, 216] width 144 height 7
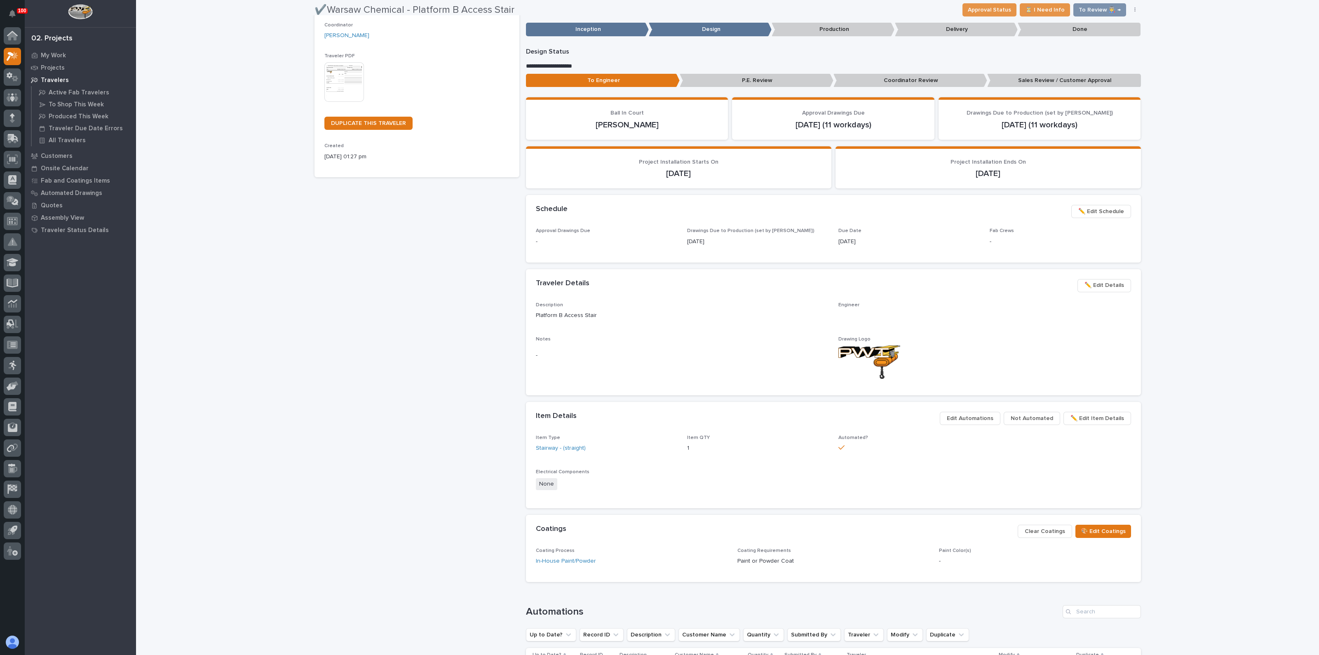
scroll to position [155, 0]
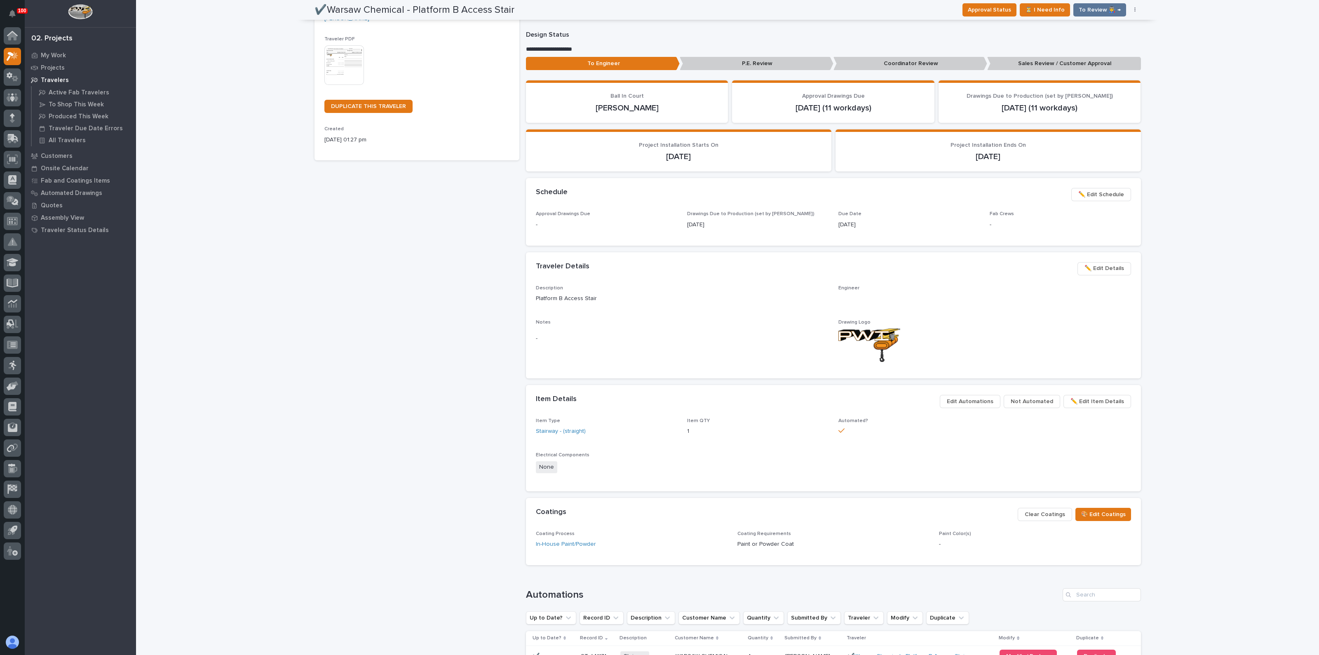
click at [1107, 192] on span "✏️ Edit Schedule" at bounding box center [1101, 195] width 46 height 10
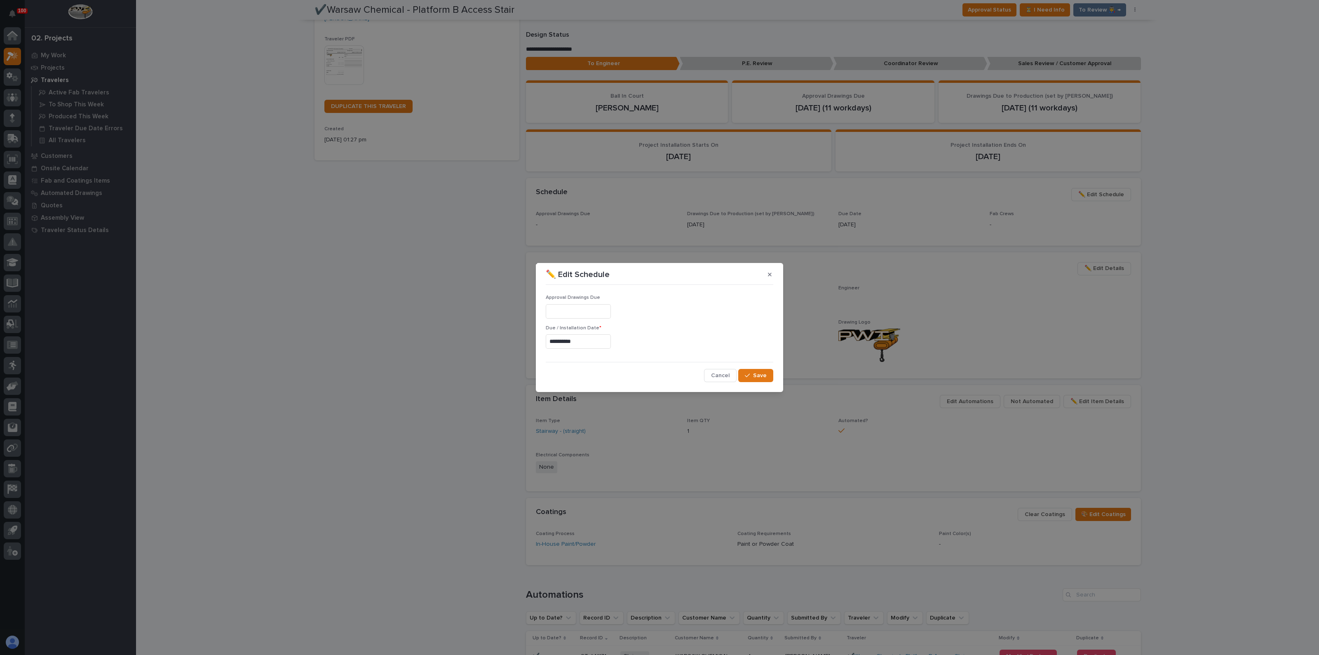
click at [583, 341] on input "**********" at bounding box center [578, 341] width 65 height 14
click at [547, 244] on div "29" at bounding box center [546, 247] width 11 height 11
type input "**********"
click at [751, 375] on div "button" at bounding box center [749, 376] width 8 height 6
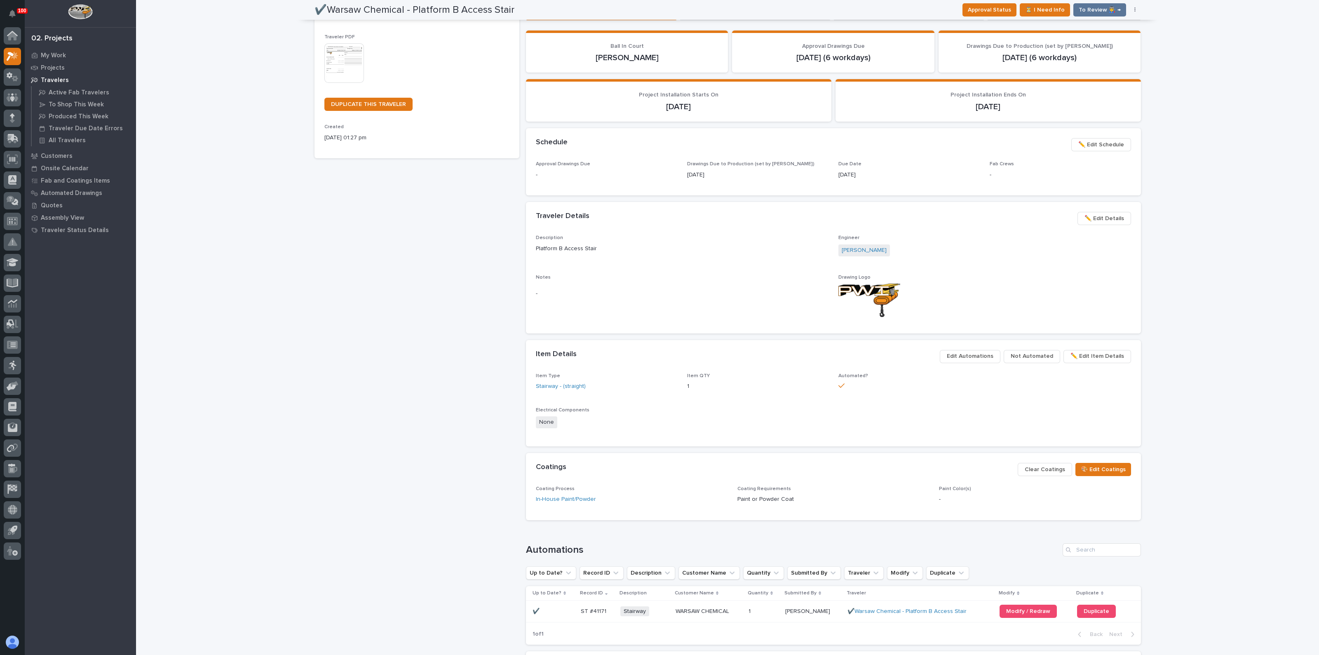
scroll to position [133, 0]
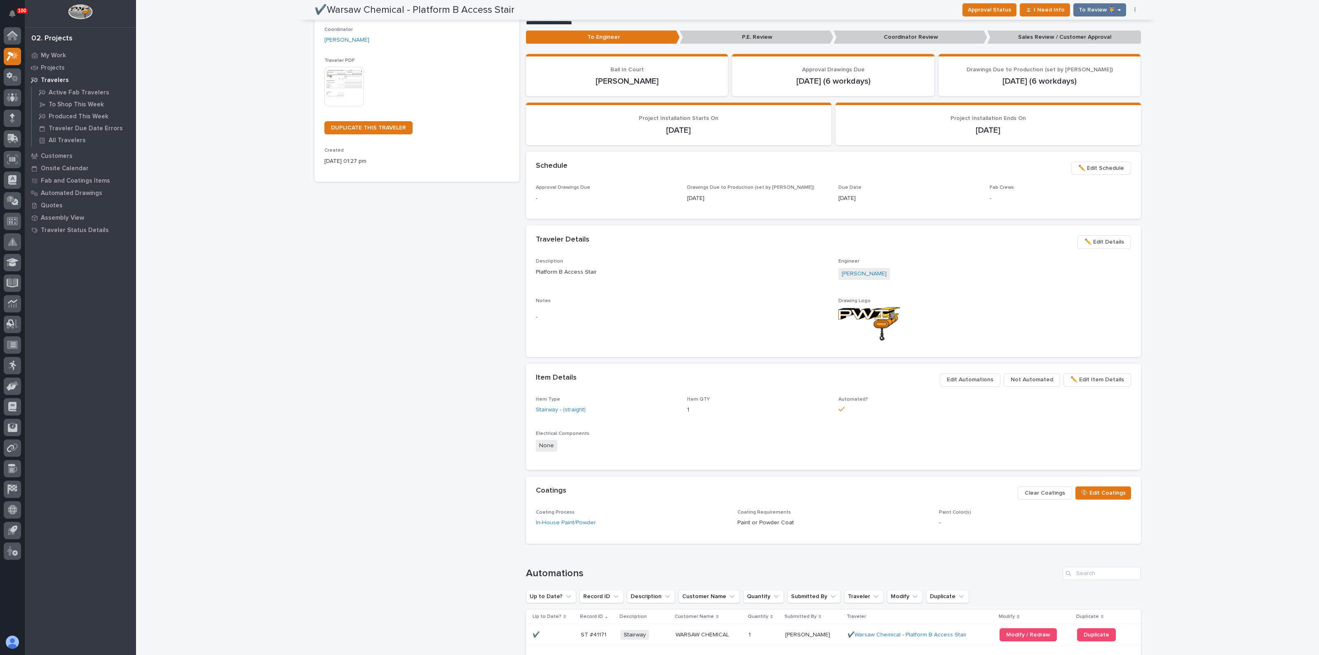
click at [319, 81] on section "✔️Warsaw Chemical - Platform B Access Stair Production Project 26405 - [GEOGRAP…" at bounding box center [416, 44] width 205 height 275
click at [336, 84] on img at bounding box center [344, 87] width 40 height 40
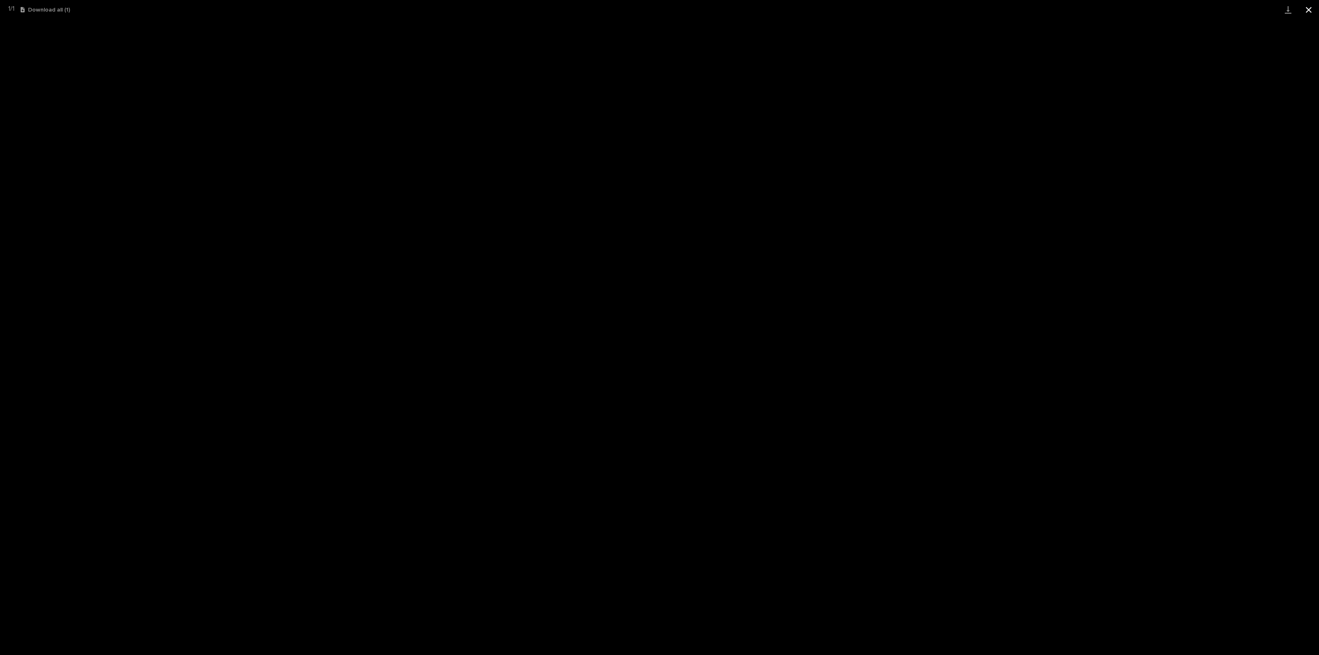
drag, startPoint x: 1309, startPoint y: 4, endPoint x: 1303, endPoint y: 6, distance: 6.7
click at [1309, 4] on button "Close gallery" at bounding box center [1308, 9] width 21 height 19
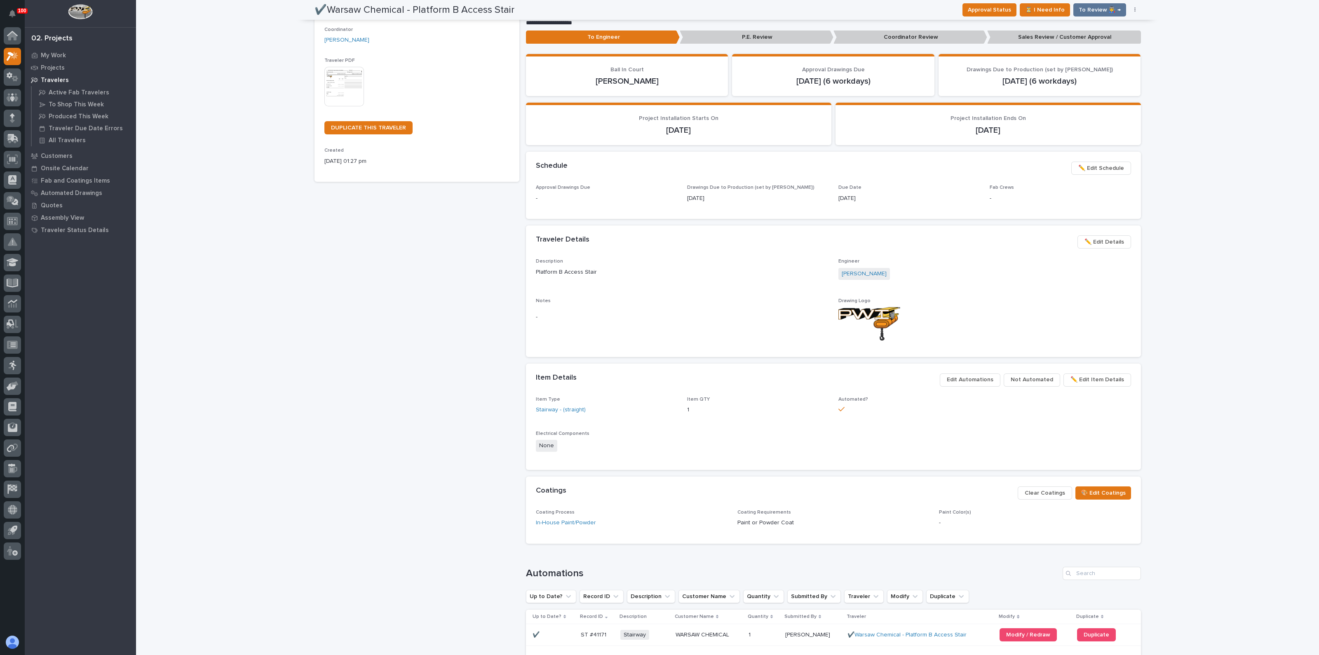
drag, startPoint x: 461, startPoint y: 264, endPoint x: 466, endPoint y: 268, distance: 6.2
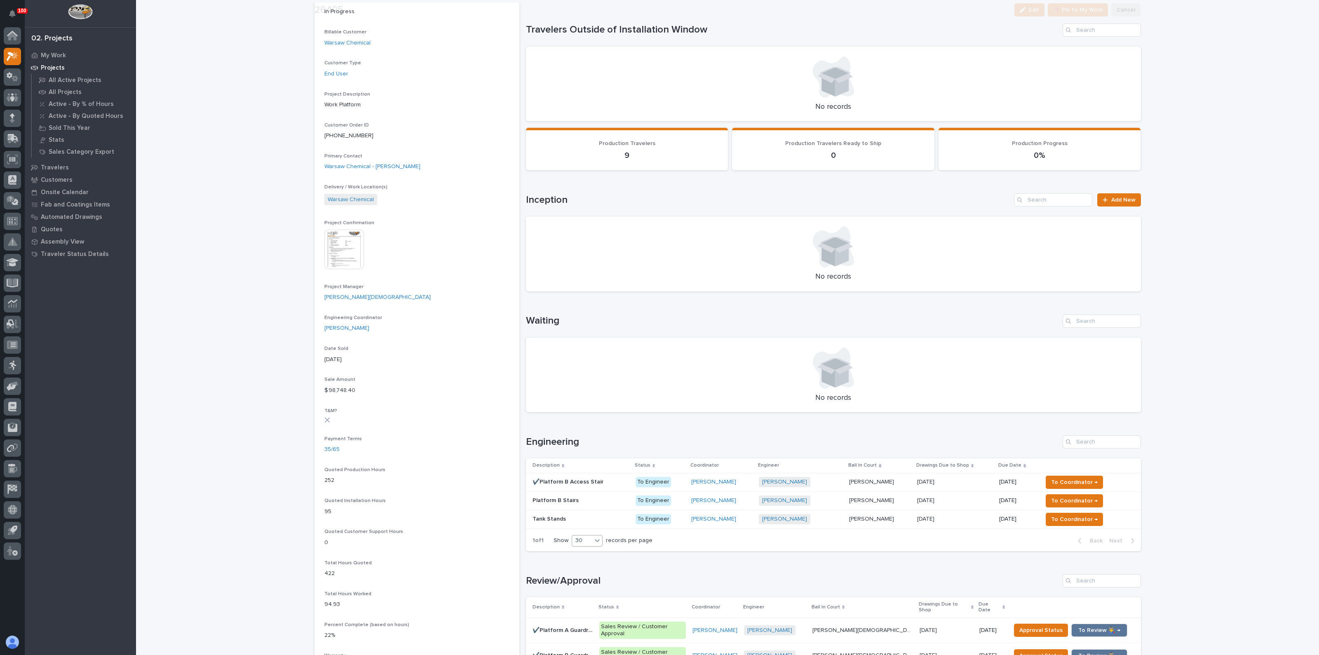
scroll to position [155, 0]
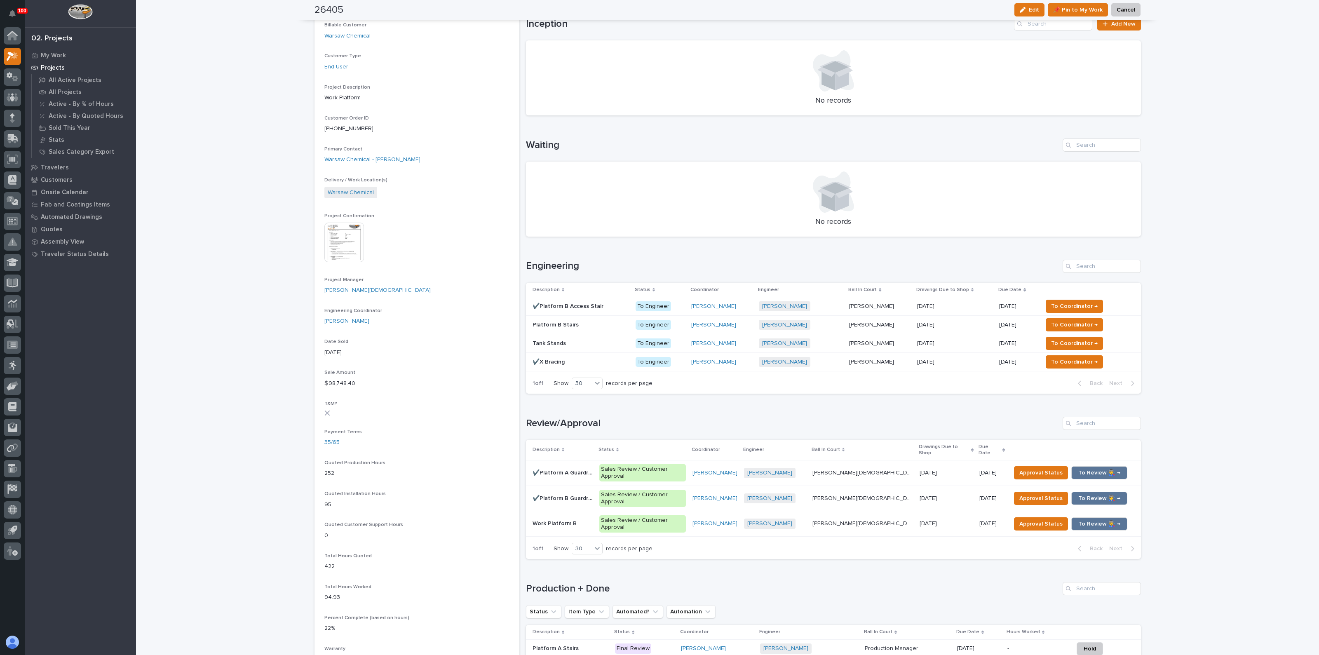
click at [559, 357] on p "✔️X Bracing" at bounding box center [550, 361] width 34 height 9
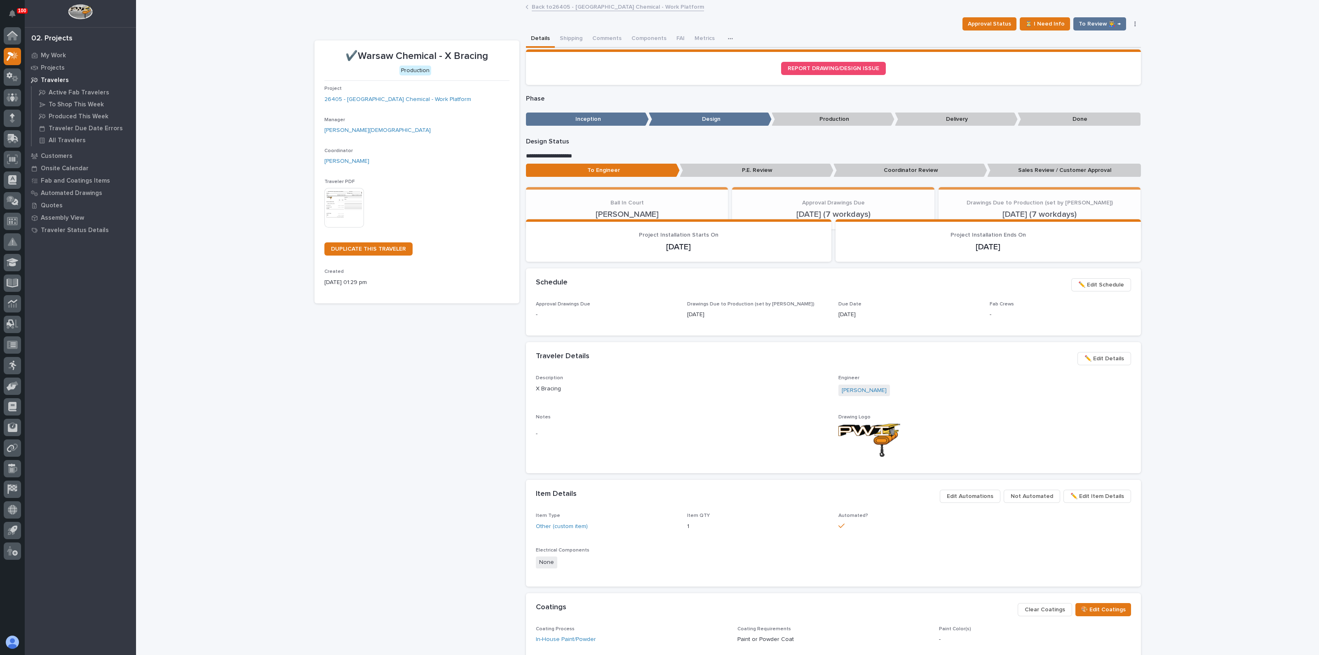
click at [341, 195] on img at bounding box center [344, 208] width 40 height 40
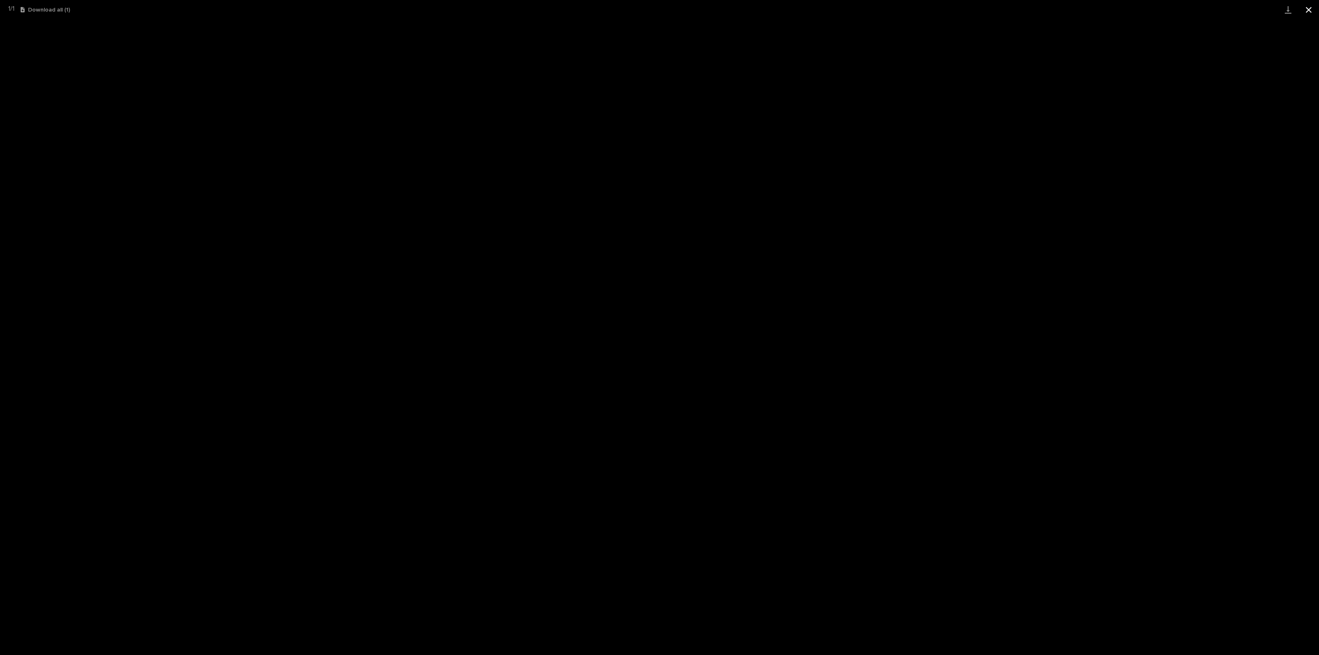
click at [1310, 4] on button "Close gallery" at bounding box center [1308, 9] width 21 height 19
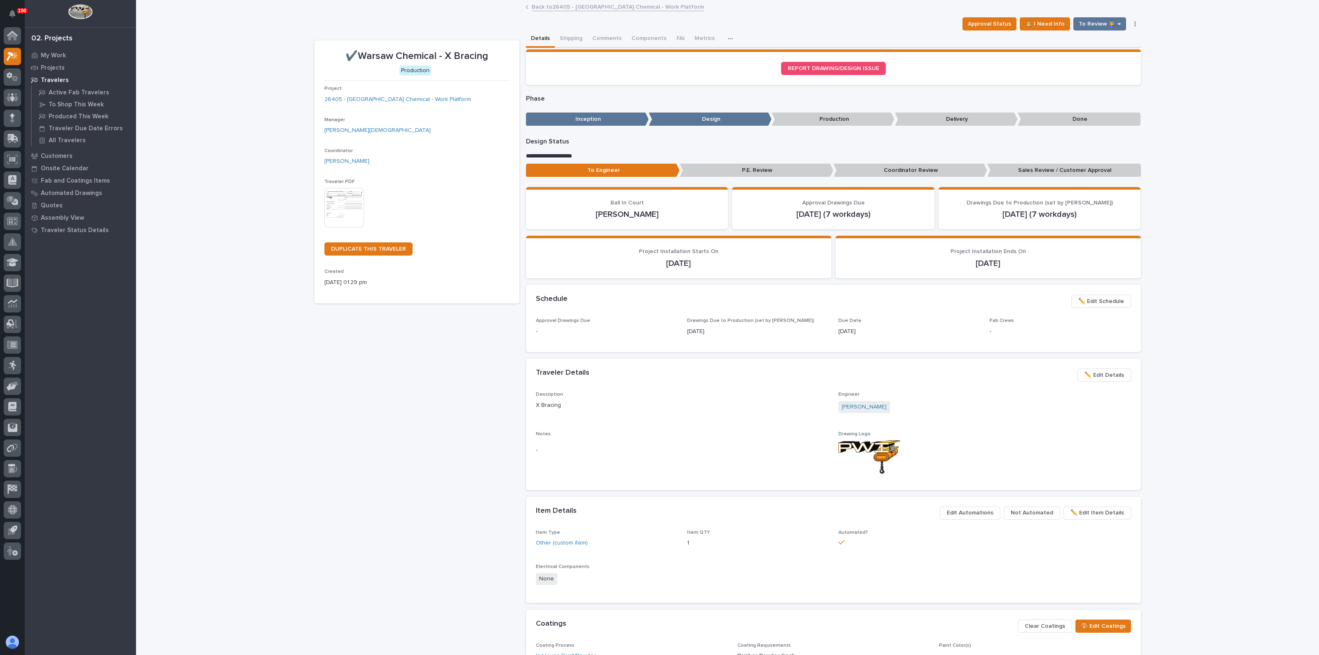
click at [407, 446] on div "✔️Warsaw Chemical - X Bracing Production Project 26405 - [GEOGRAPHIC_DATA] Chem…" at bounding box center [416, 451] width 205 height 822
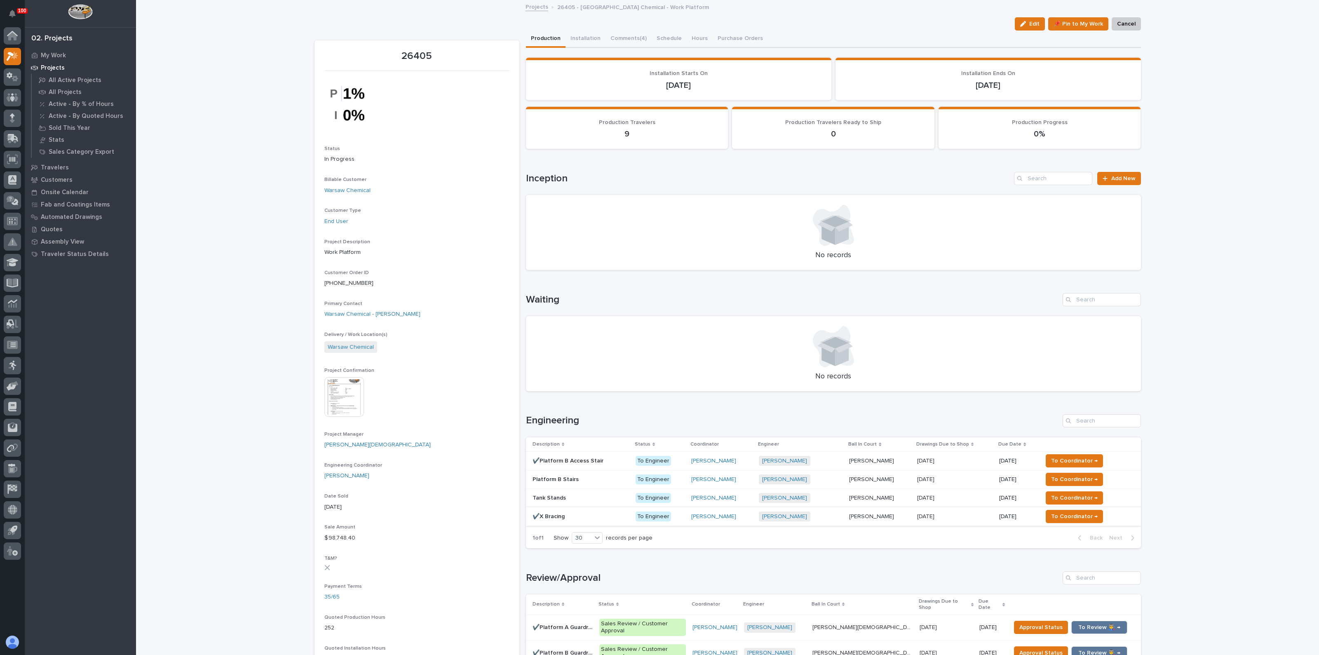
click at [567, 524] on table "Description Status Coordinator Engineer Ball In Court Drawings Due to Shop Due …" at bounding box center [833, 481] width 615 height 89
click at [567, 519] on div "✔️X Bracing ✔️X Bracing" at bounding box center [581, 517] width 96 height 14
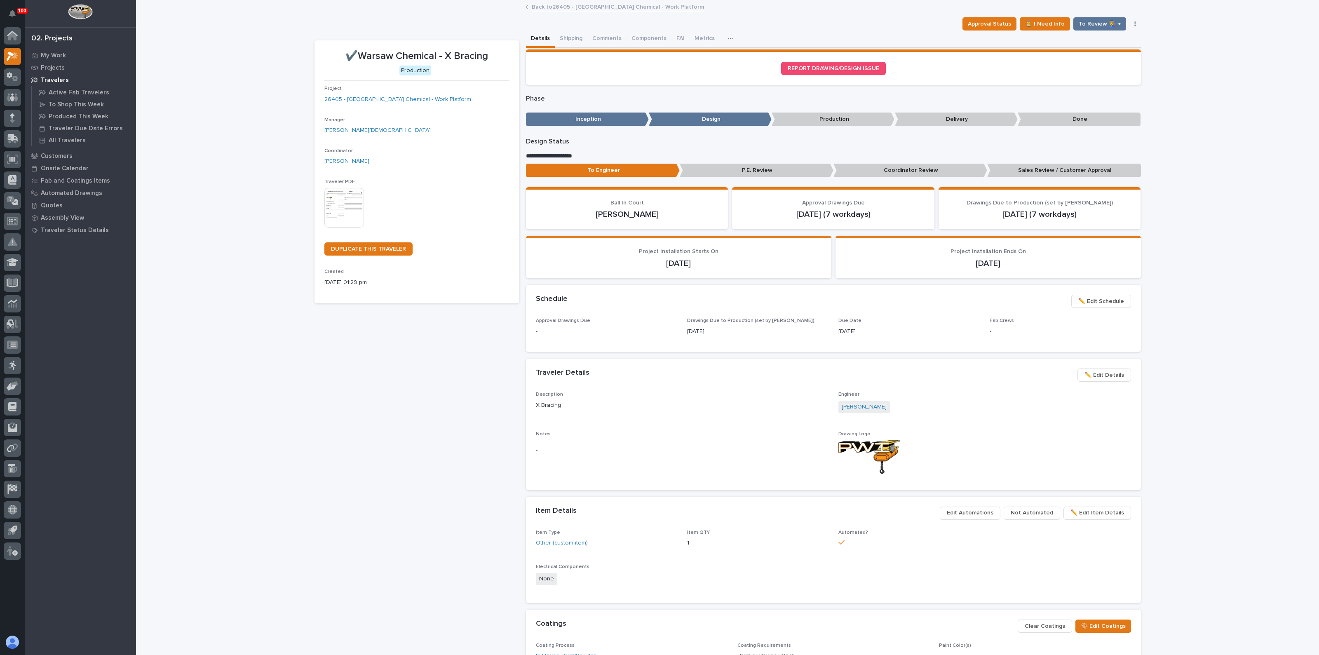
click at [1040, 171] on p "Sales Review / Customer Approval" at bounding box center [1064, 171] width 154 height 14
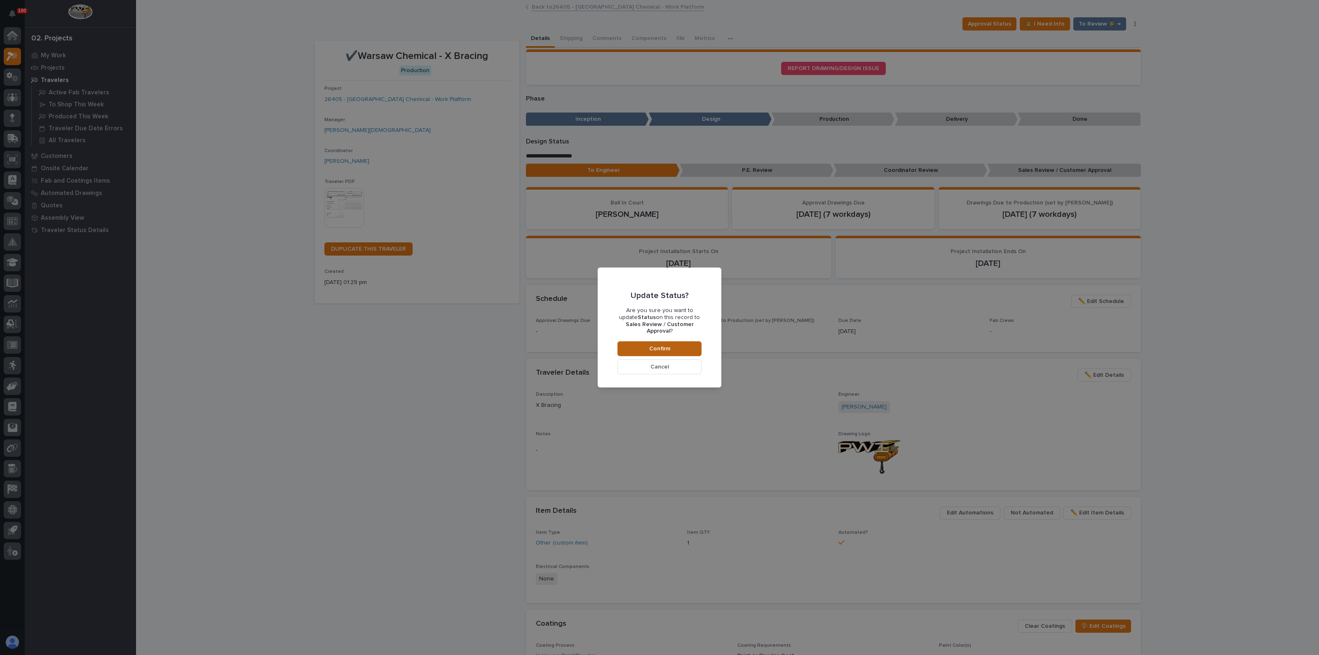
click at [678, 343] on button "Confirm" at bounding box center [659, 348] width 84 height 15
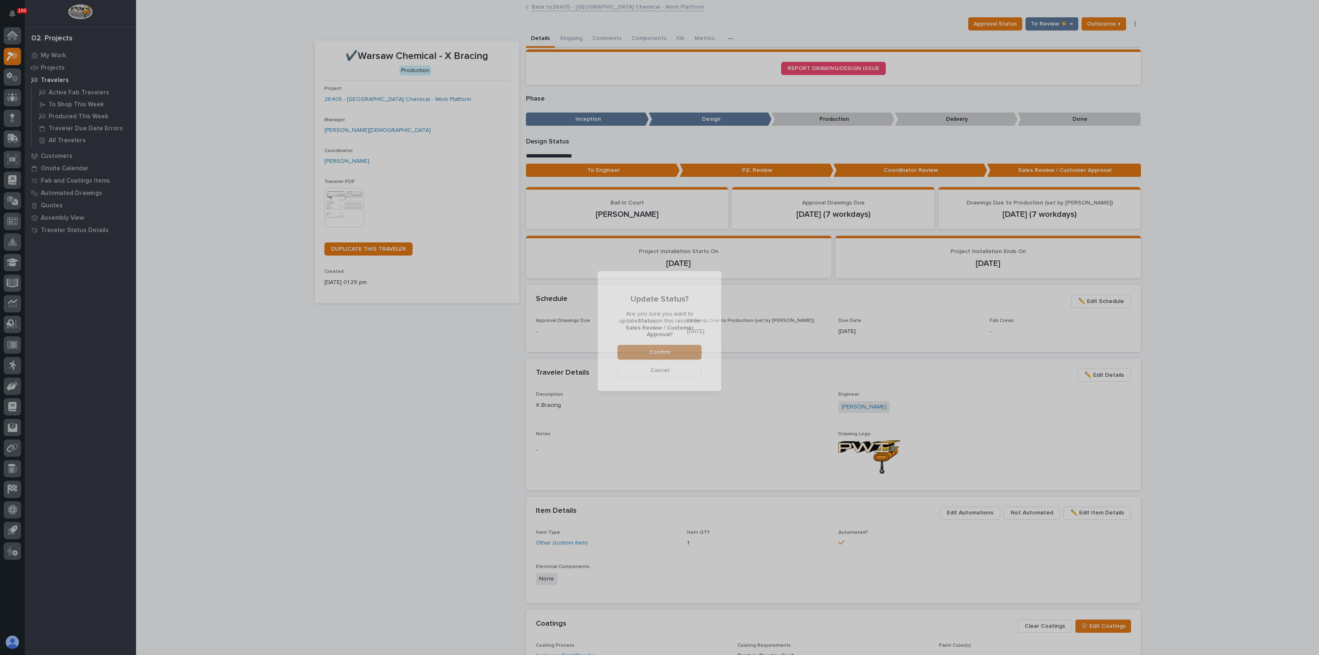
scroll to position [49, 0]
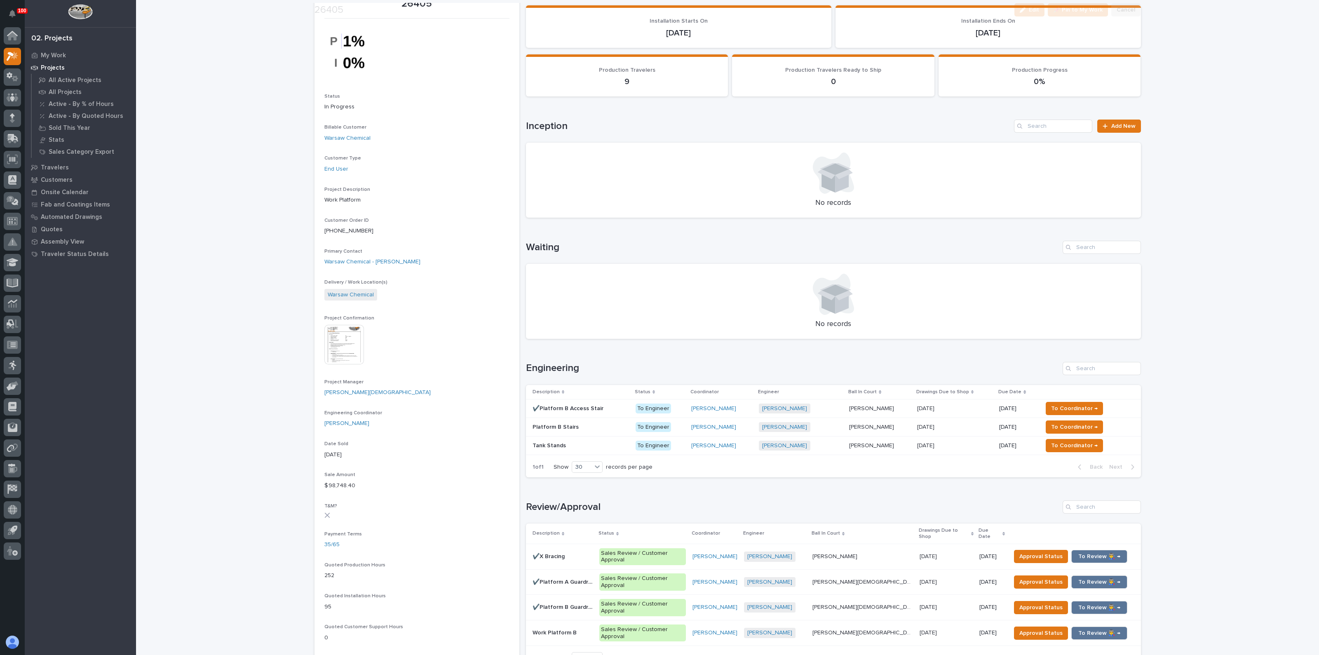
scroll to position [155, 0]
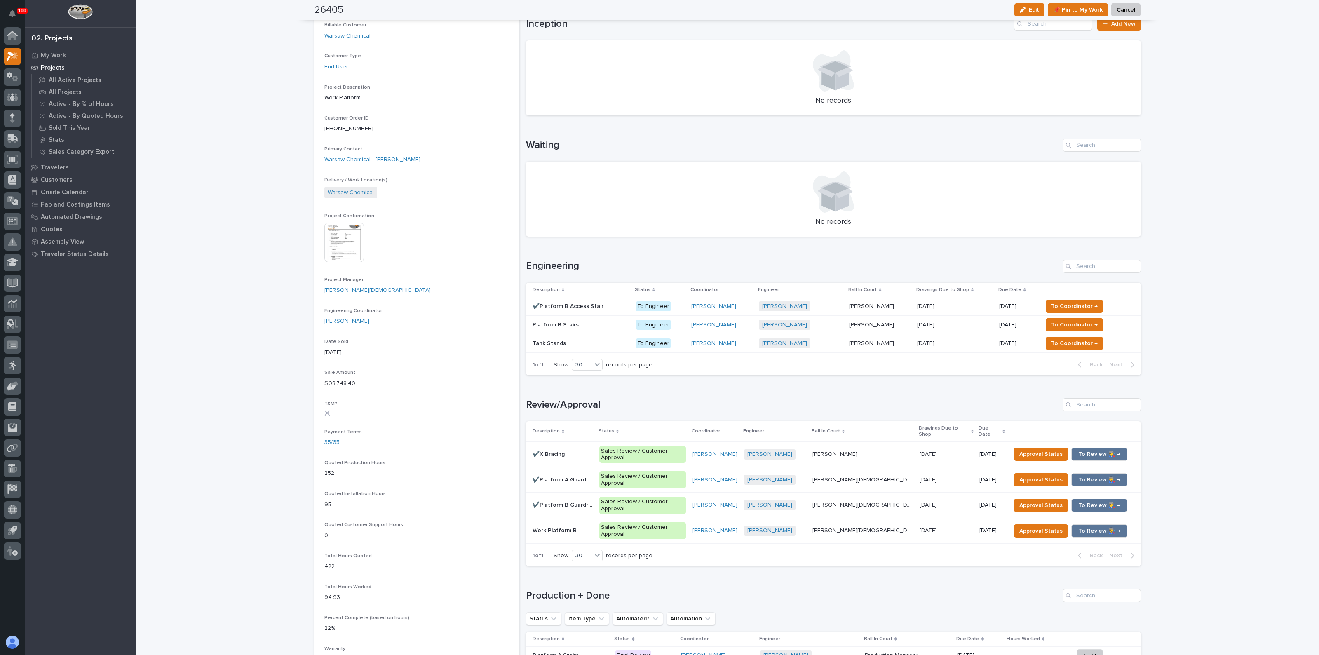
click at [577, 303] on p "✔️Platform B Access Stair" at bounding box center [569, 305] width 73 height 9
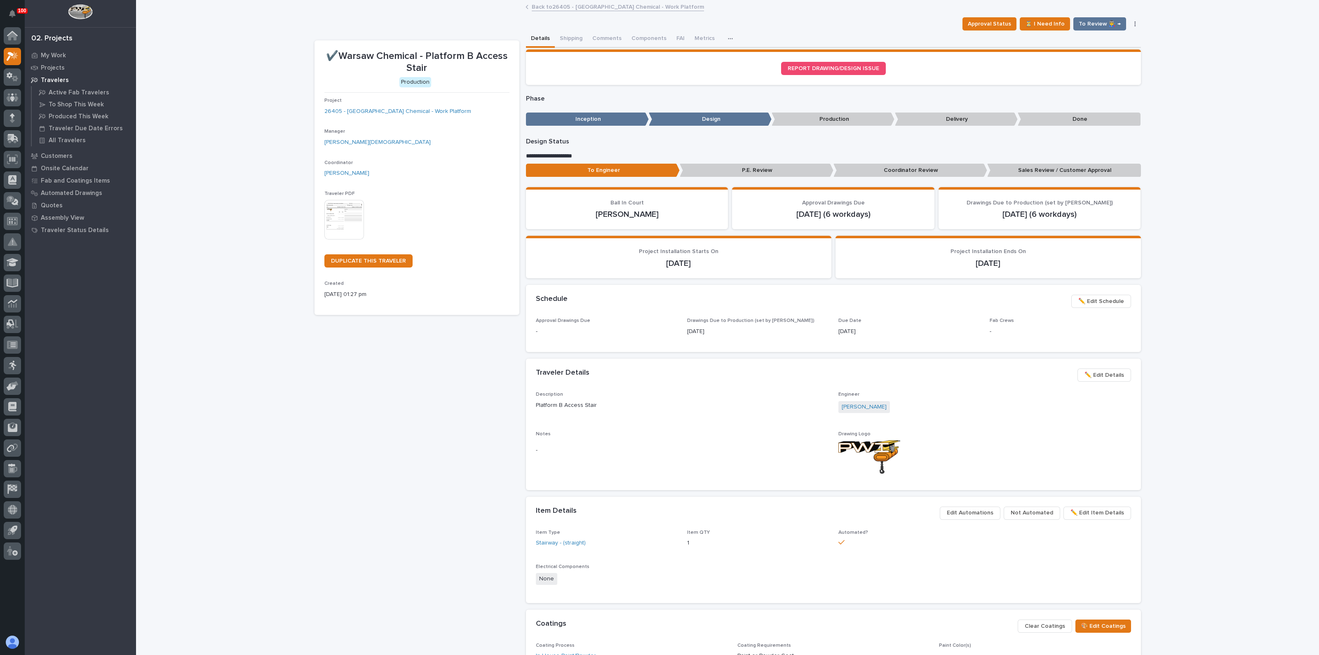
click at [1049, 165] on p "Sales Review / Customer Approval" at bounding box center [1064, 171] width 154 height 14
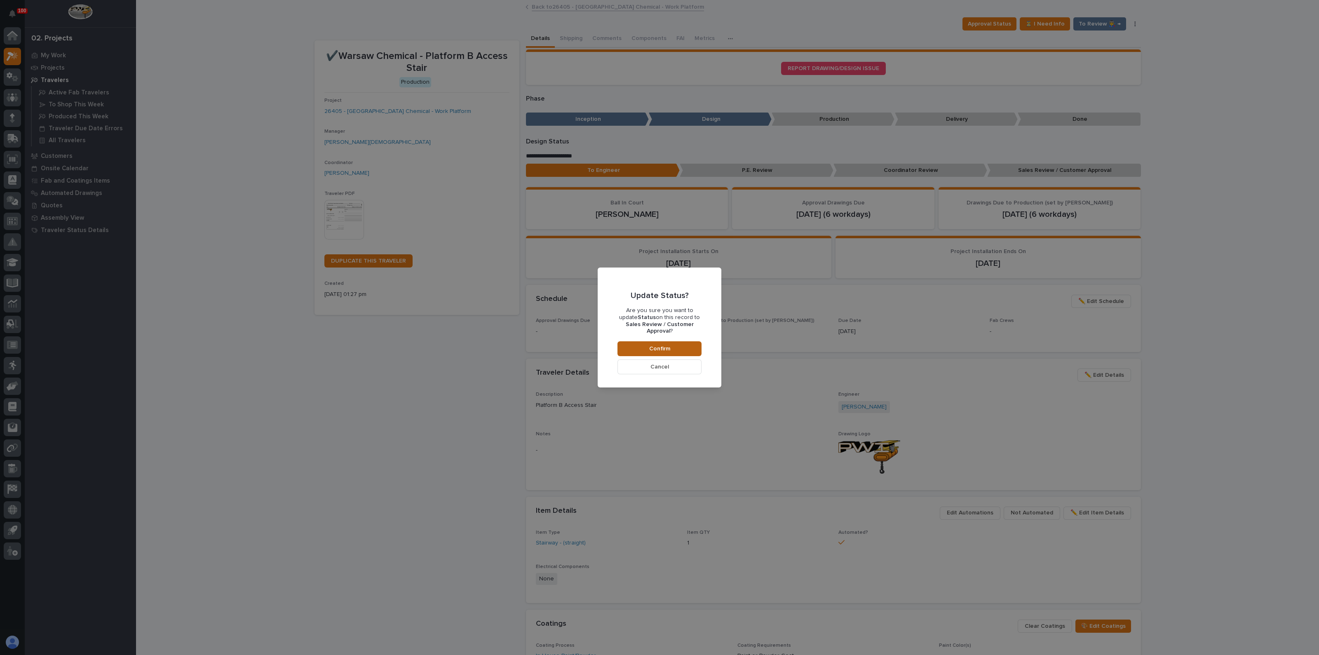
click at [669, 347] on span "Confirm" at bounding box center [659, 348] width 21 height 7
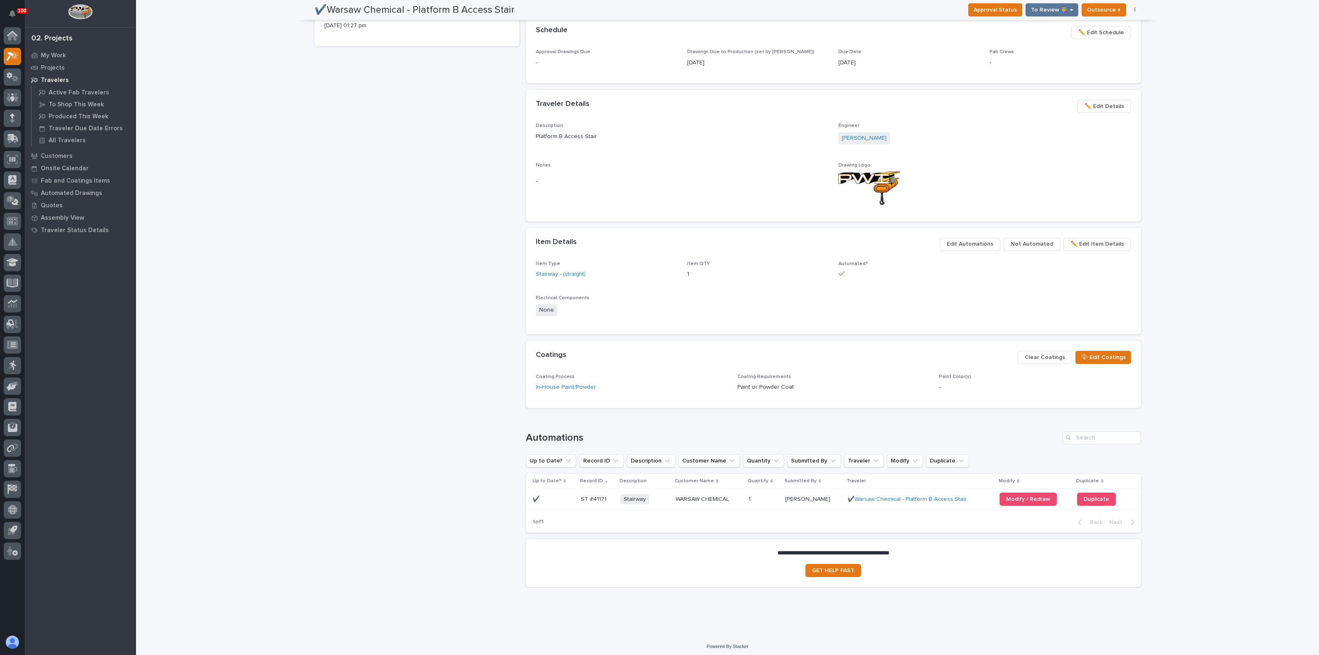
scroll to position [270, 0]
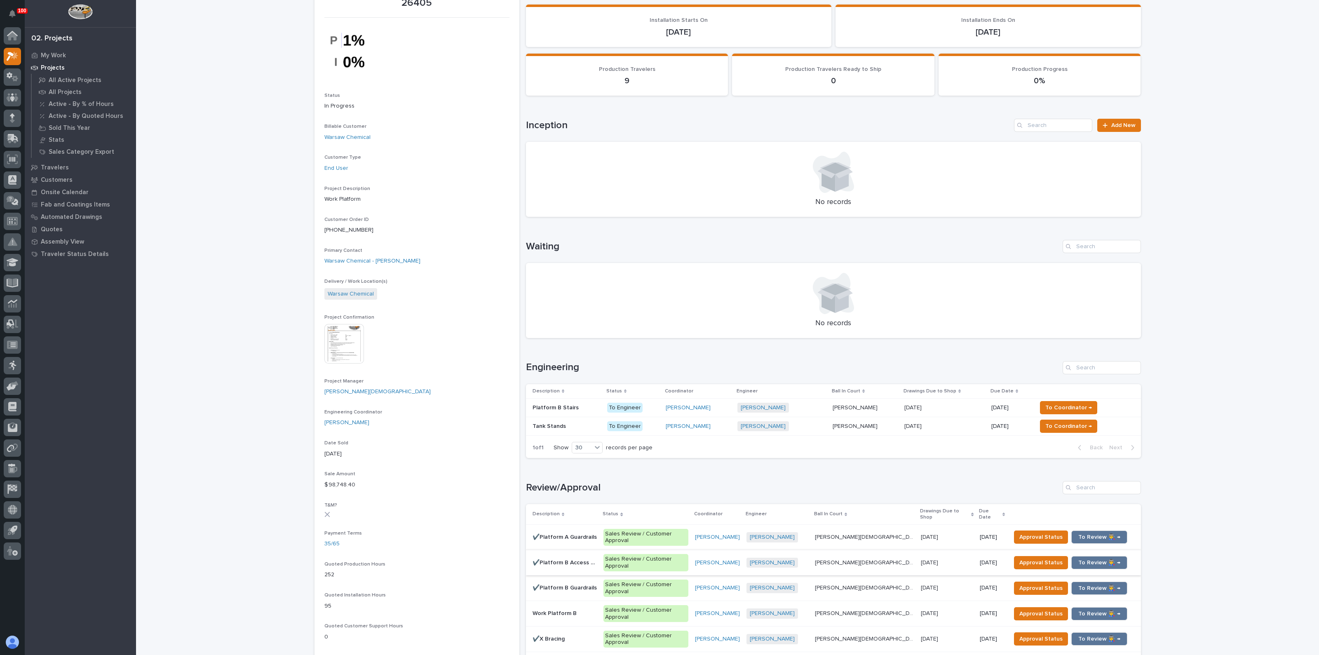
scroll to position [103, 0]
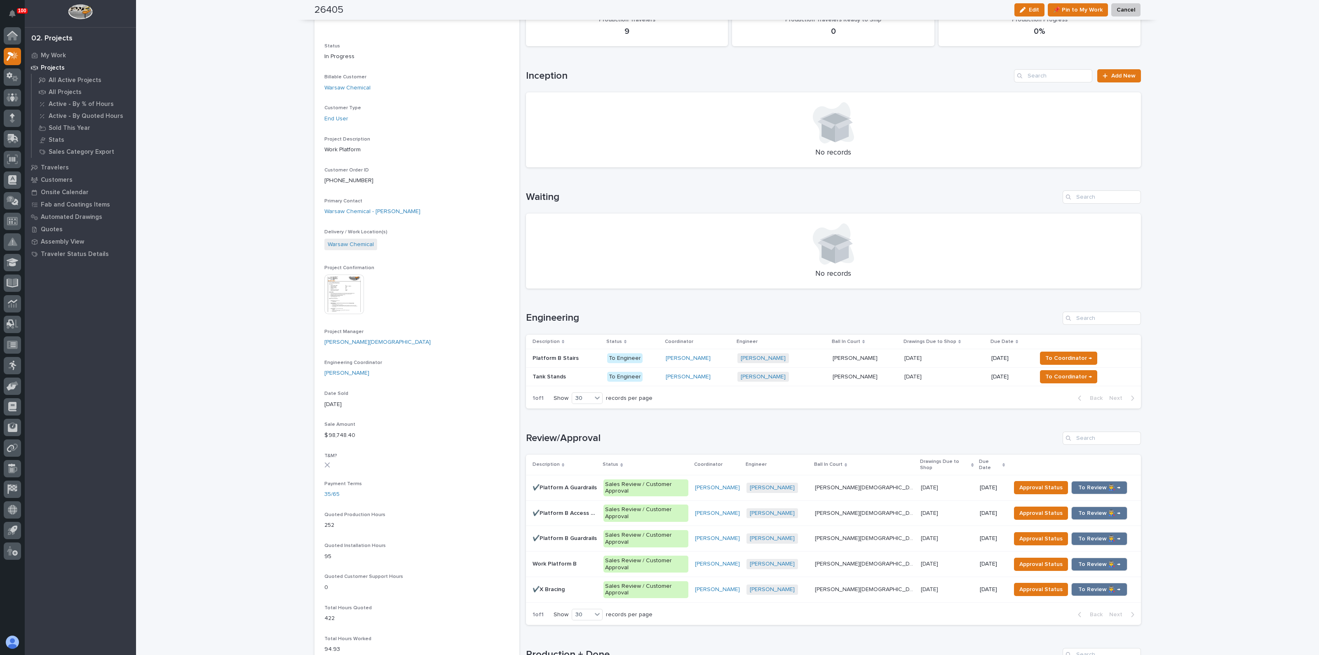
click at [553, 584] on p "✔️X Bracing" at bounding box center [550, 588] width 34 height 9
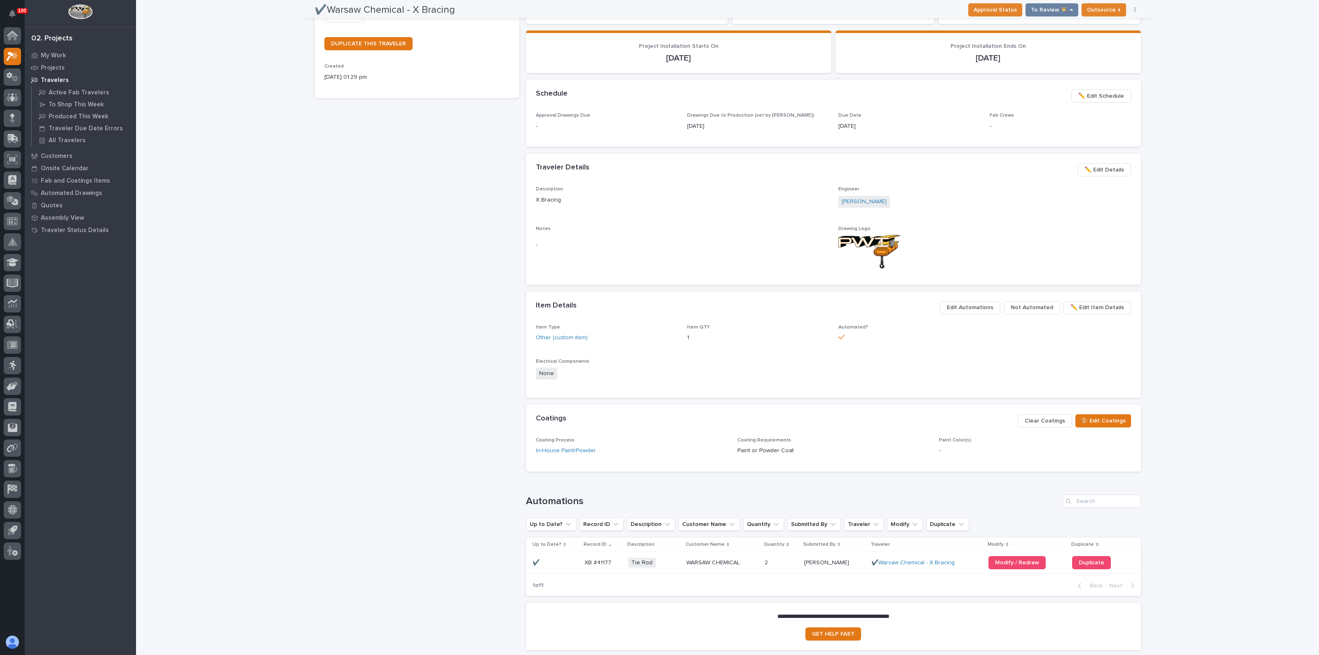
scroll to position [206, 0]
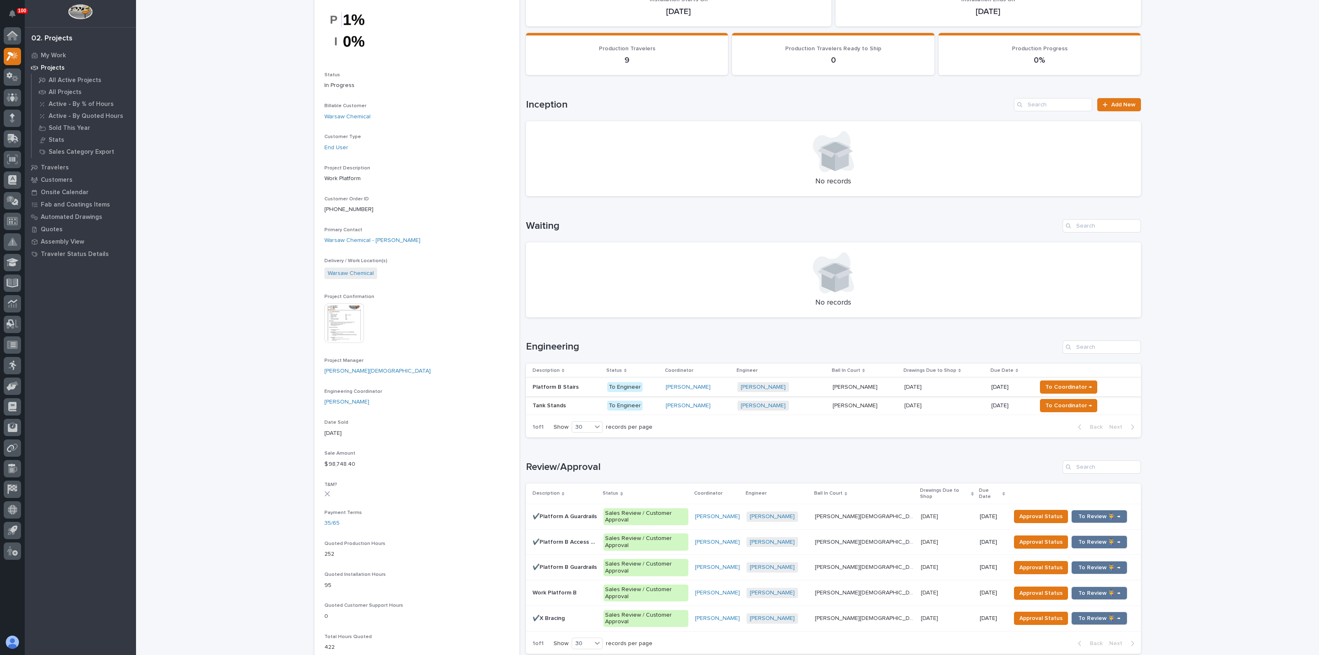
scroll to position [103, 0]
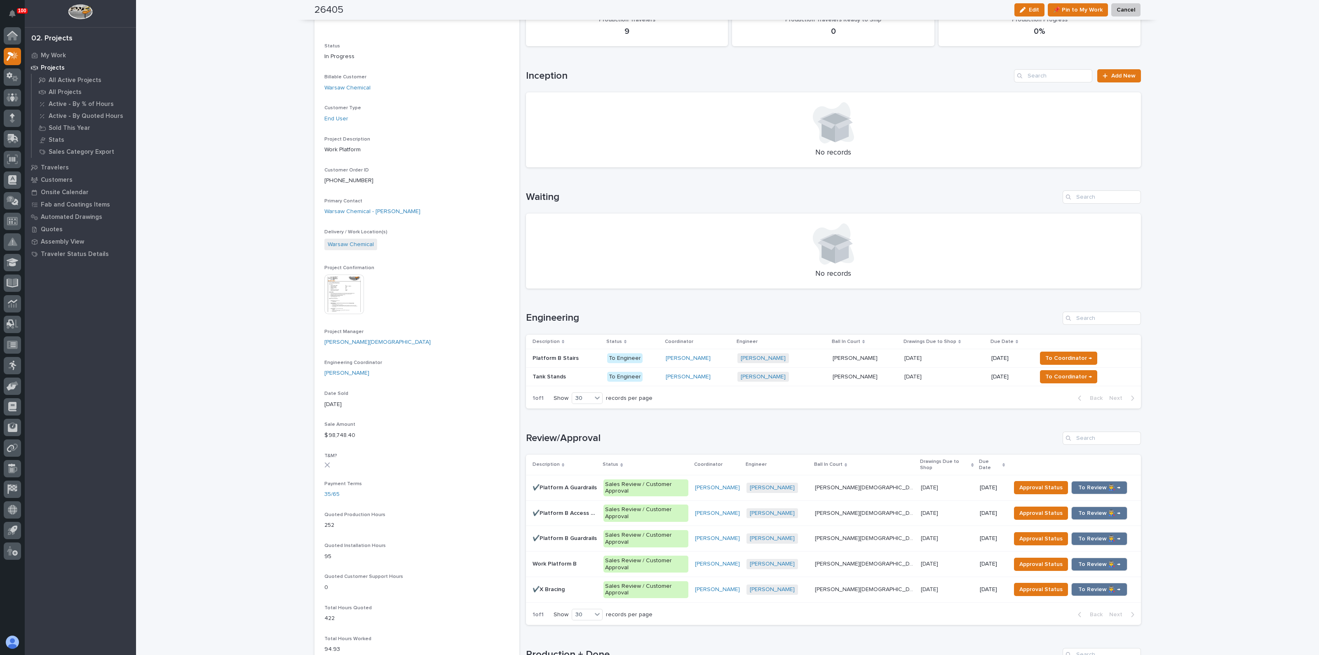
click at [567, 508] on p "✔️Platform B Access Stair" at bounding box center [566, 512] width 66 height 9
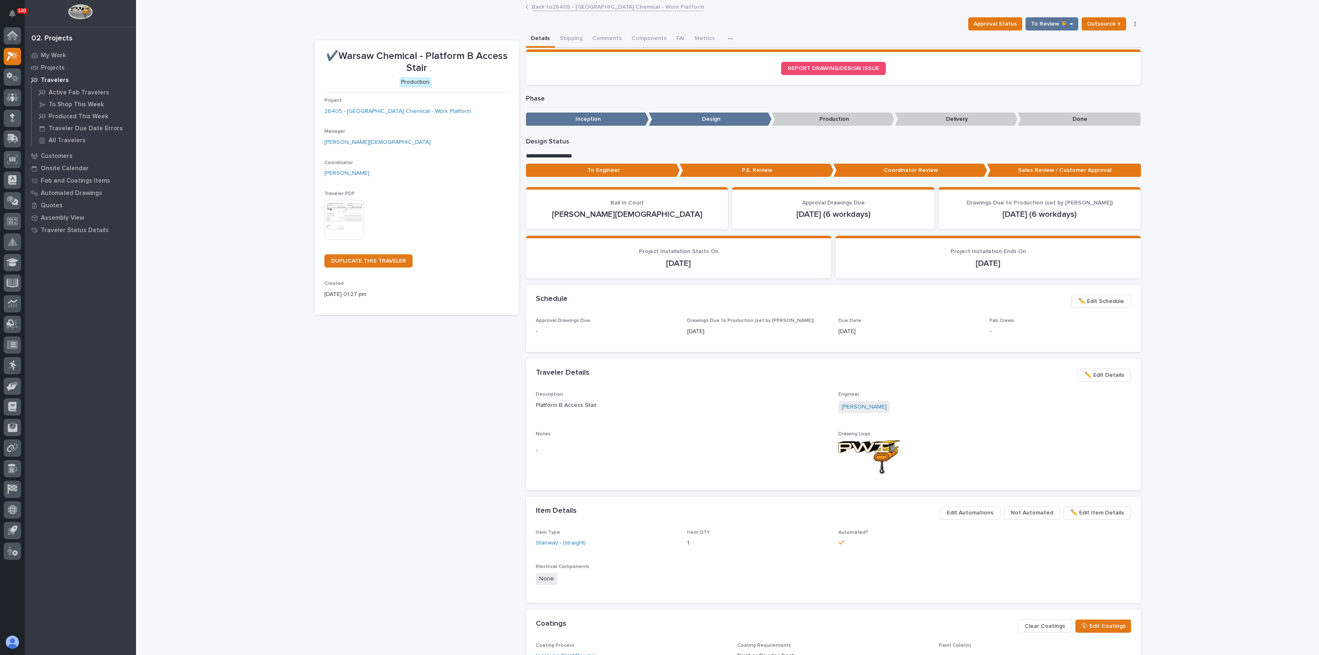
click at [1094, 372] on span "✏️ Edit Details" at bounding box center [1104, 375] width 40 height 10
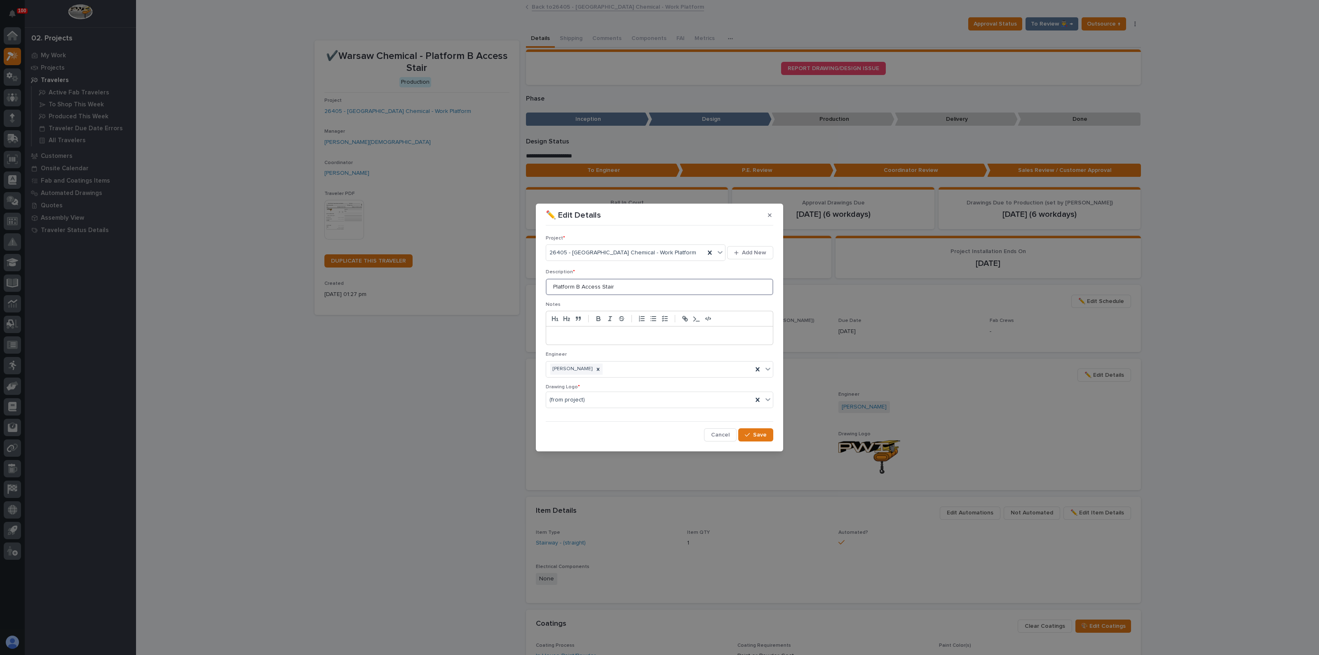
drag, startPoint x: 580, startPoint y: 286, endPoint x: 451, endPoint y: 291, distance: 129.1
click at [451, 291] on div "✏️ Edit Details Project * 26405 - [GEOGRAPHIC_DATA] Chemical - Work Platform Ad…" at bounding box center [659, 327] width 1319 height 655
click at [609, 290] on input "Access Stair" at bounding box center [660, 287] width 228 height 16
type input "Access Stairs"
click at [759, 433] on span "Save" at bounding box center [760, 434] width 14 height 7
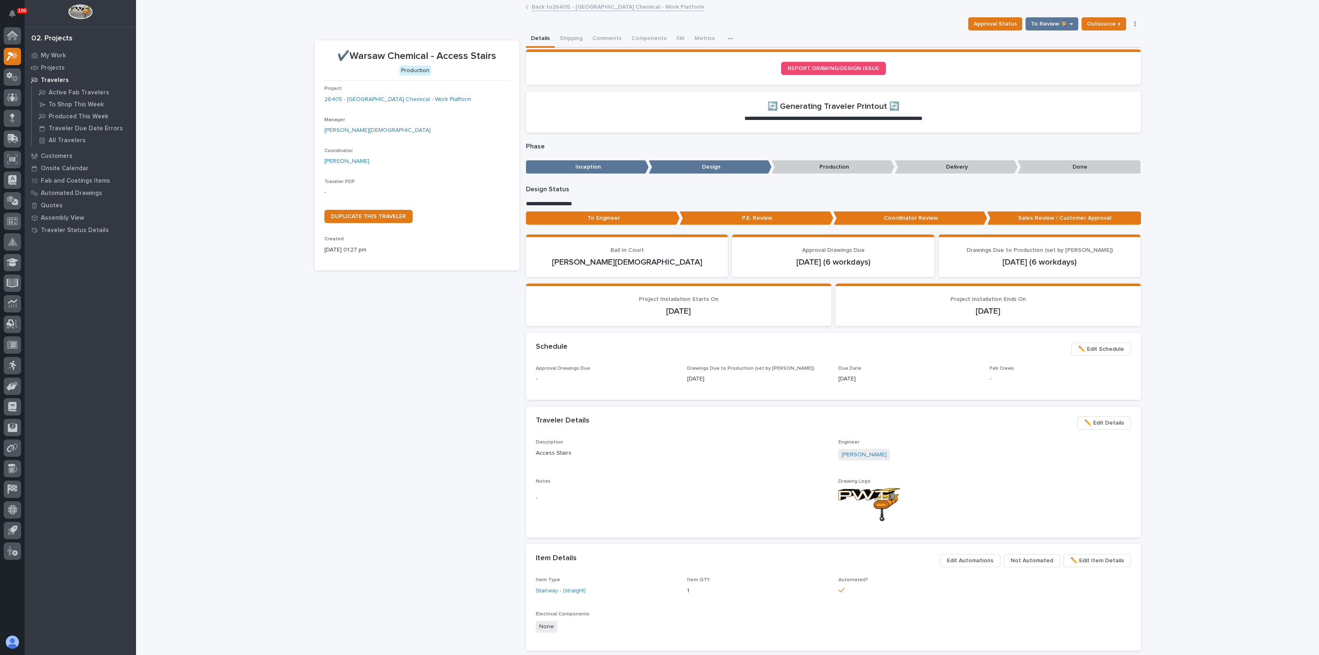
click at [399, 333] on div "✔️Warsaw Chemical - Access Stairs Production Project 26405 - [GEOGRAPHIC_DATA] …" at bounding box center [416, 475] width 205 height 870
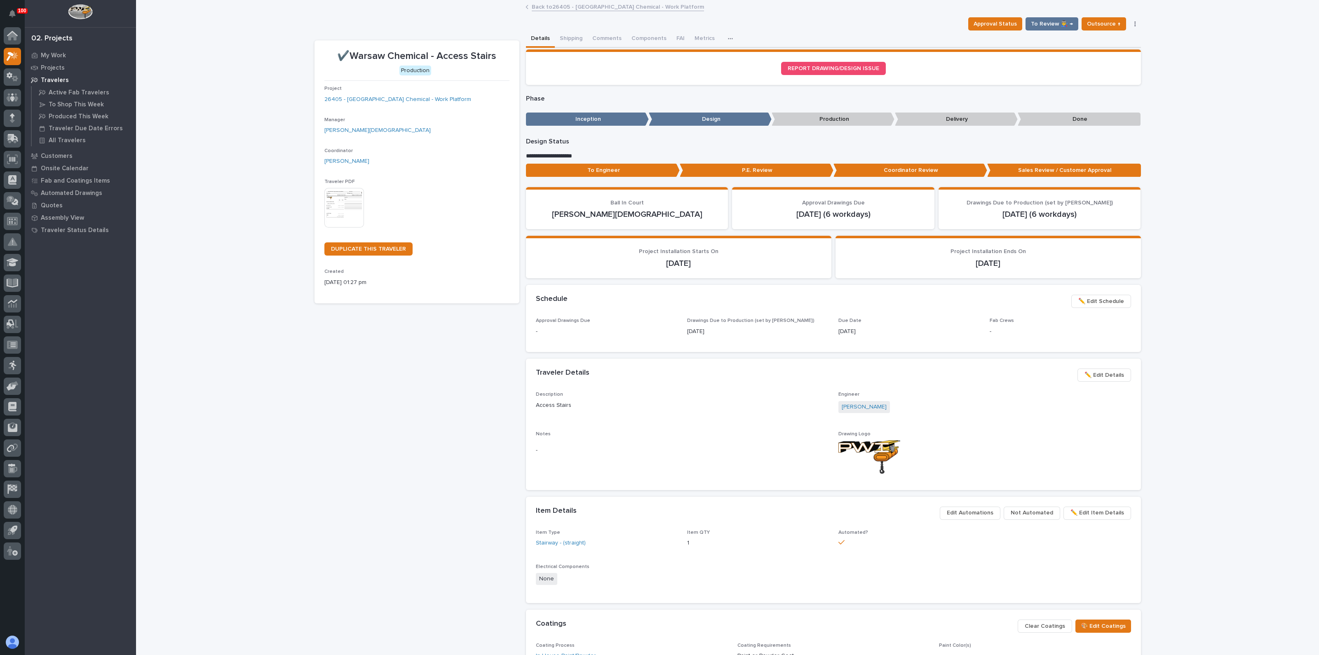
click at [604, 174] on p "To Engineer" at bounding box center [603, 171] width 154 height 14
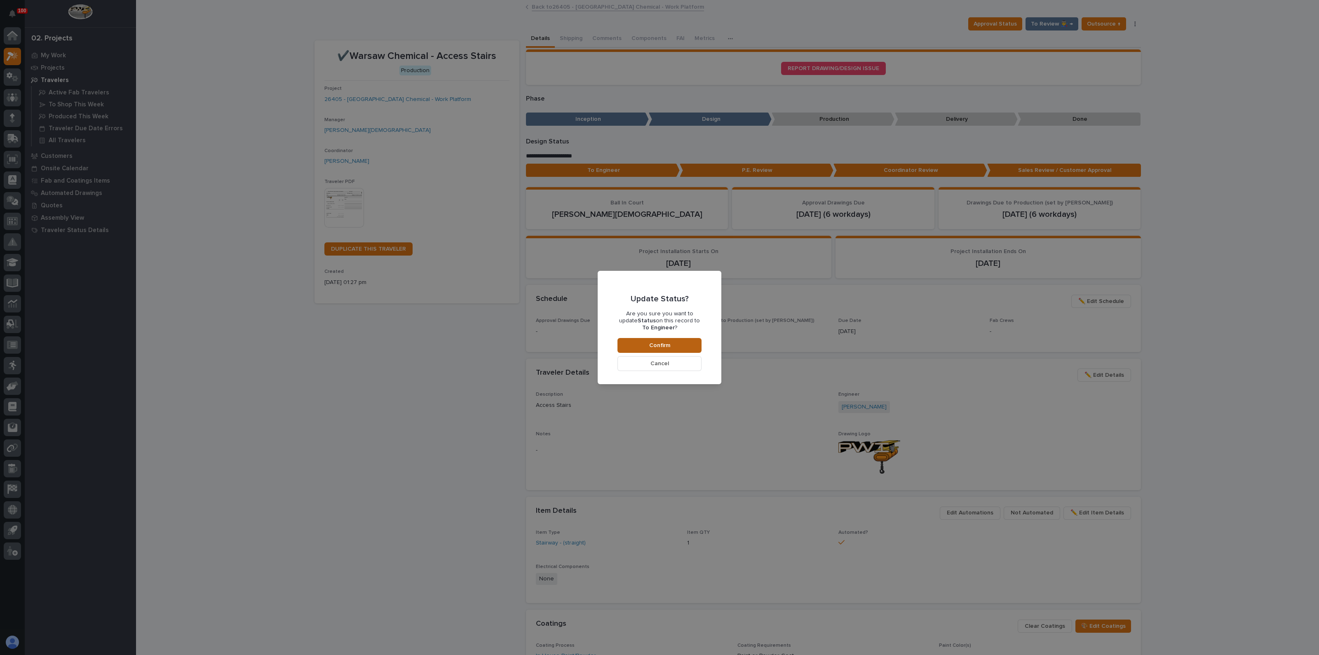
click at [674, 345] on button "Confirm" at bounding box center [659, 345] width 84 height 15
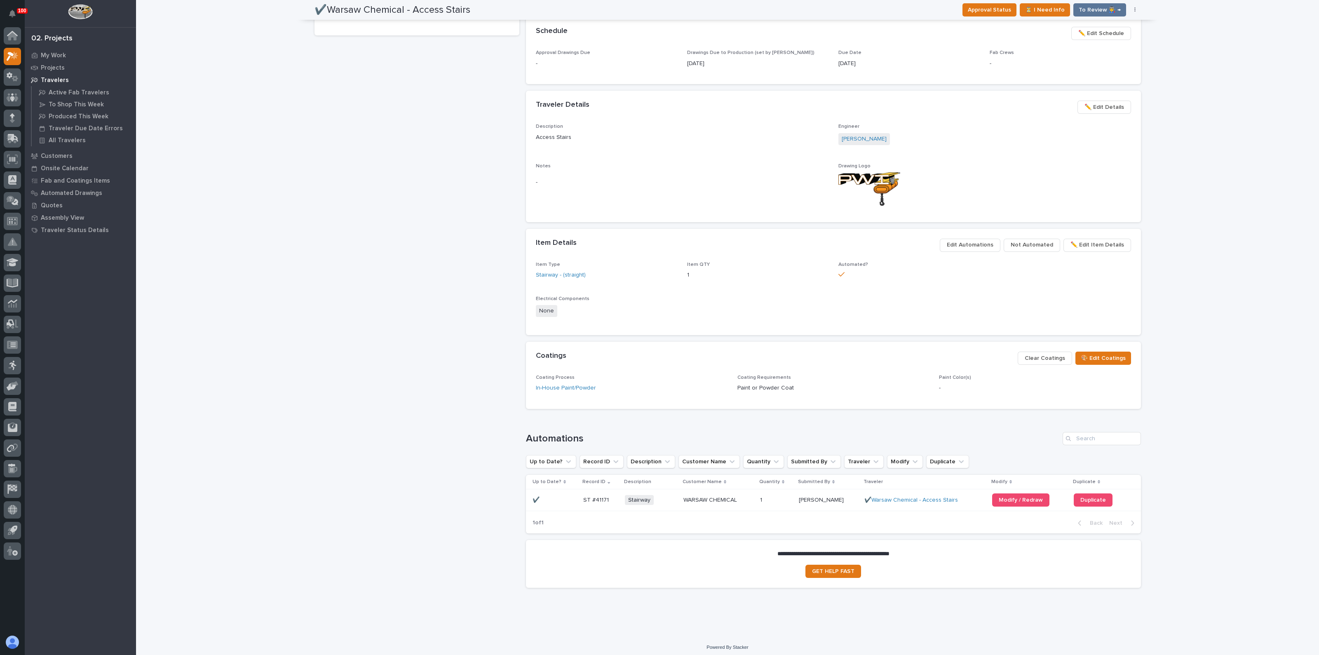
scroll to position [270, 0]
click at [983, 238] on span "Edit Automations" at bounding box center [970, 242] width 47 height 10
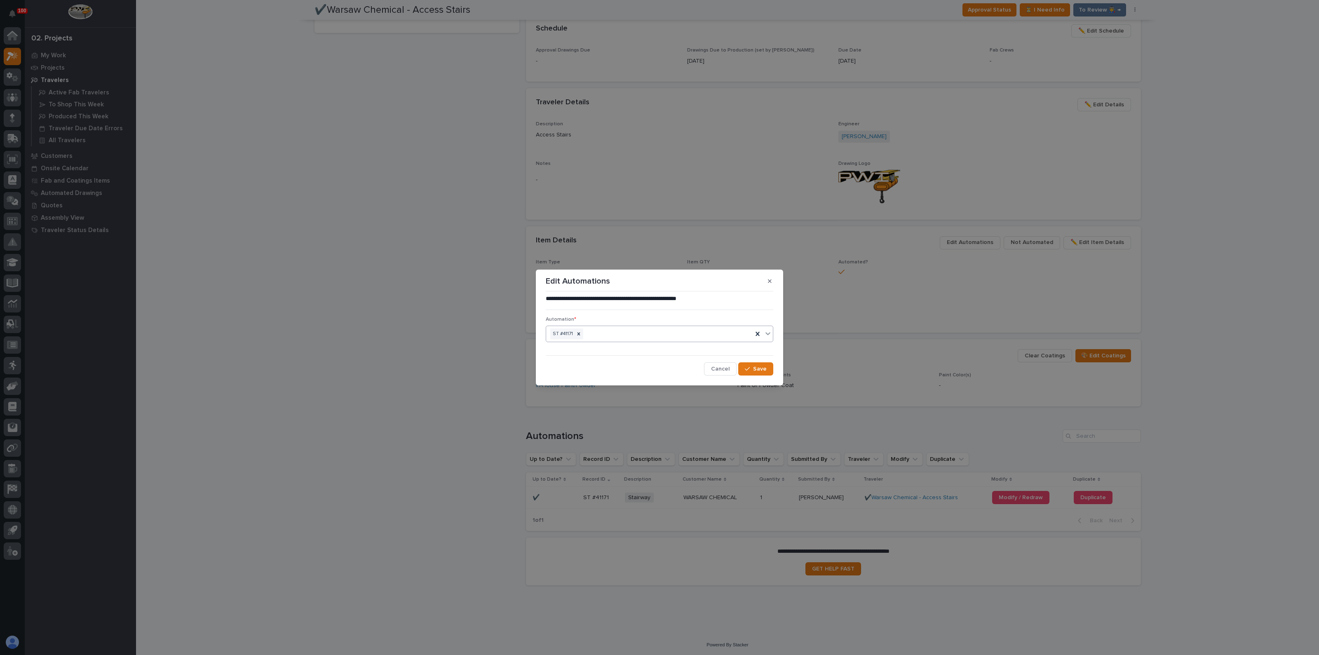
click at [606, 335] on div "ST #41171" at bounding box center [649, 334] width 207 height 14
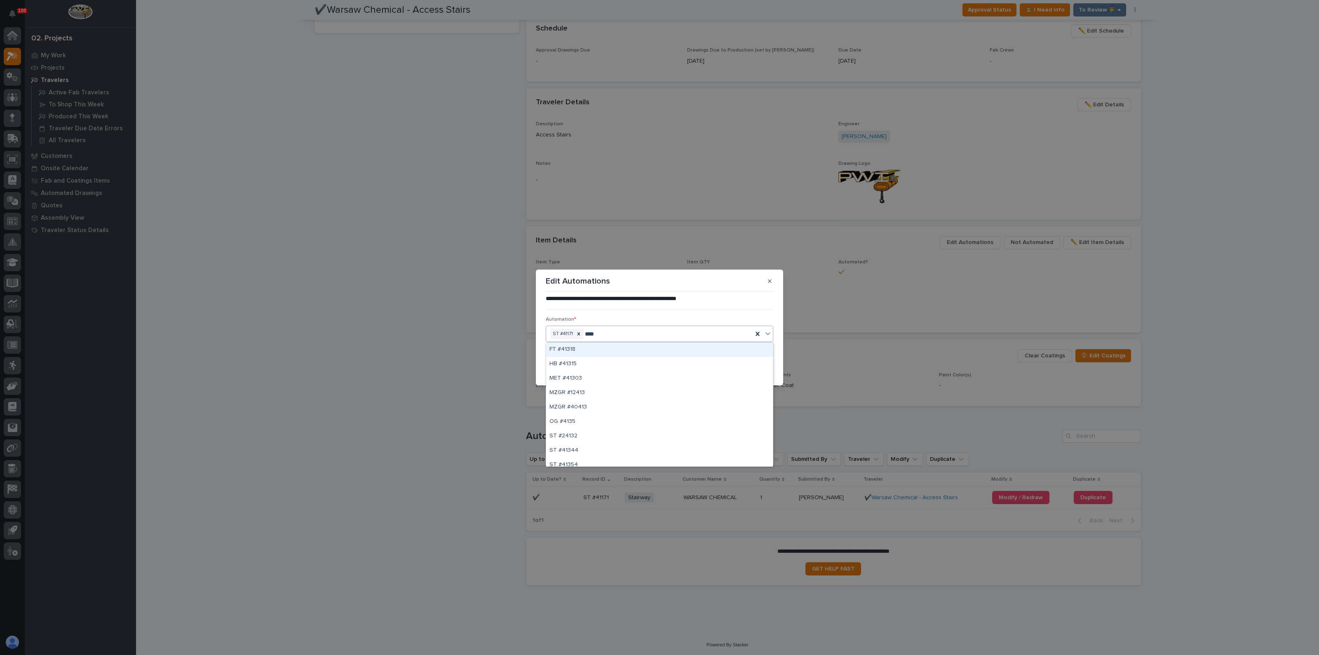
type input "*****"
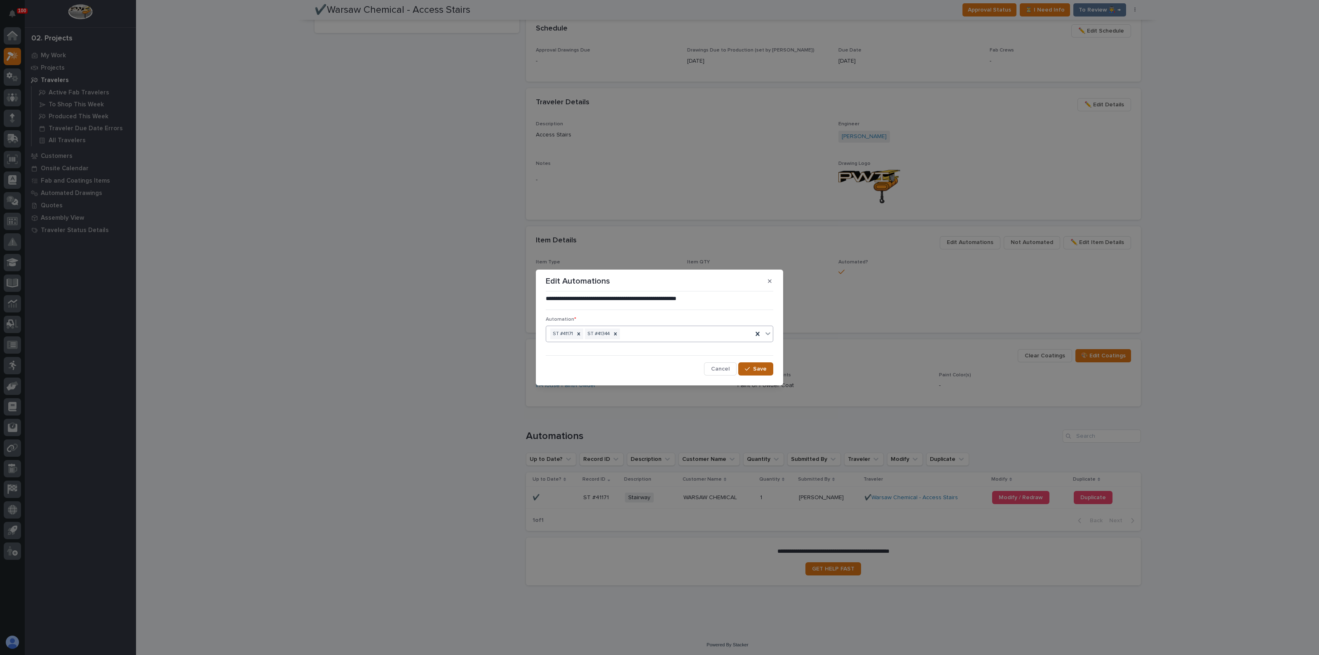
click at [761, 370] on span "Save" at bounding box center [760, 368] width 14 height 7
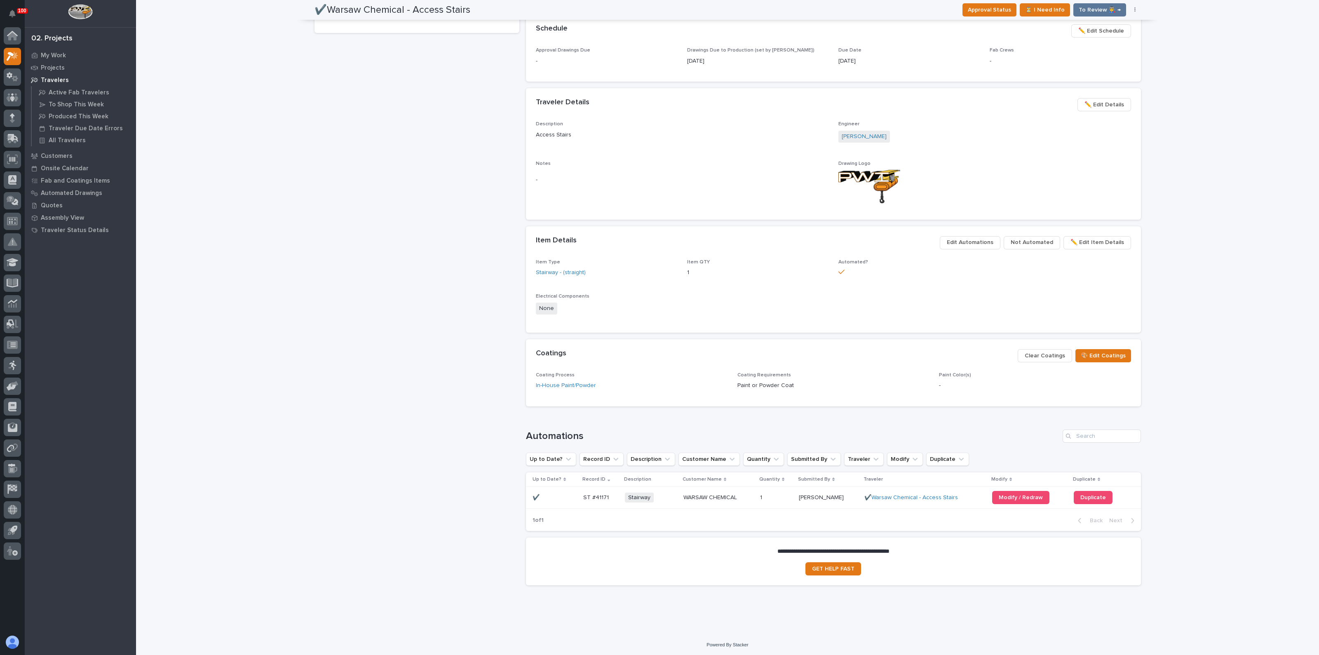
scroll to position [281, 0]
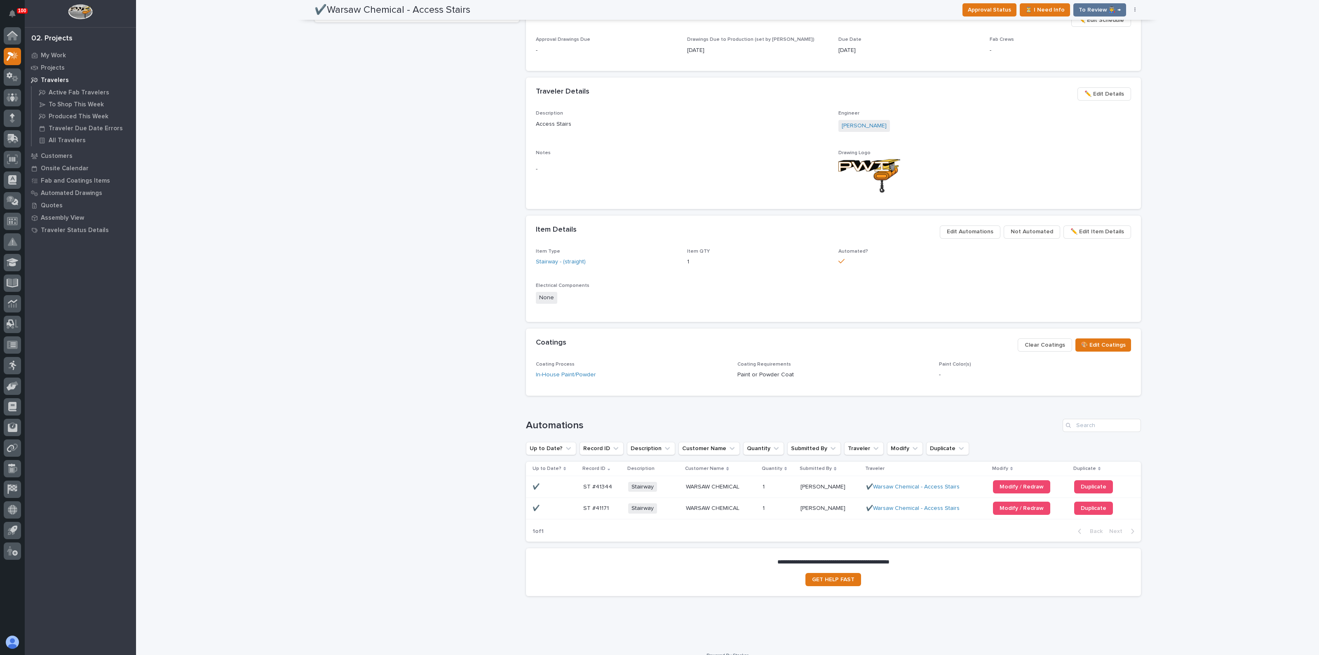
drag, startPoint x: 727, startPoint y: 380, endPoint x: 722, endPoint y: 370, distance: 11.3
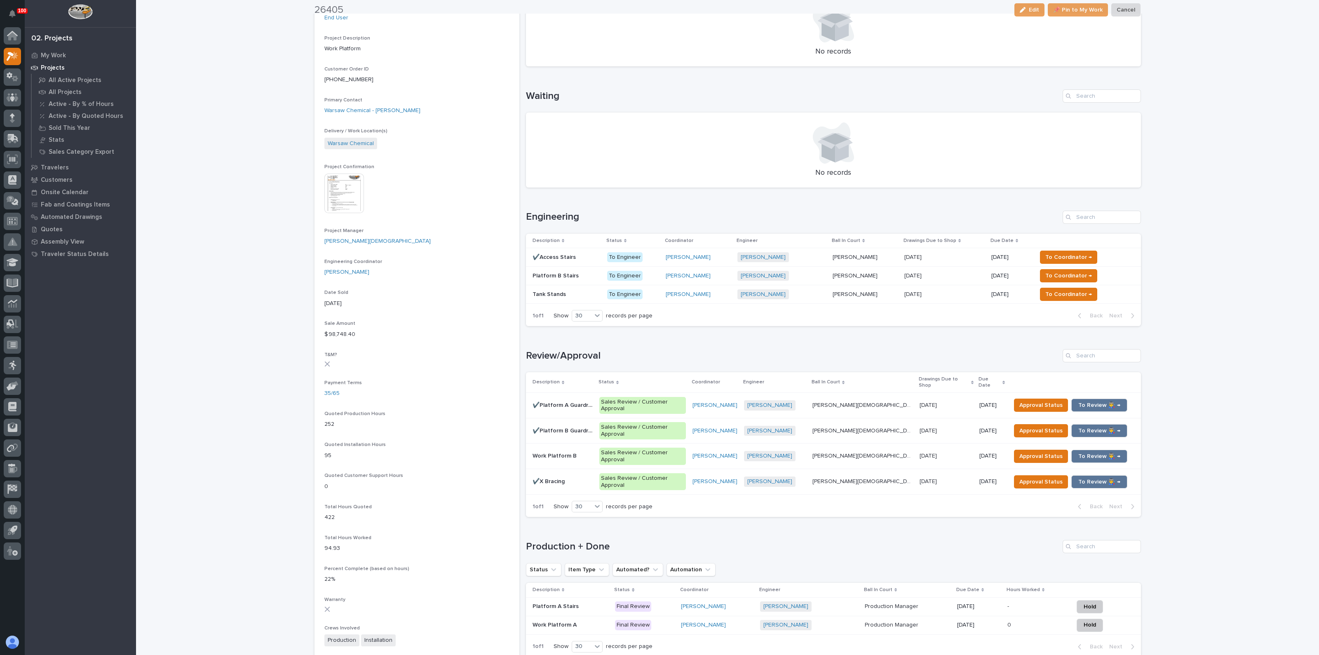
scroll to position [206, 0]
